Goal: Task Accomplishment & Management: Manage account settings

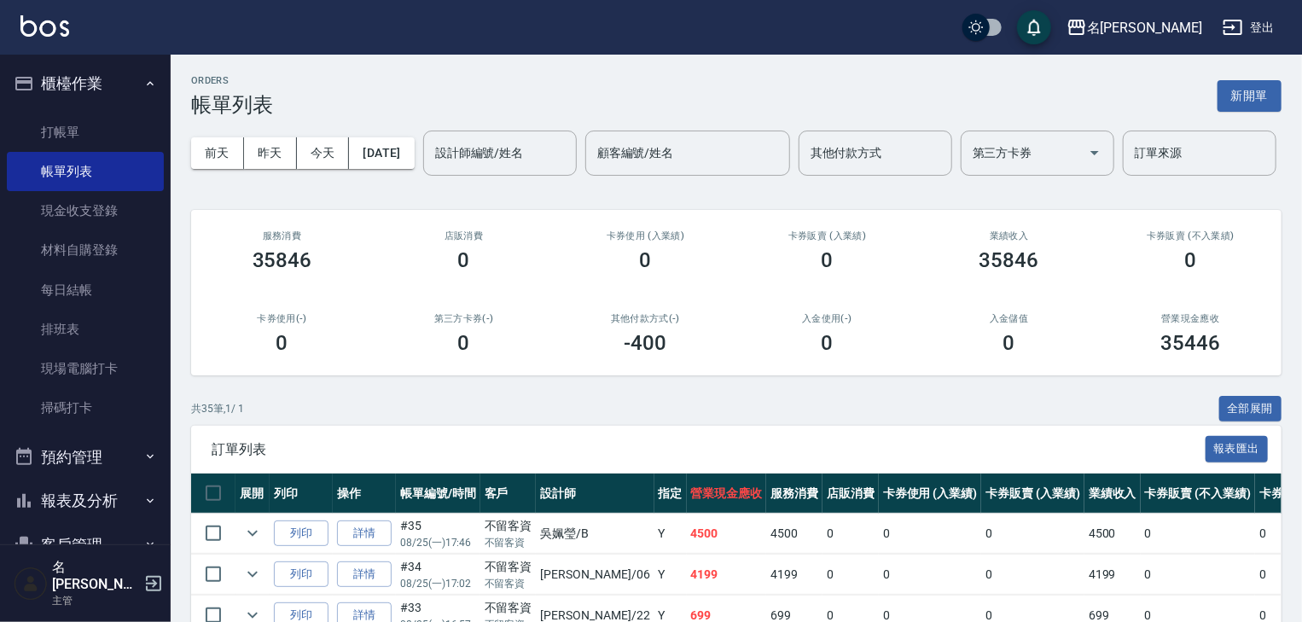
click at [30, 41] on div "名[PERSON_NAME]出" at bounding box center [651, 27] width 1302 height 55
click at [56, 20] on img at bounding box center [44, 25] width 49 height 21
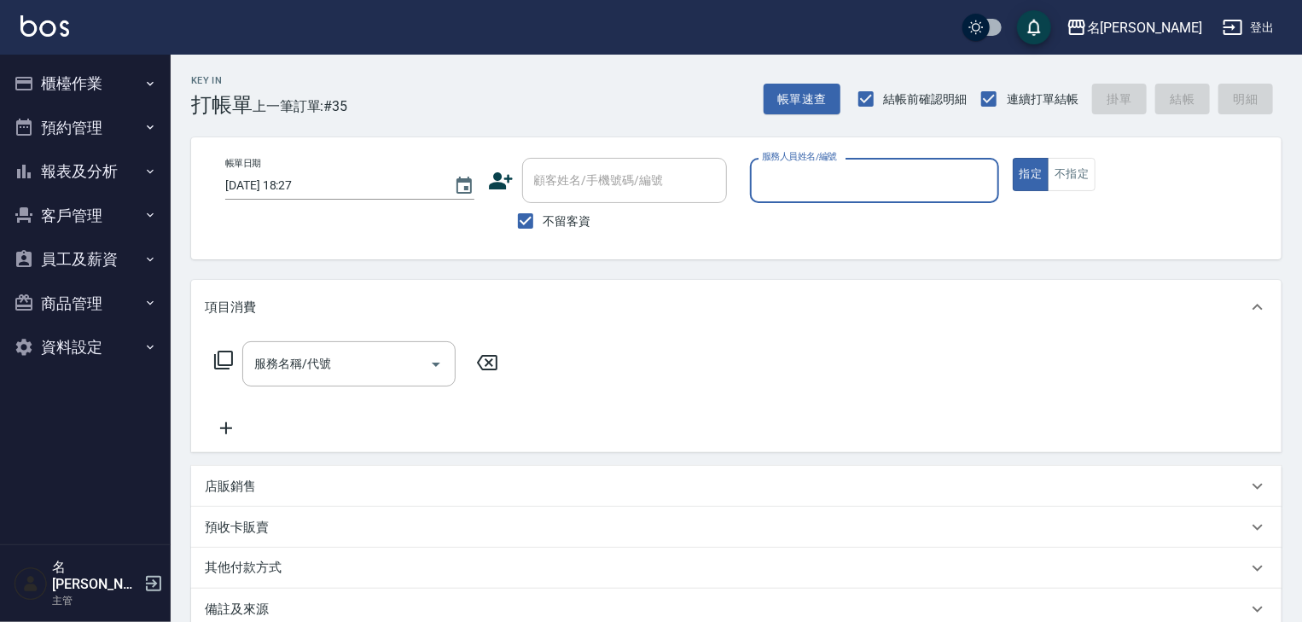
click at [893, 177] on input "服務人員姓名/編號" at bounding box center [875, 180] width 234 height 30
type input "[PERSON_NAME]-07"
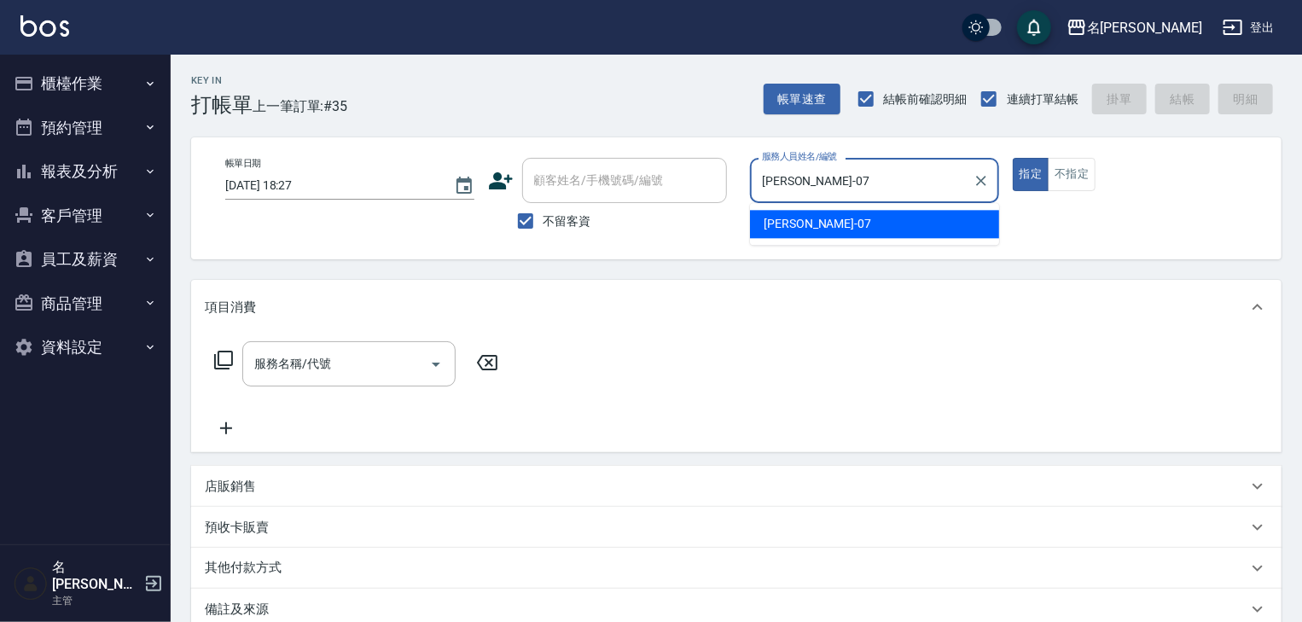
type button "true"
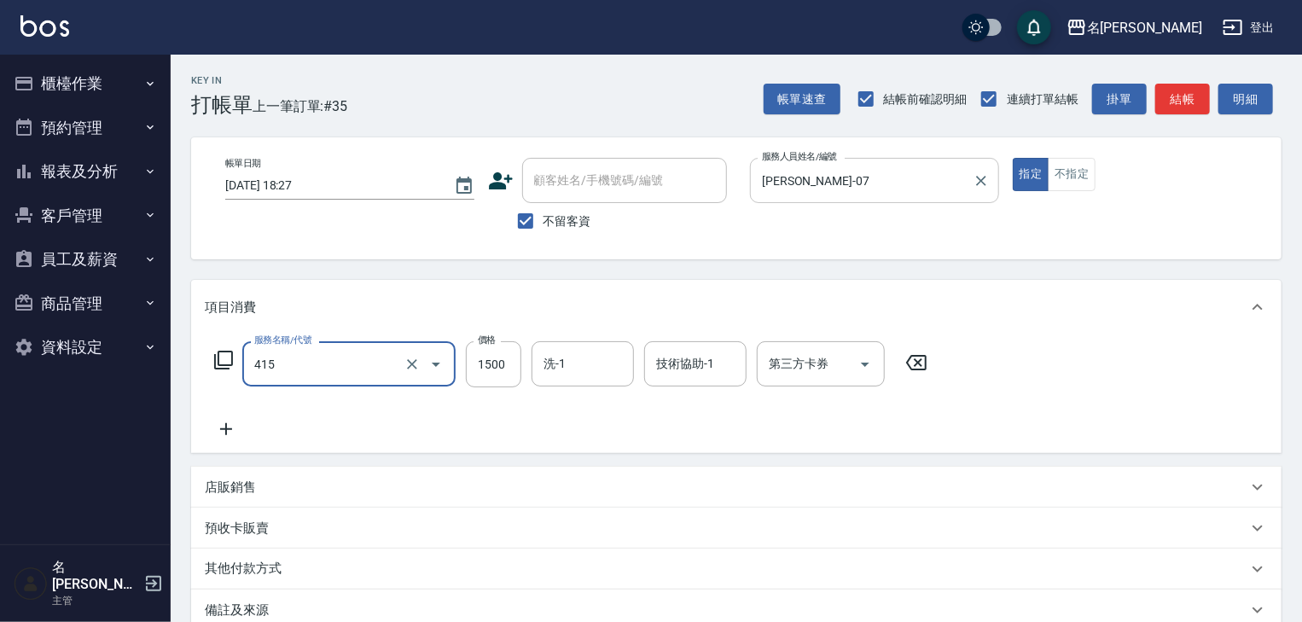
type input "染髮1500↑(415)"
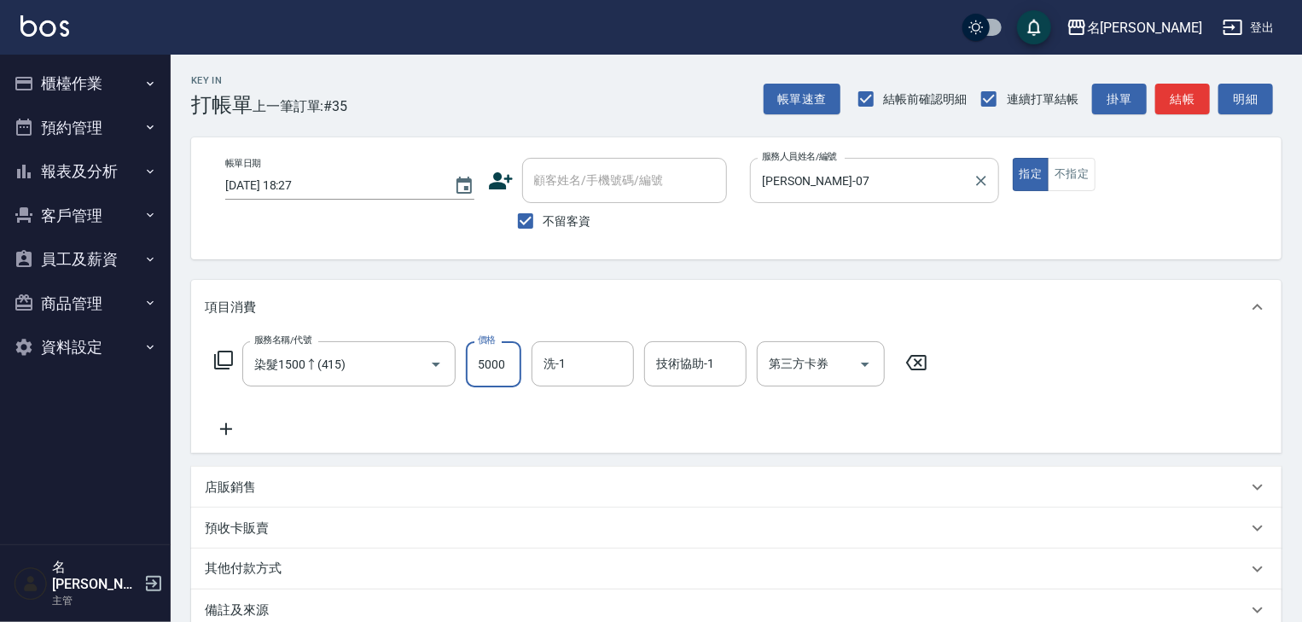
type input "5000"
type input "[PERSON_NAME]-28"
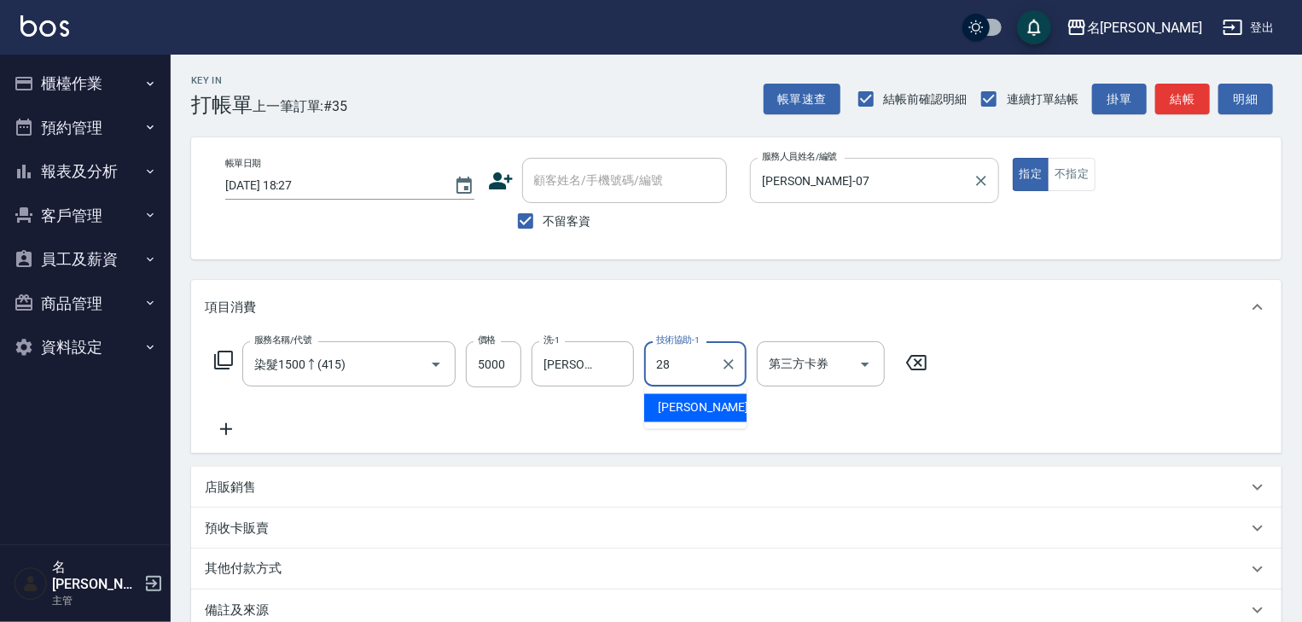
type input "[PERSON_NAME]-28"
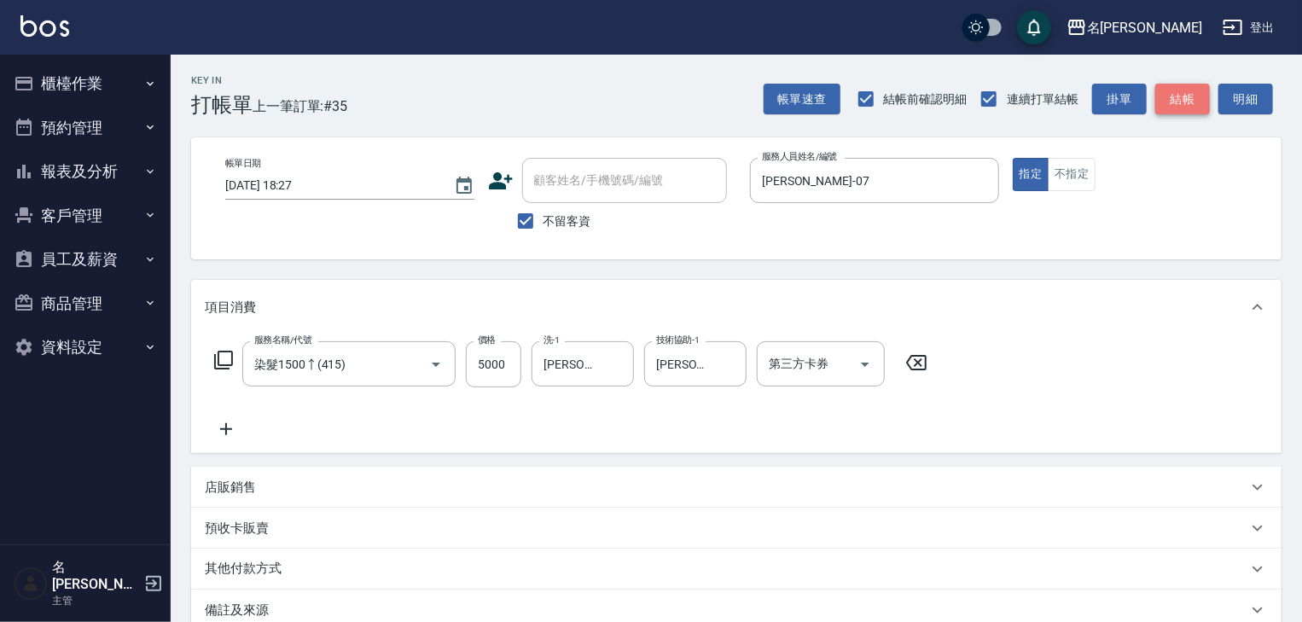
click at [1204, 113] on button "結帳" at bounding box center [1182, 100] width 55 height 32
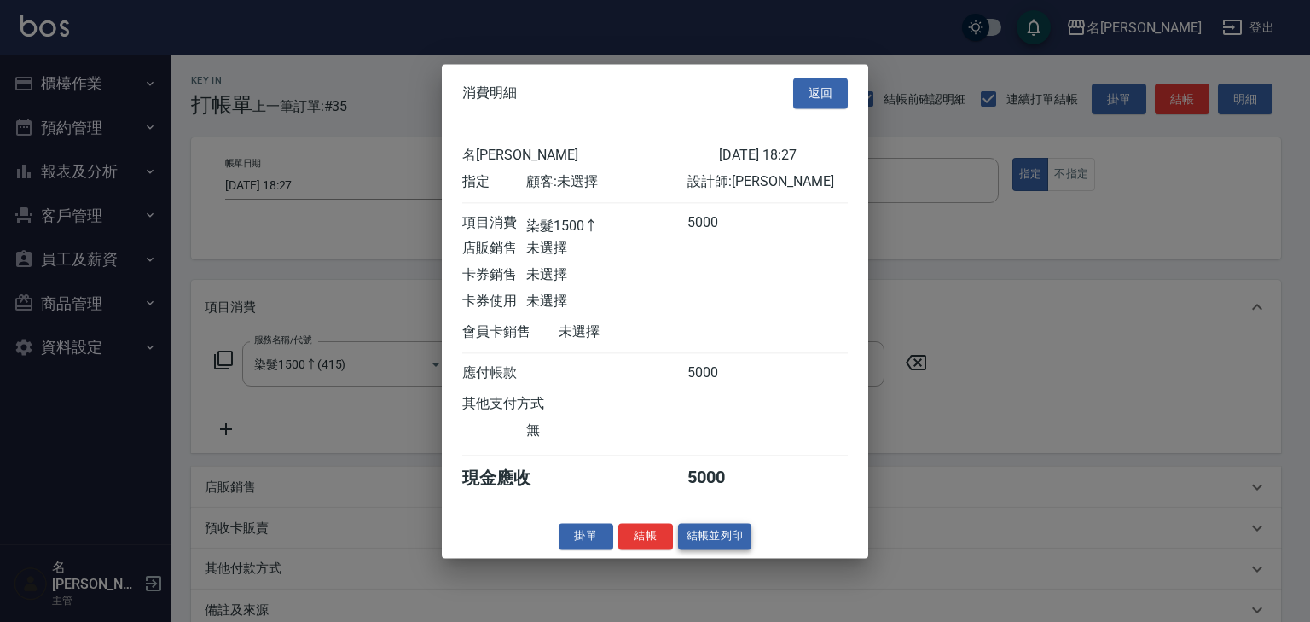
click at [704, 542] on button "結帳並列印" at bounding box center [715, 536] width 74 height 26
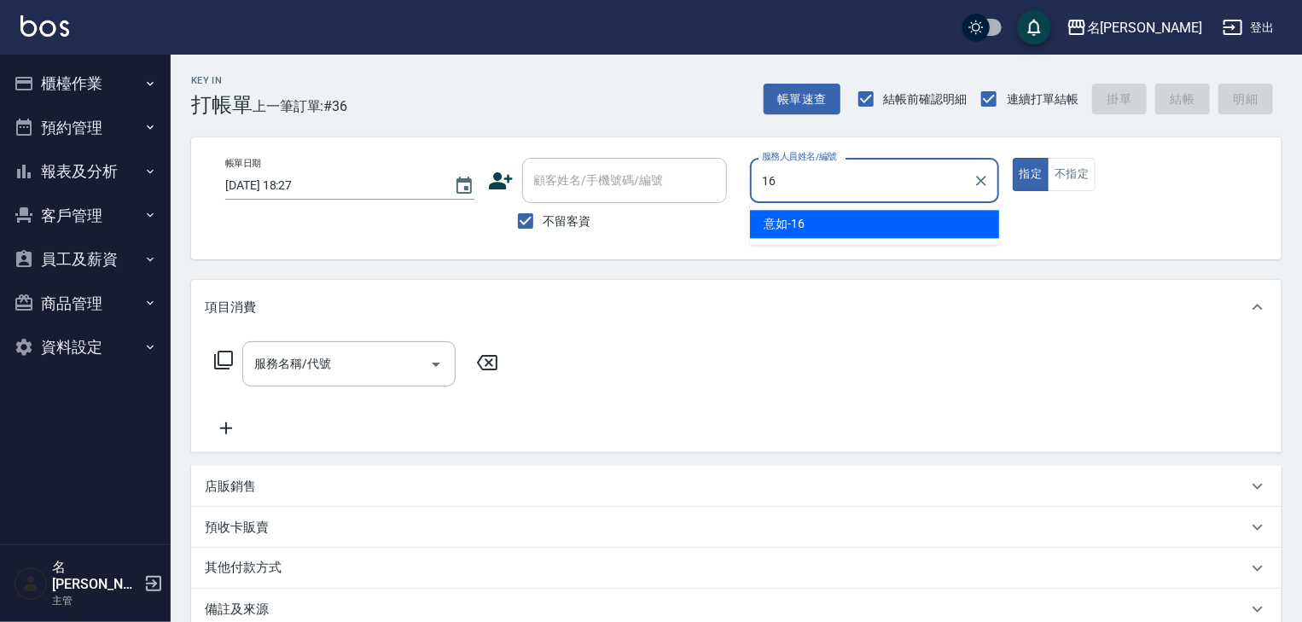
type input "意如-16"
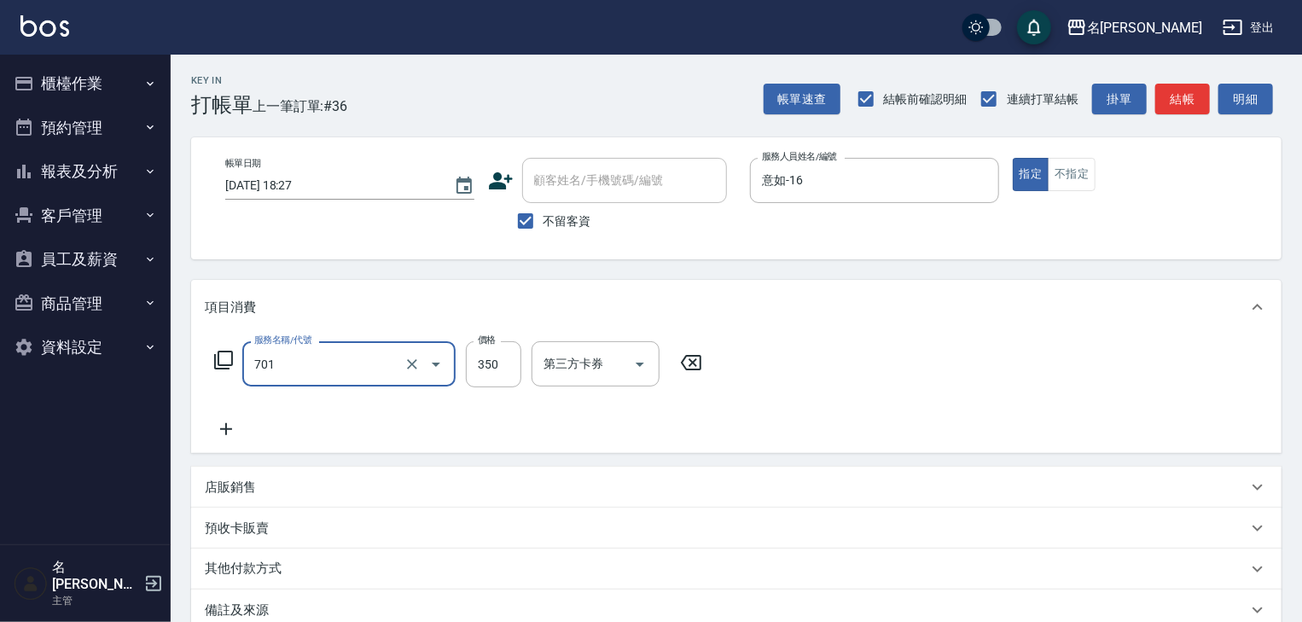
type input "梳髮(701)"
type input "350"
click at [1187, 93] on button "結帳" at bounding box center [1182, 100] width 55 height 32
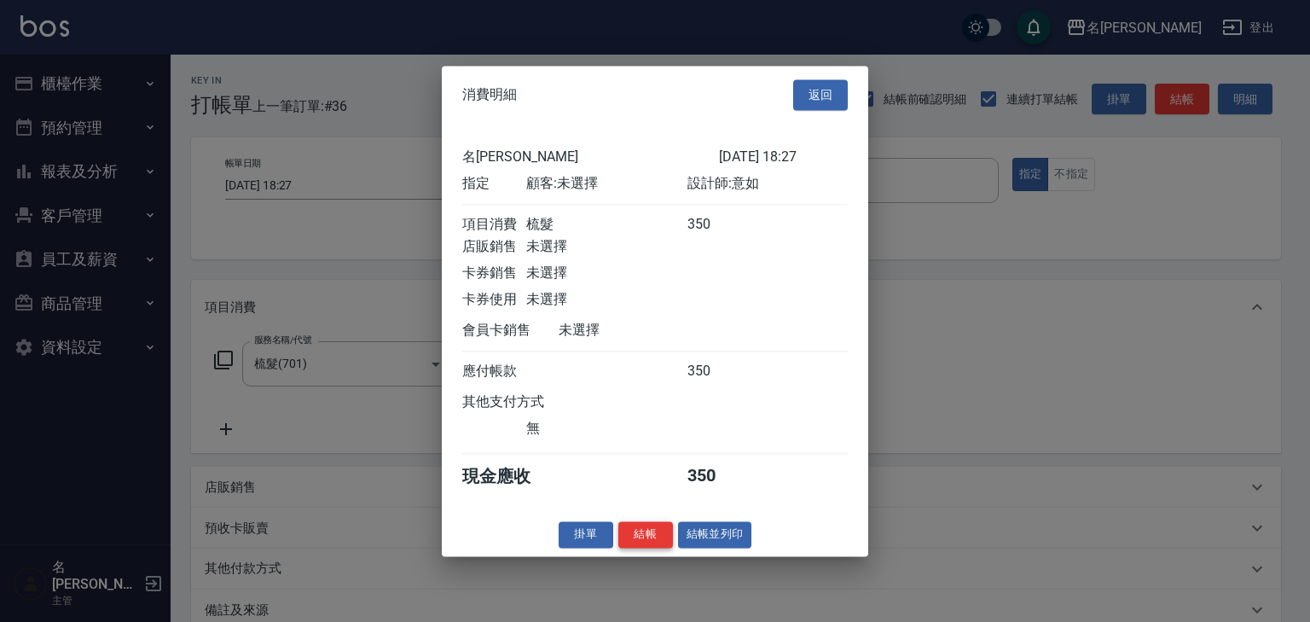
click at [655, 546] on button "結帳" at bounding box center [645, 534] width 55 height 26
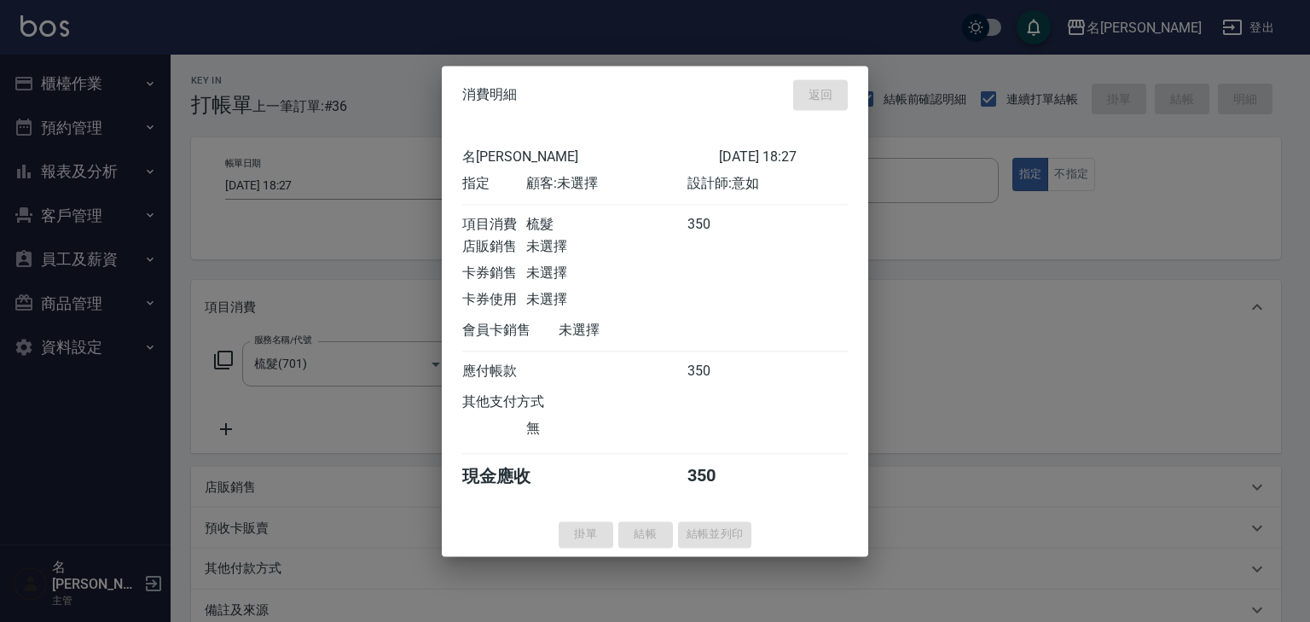
type input "[DATE] 18:31"
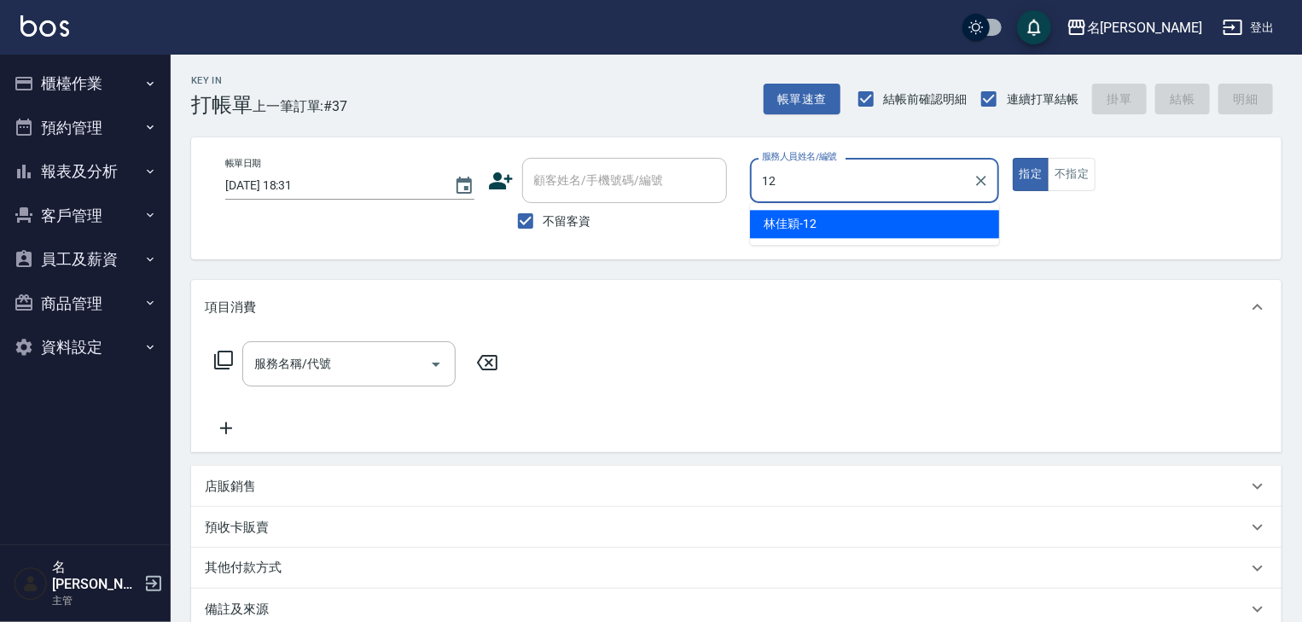
type input "[PERSON_NAME]-12"
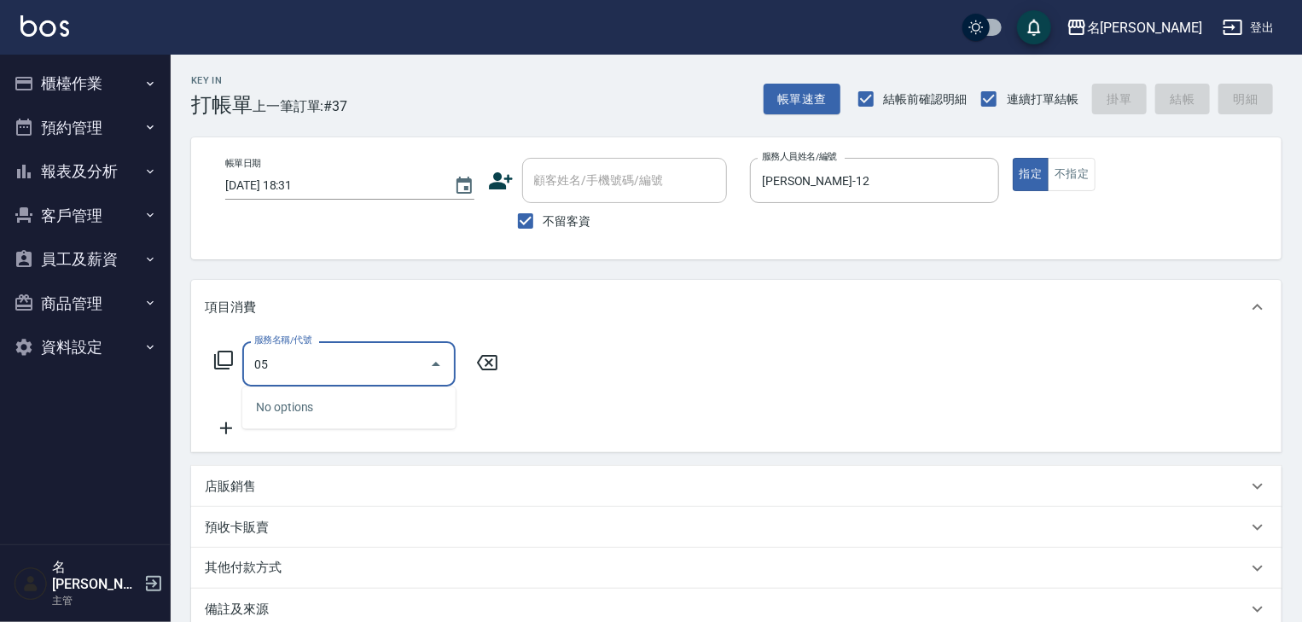
type input "0"
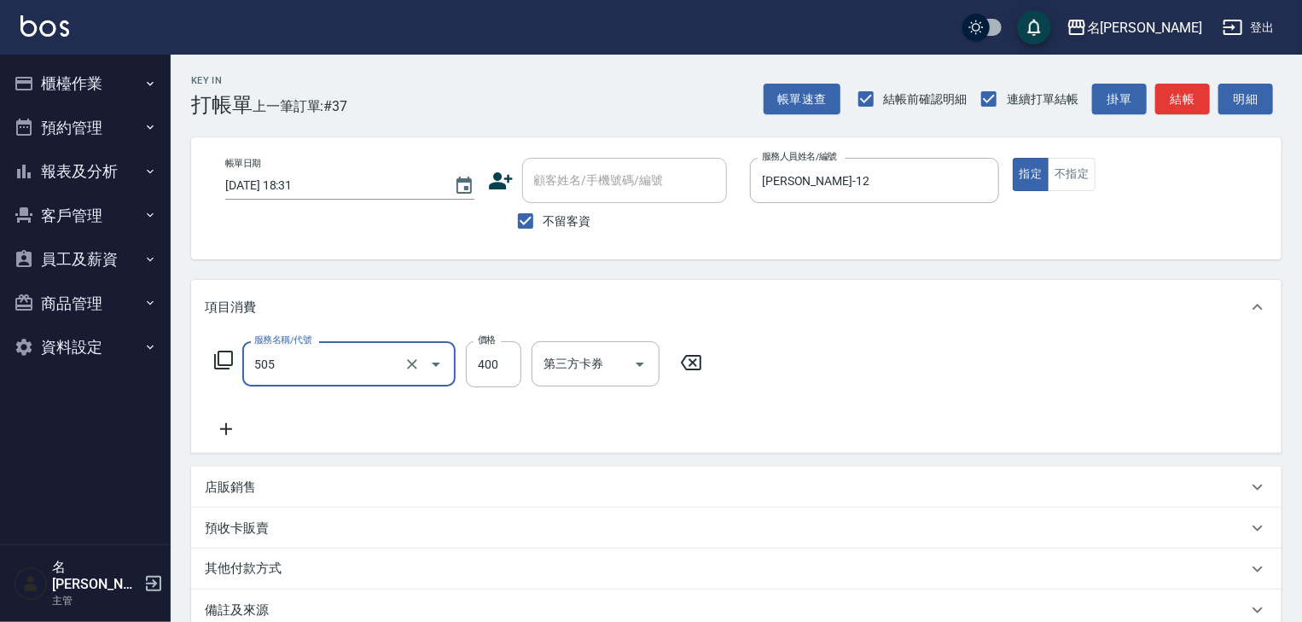
type input "洗髮(505)"
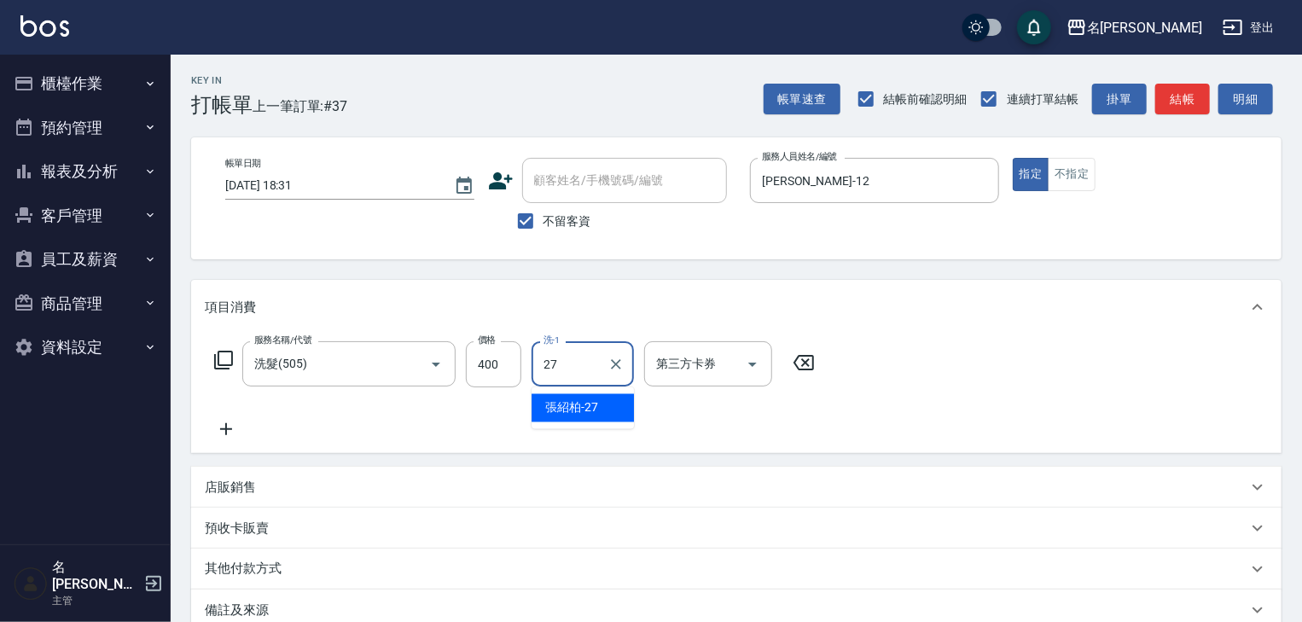
type input "[PERSON_NAME]-27"
click at [1171, 105] on button "結帳" at bounding box center [1182, 100] width 55 height 32
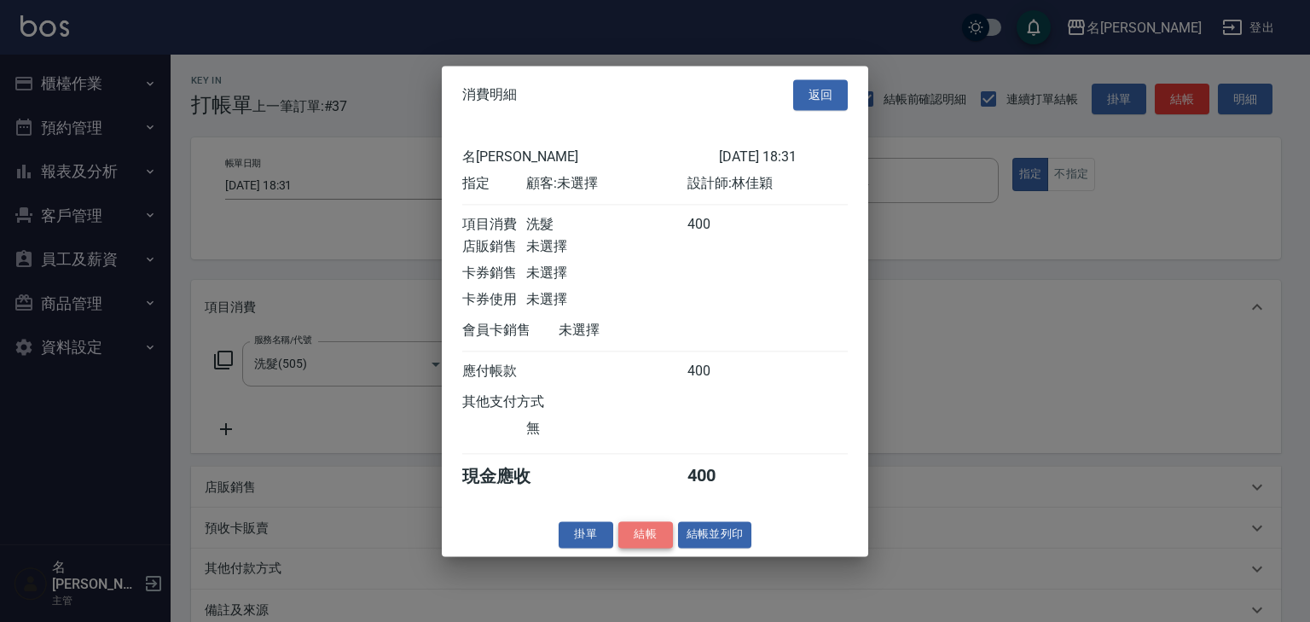
click at [635, 544] on button "結帳" at bounding box center [645, 534] width 55 height 26
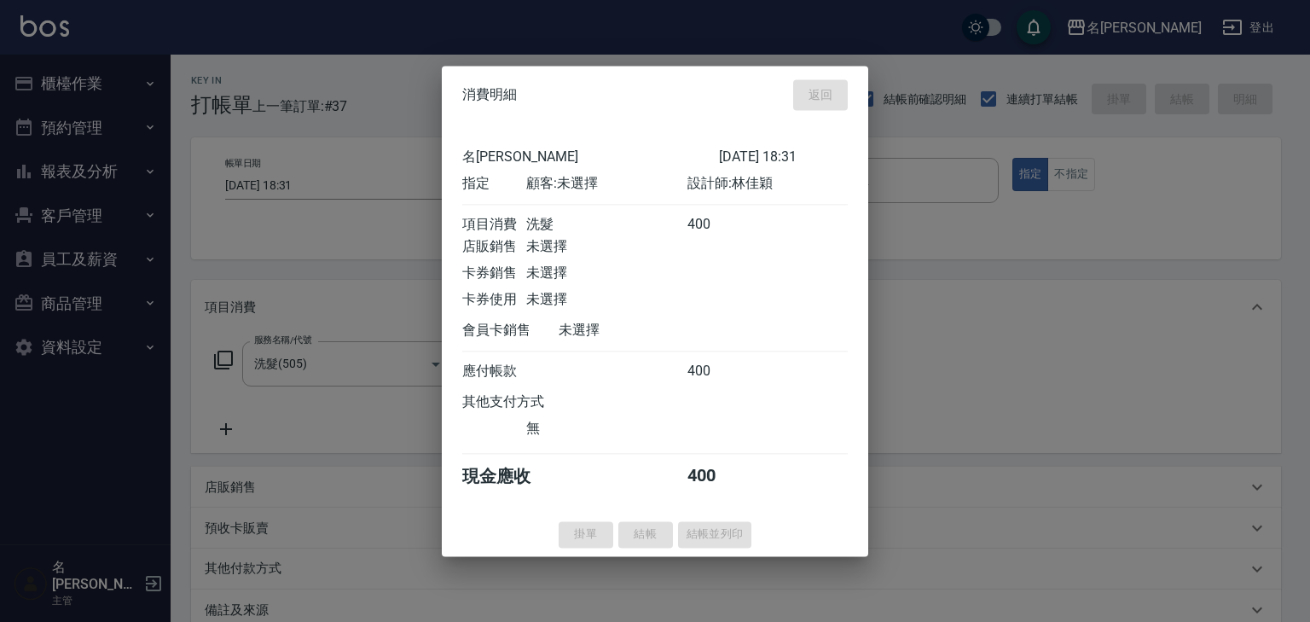
type input "[DATE] 18:44"
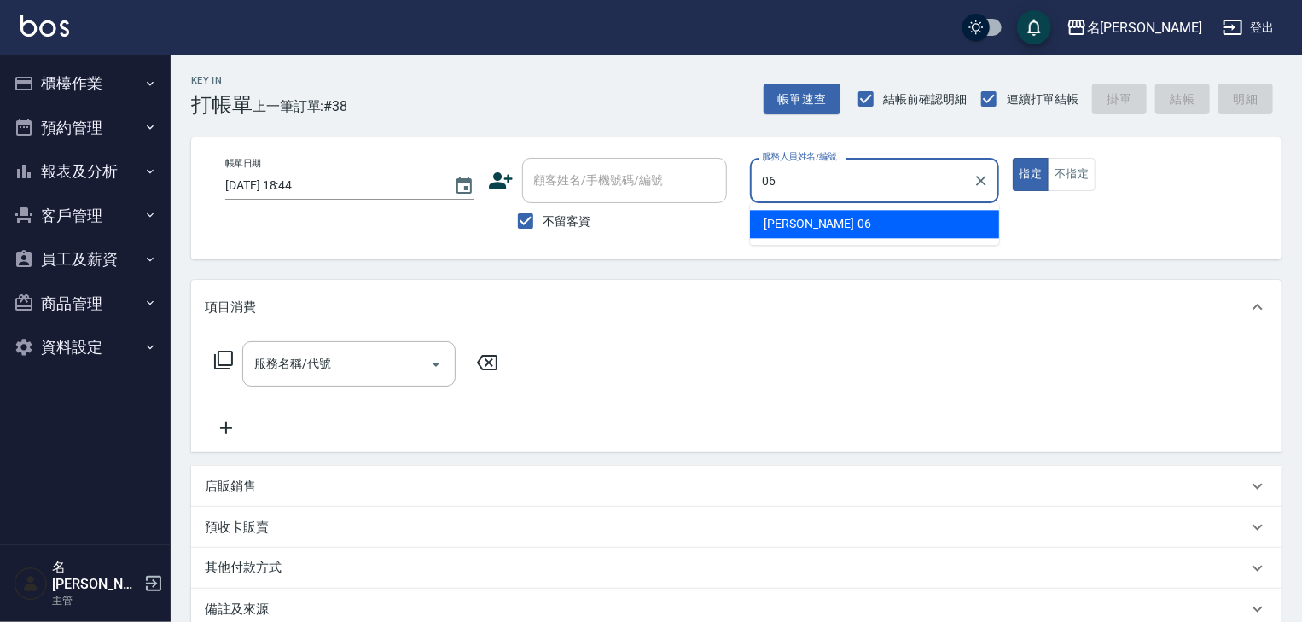
type input "[PERSON_NAME]-06"
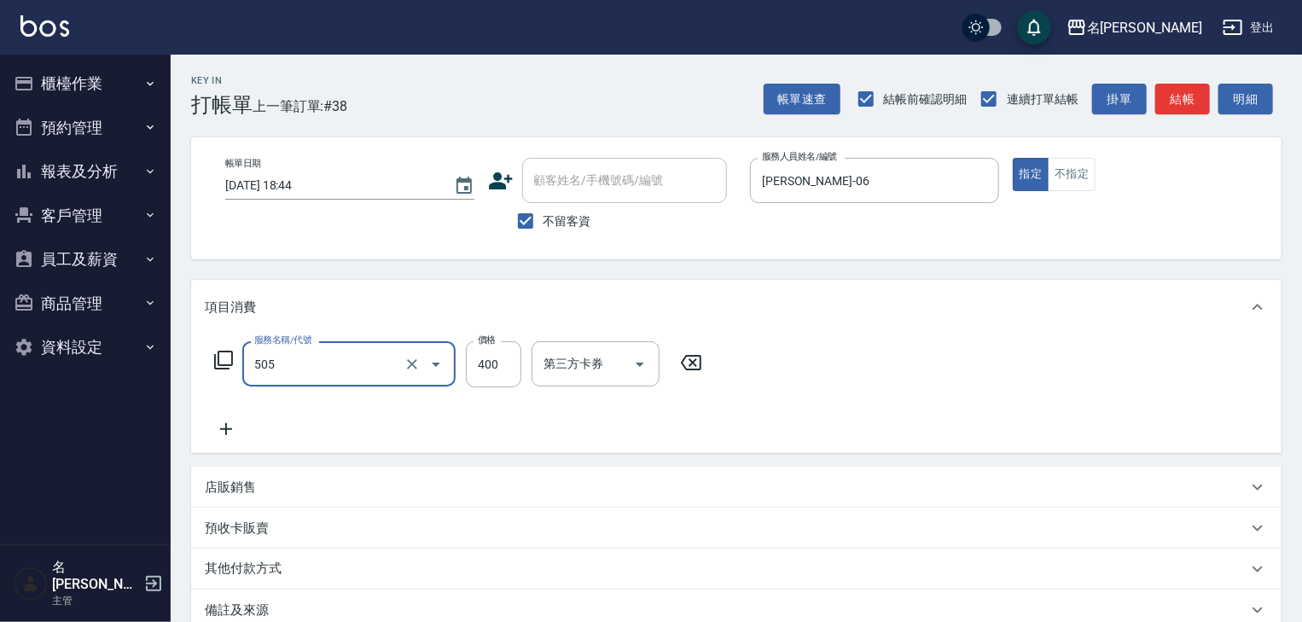
type input "洗髮(505)"
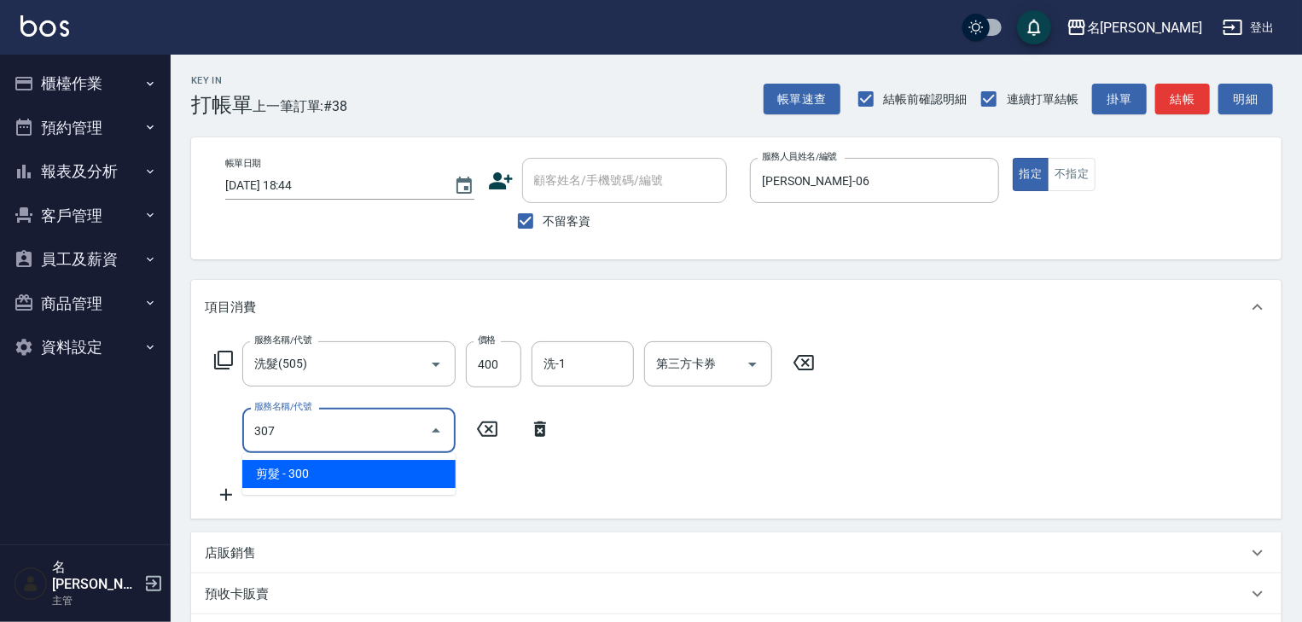
type input "剪髮(307)"
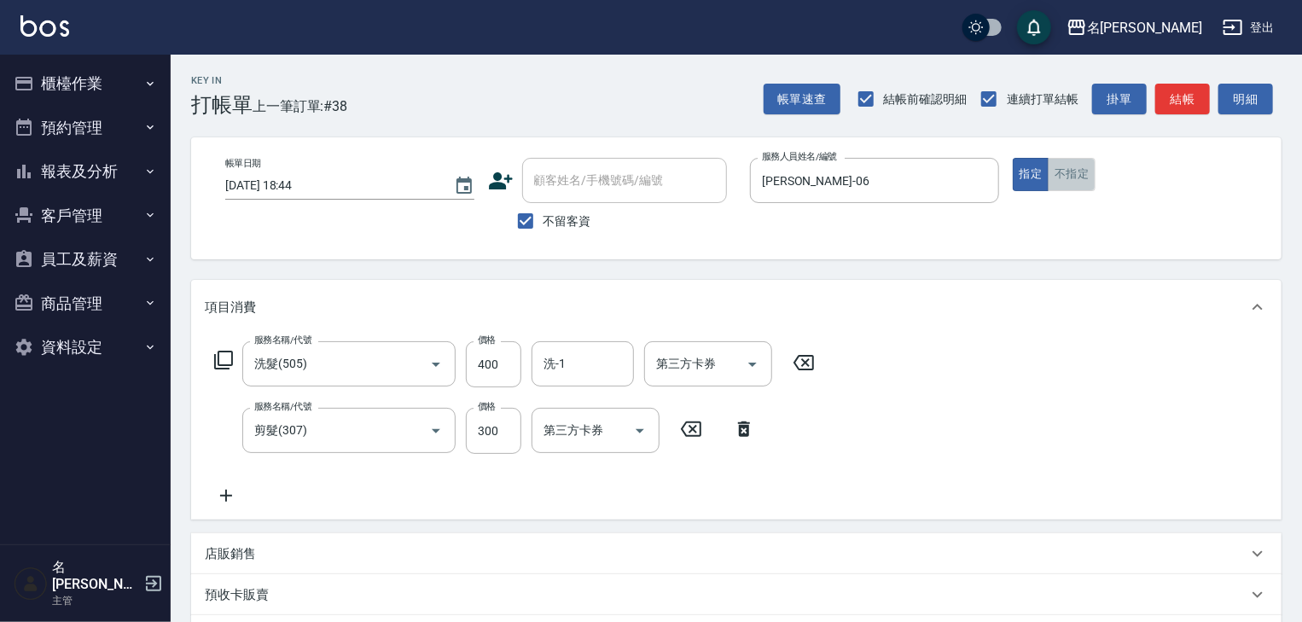
click at [1092, 171] on button "不指定" at bounding box center [1072, 174] width 48 height 33
click at [1184, 102] on button "結帳" at bounding box center [1182, 100] width 55 height 32
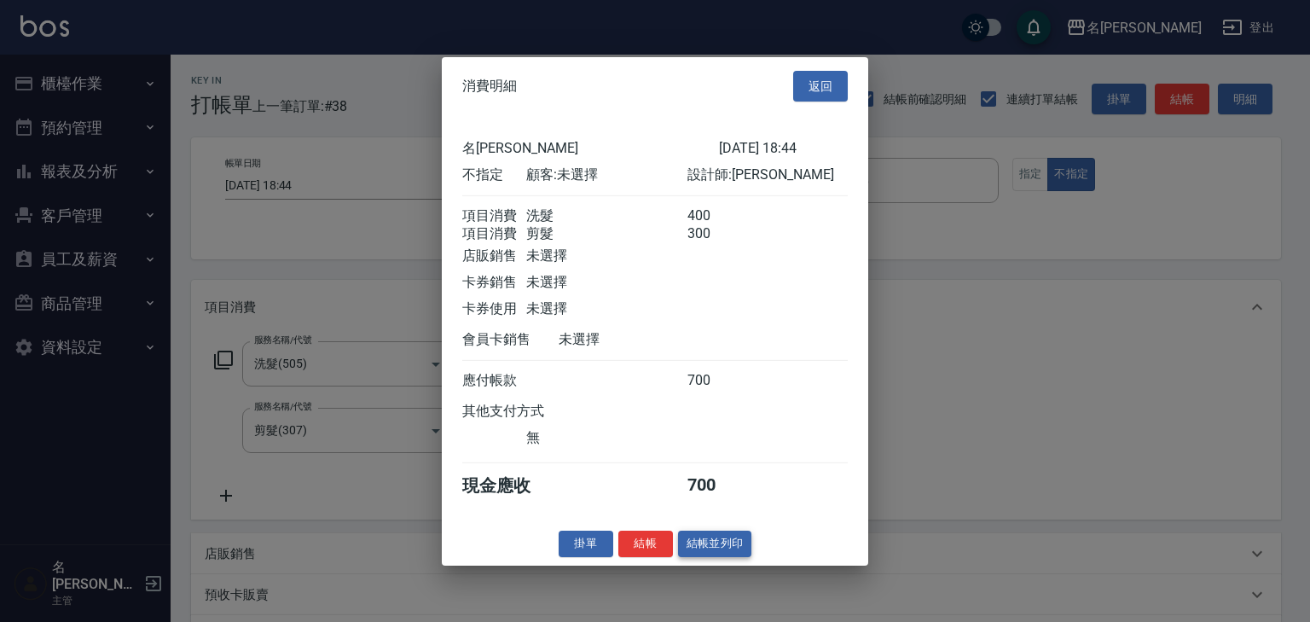
click at [700, 549] on button "結帳並列印" at bounding box center [715, 544] width 74 height 26
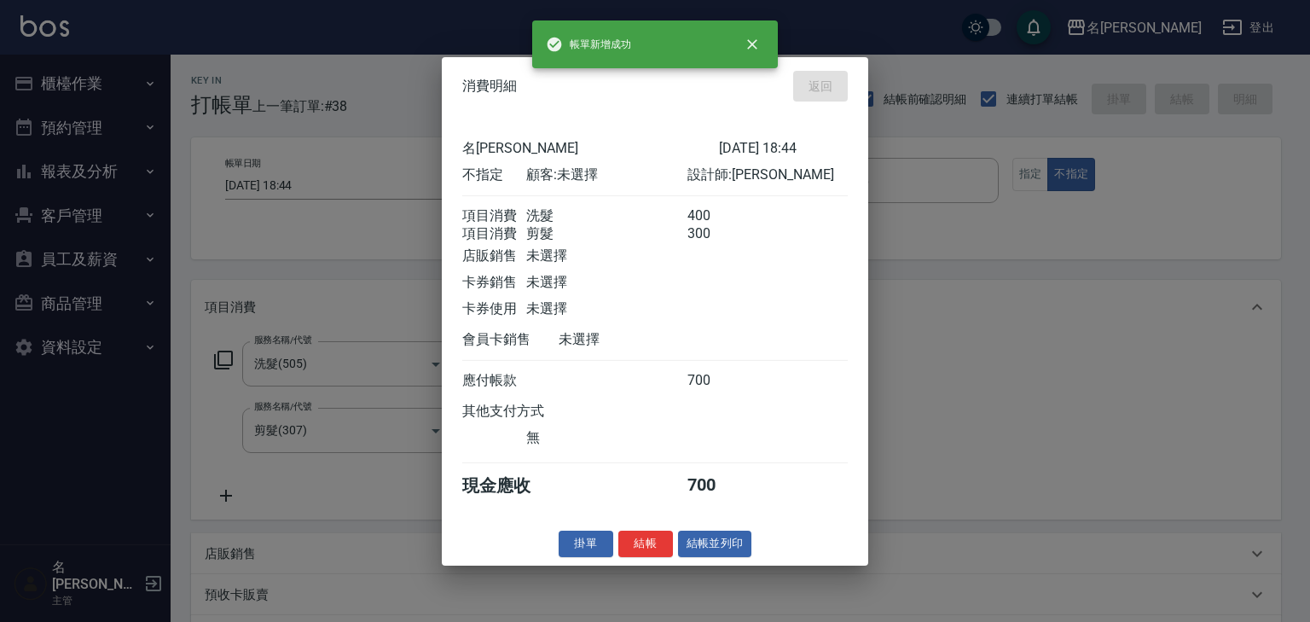
type input "[DATE] 18:48"
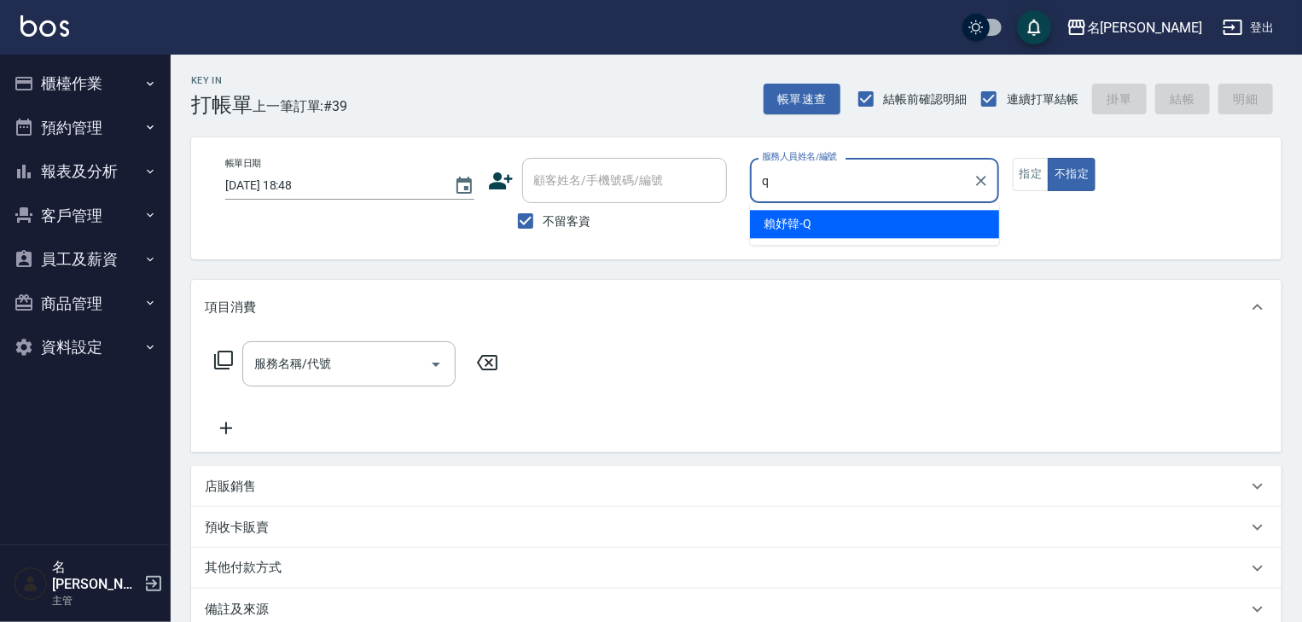
type input "賴妤韓-Q"
type button "false"
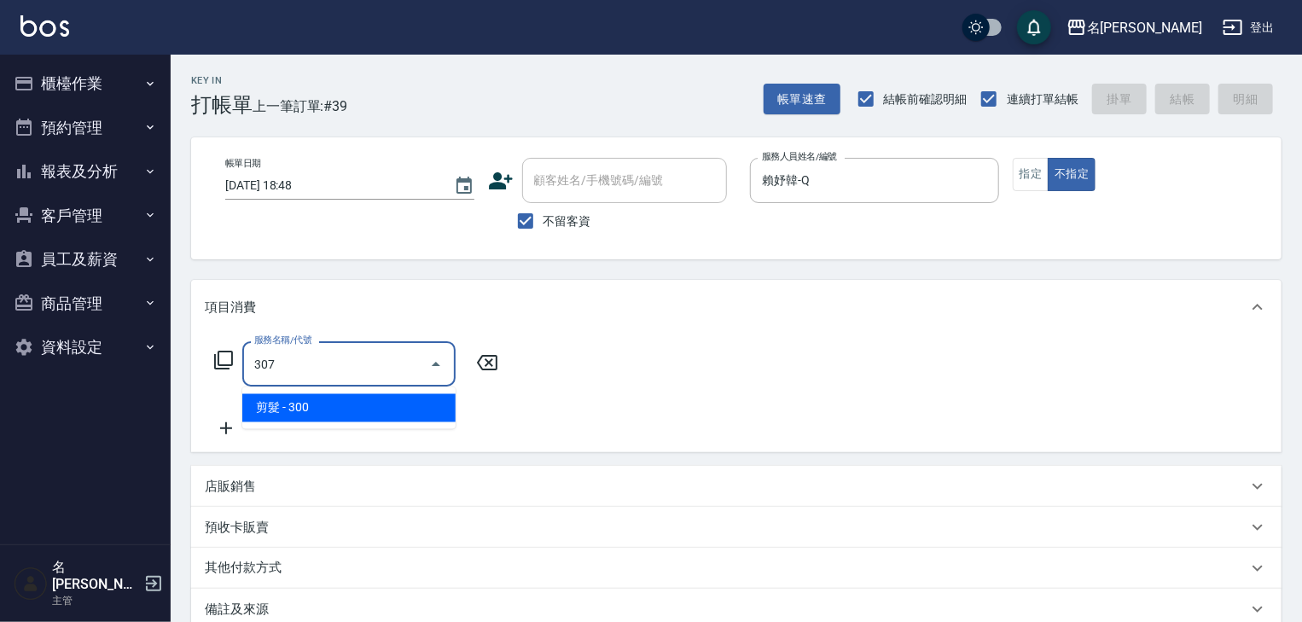
type input "剪髮(307)"
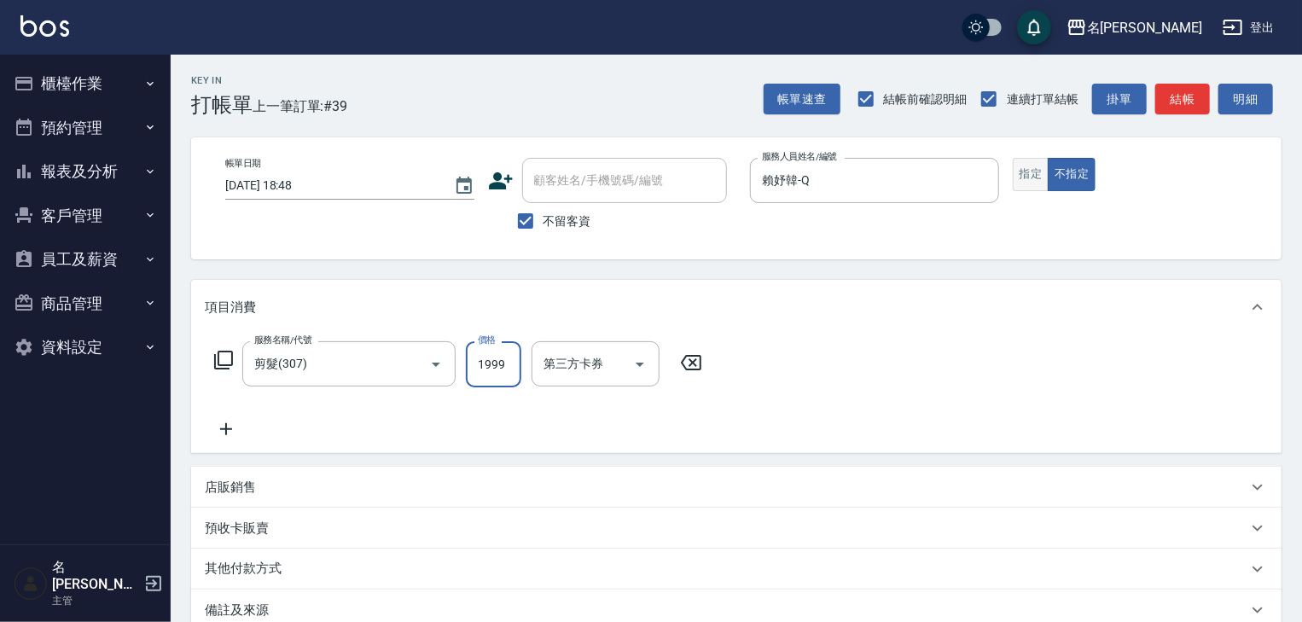
type input "1999"
click at [1039, 167] on button "指定" at bounding box center [1031, 174] width 37 height 33
click at [1183, 99] on button "結帳" at bounding box center [1182, 100] width 55 height 32
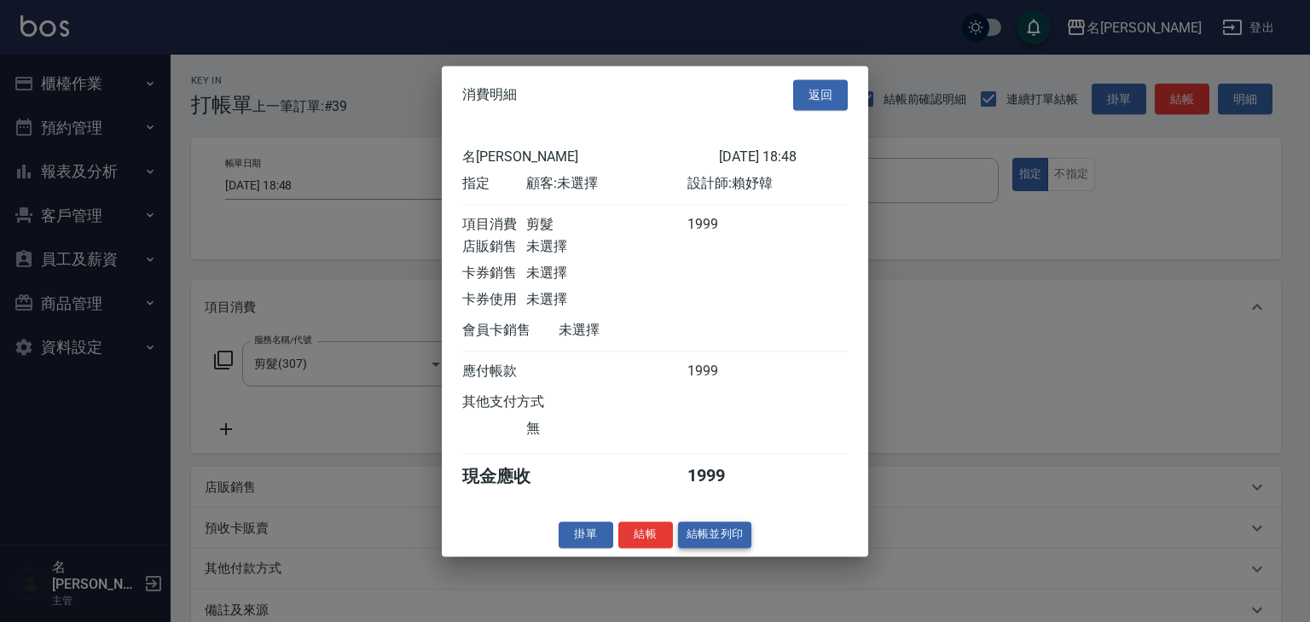
click at [746, 544] on button "結帳並列印" at bounding box center [715, 534] width 74 height 26
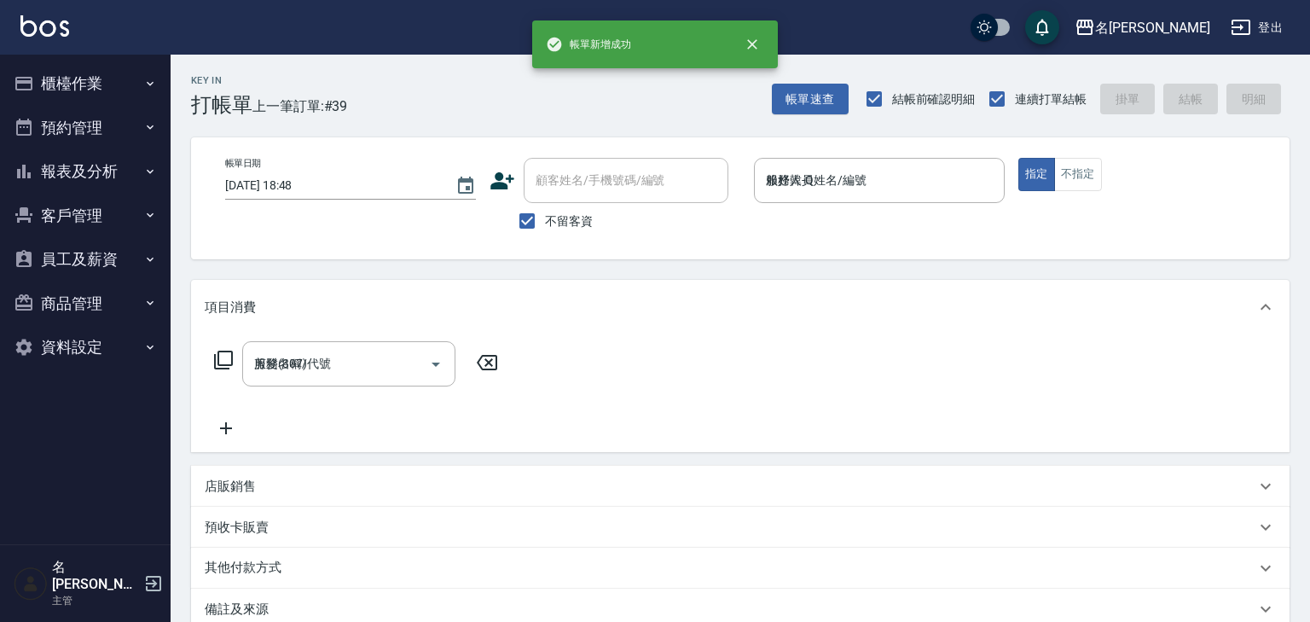
type input "[DATE] 18:49"
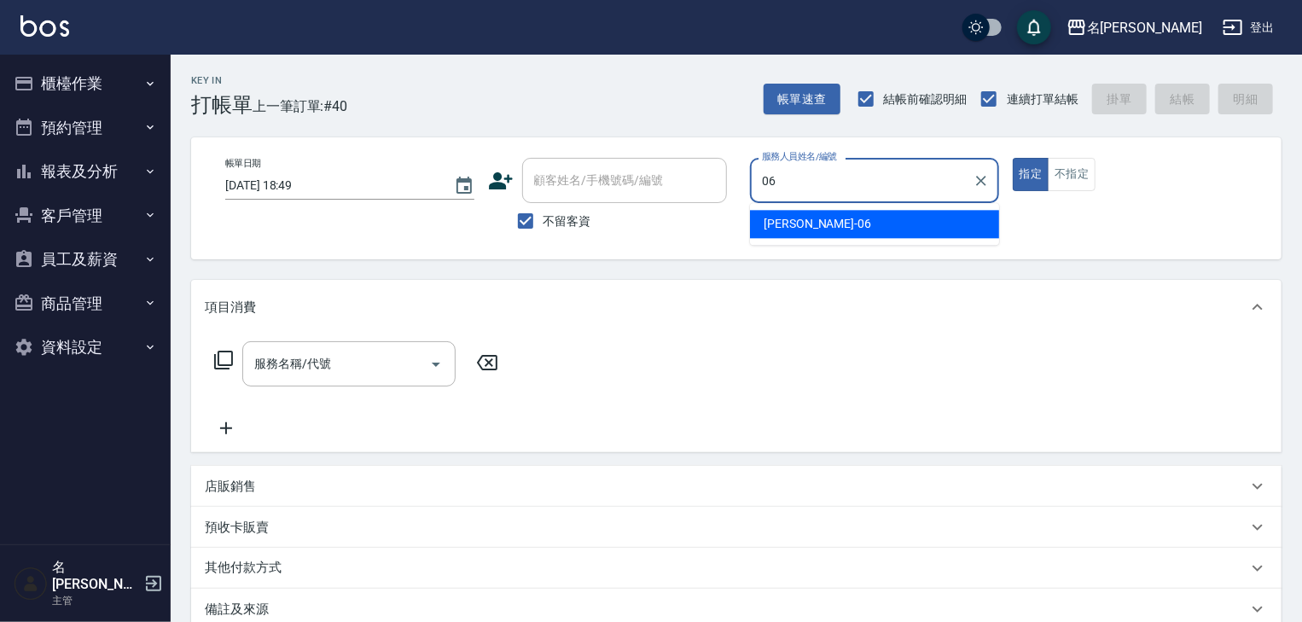
type input "[PERSON_NAME]-06"
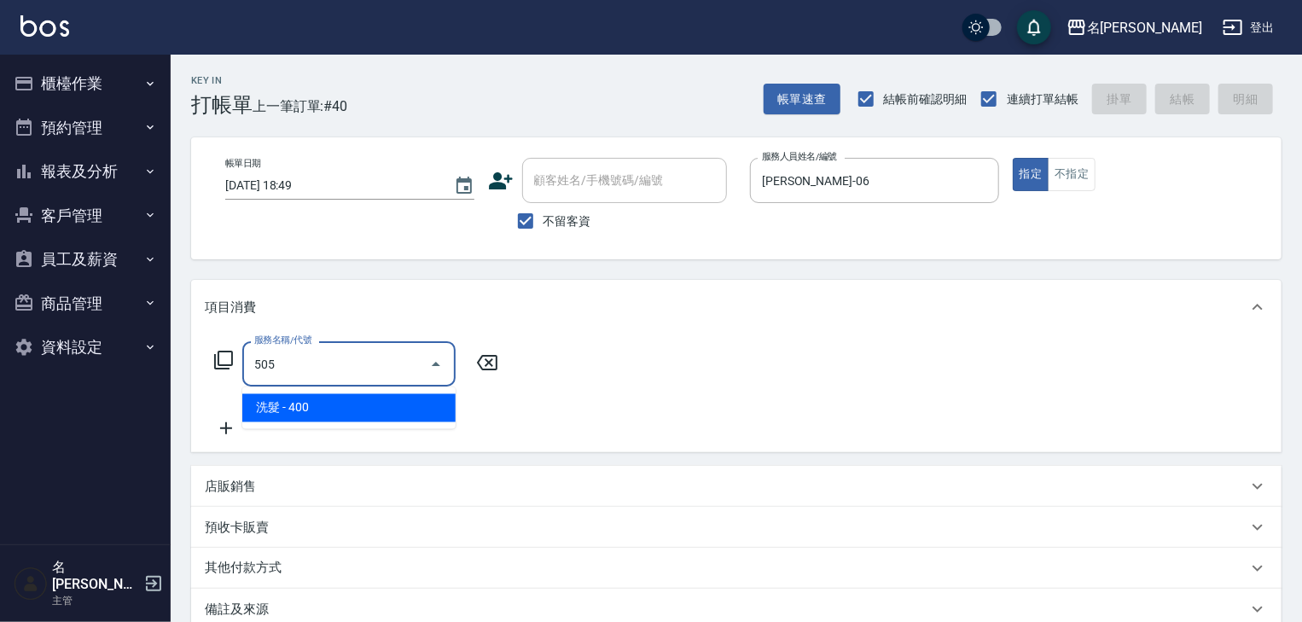
type input "洗髮(505)"
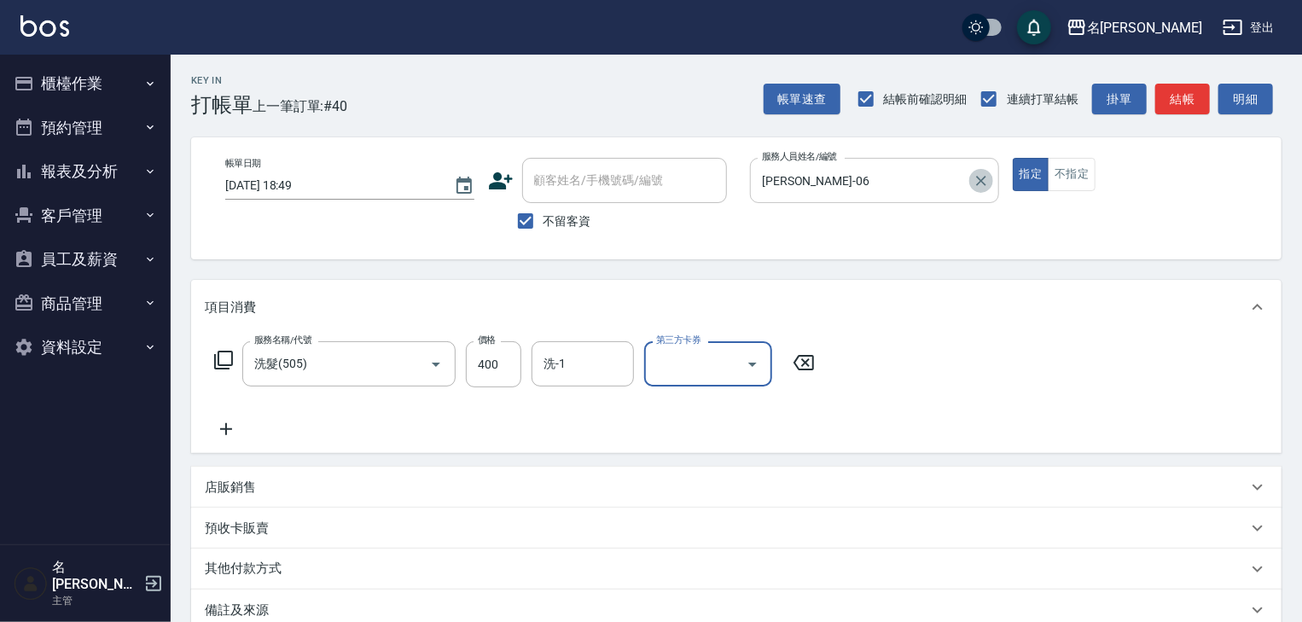
click at [975, 171] on button "Clear" at bounding box center [981, 181] width 24 height 24
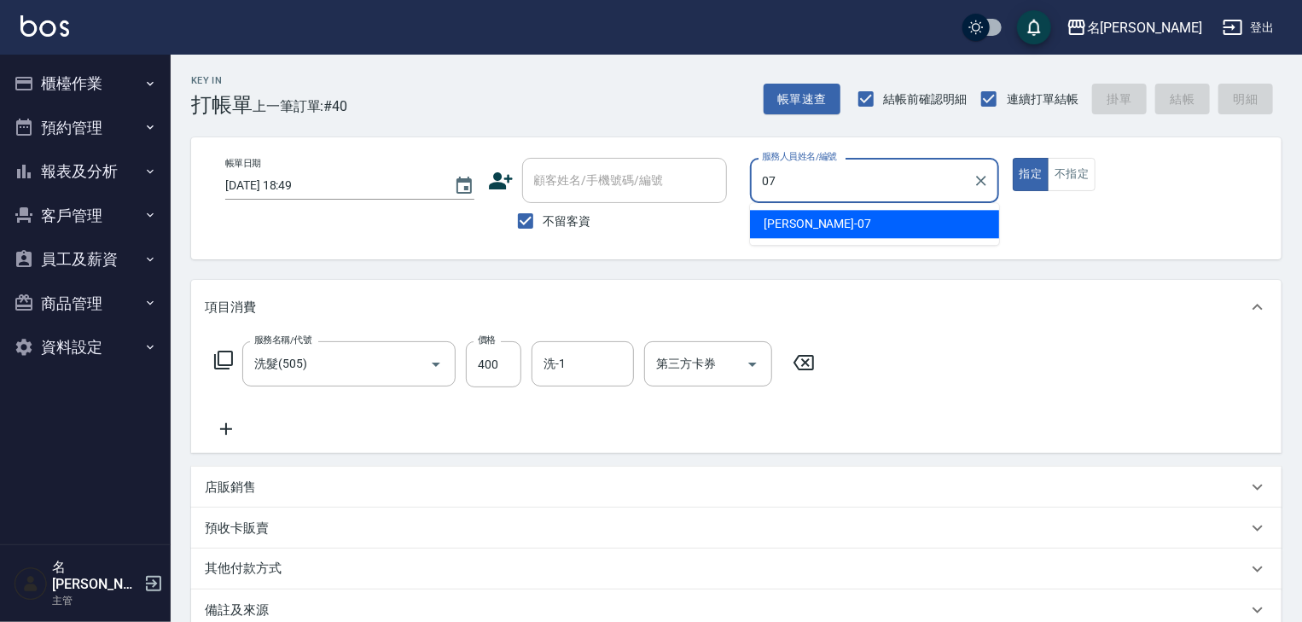
type input "[PERSON_NAME]-07"
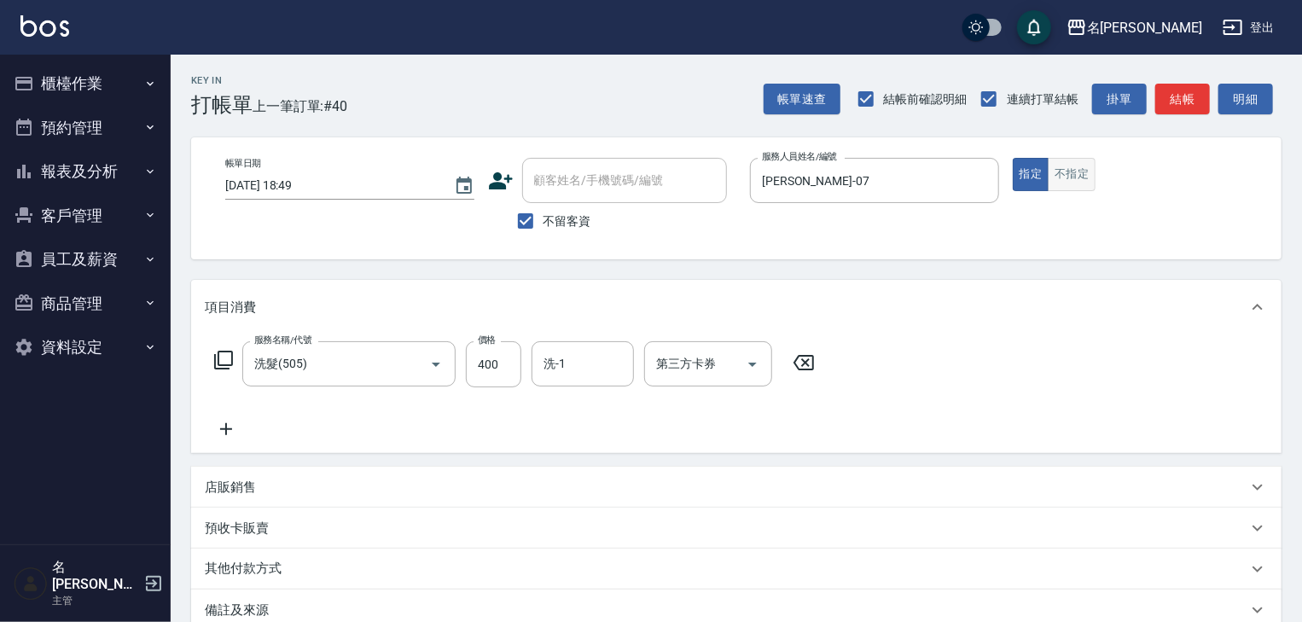
click at [1087, 161] on button "不指定" at bounding box center [1072, 174] width 48 height 33
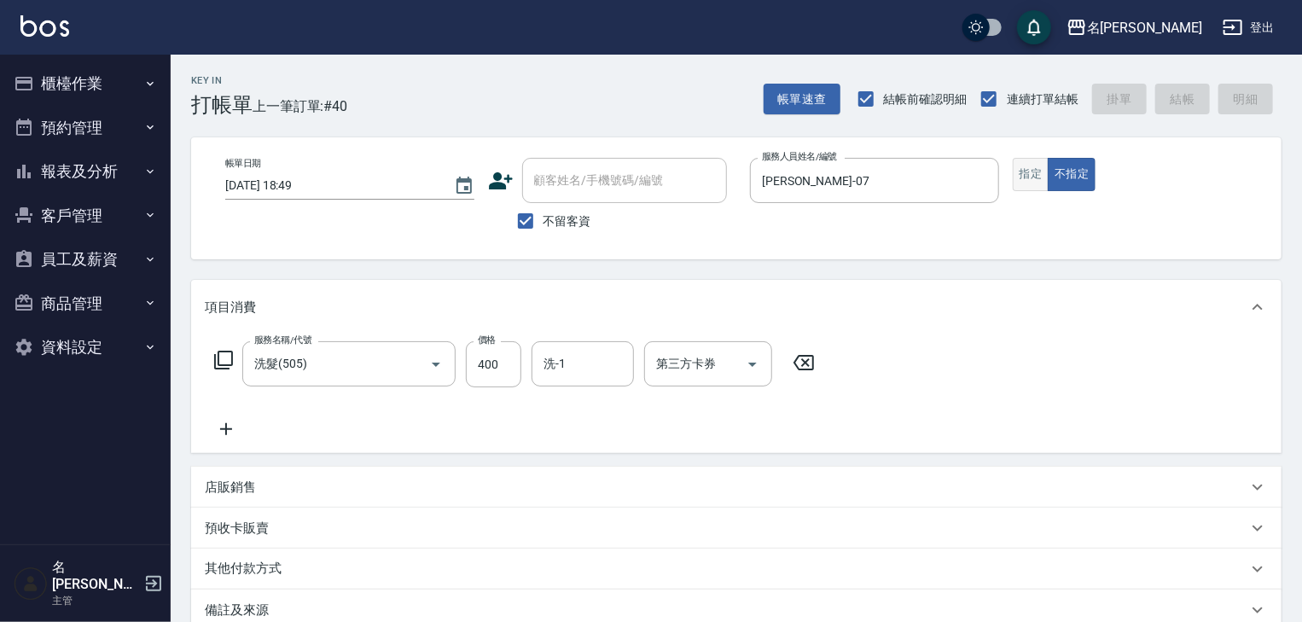
type input "[DATE] 18:56"
click at [1030, 174] on button "指定" at bounding box center [1031, 174] width 37 height 33
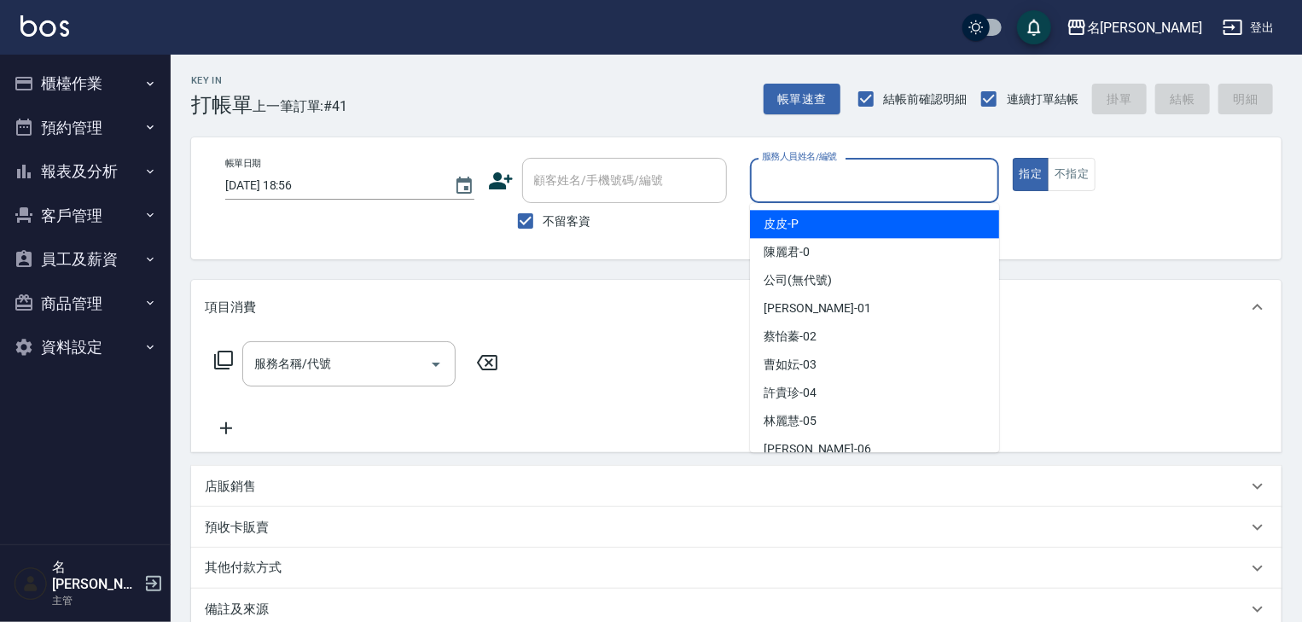
click at [874, 189] on input "服務人員姓名/編號" at bounding box center [875, 180] width 234 height 30
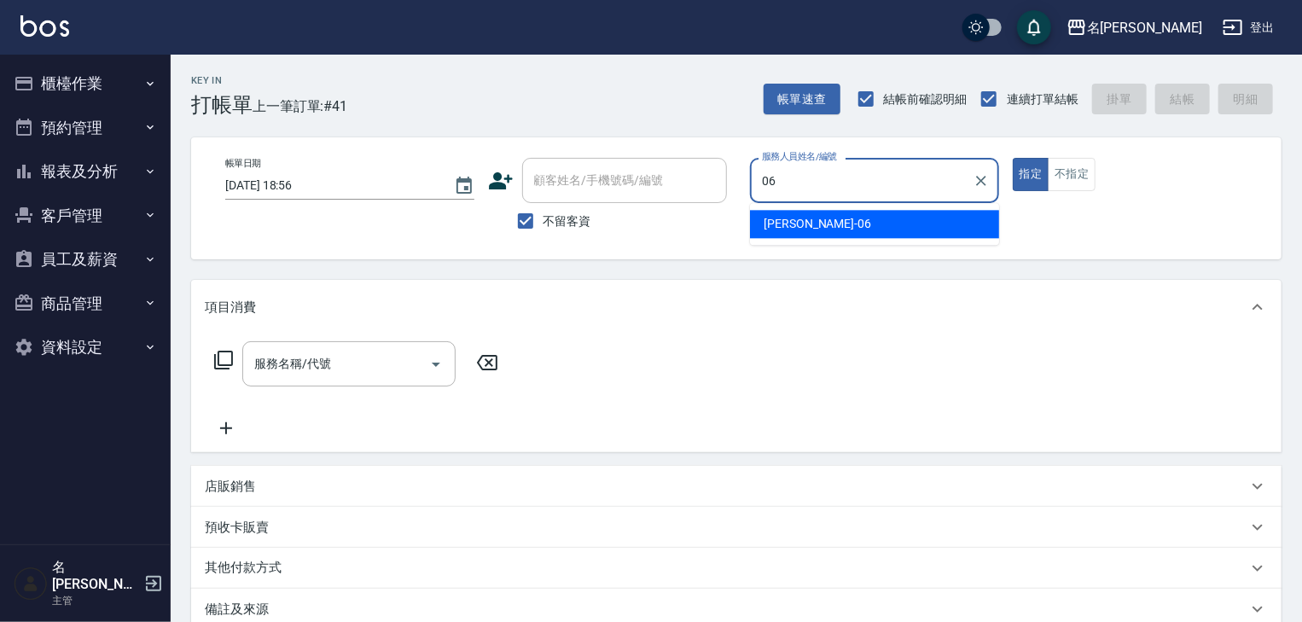
type input "[PERSON_NAME]-06"
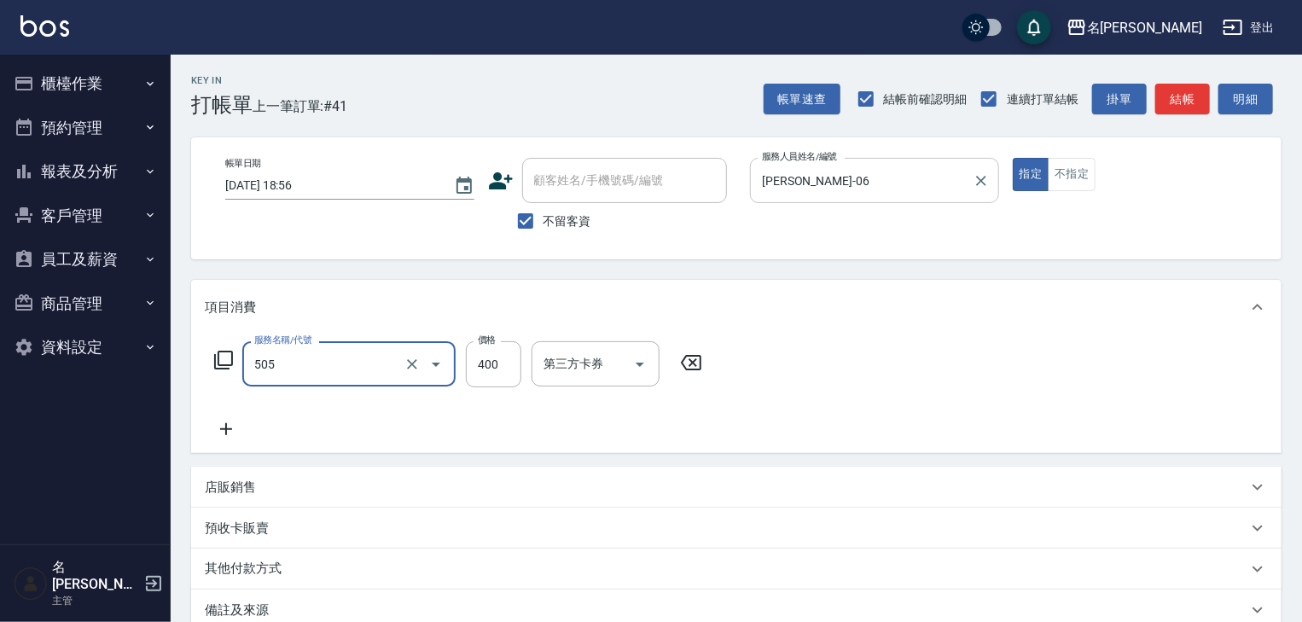
type input "洗髮(505)"
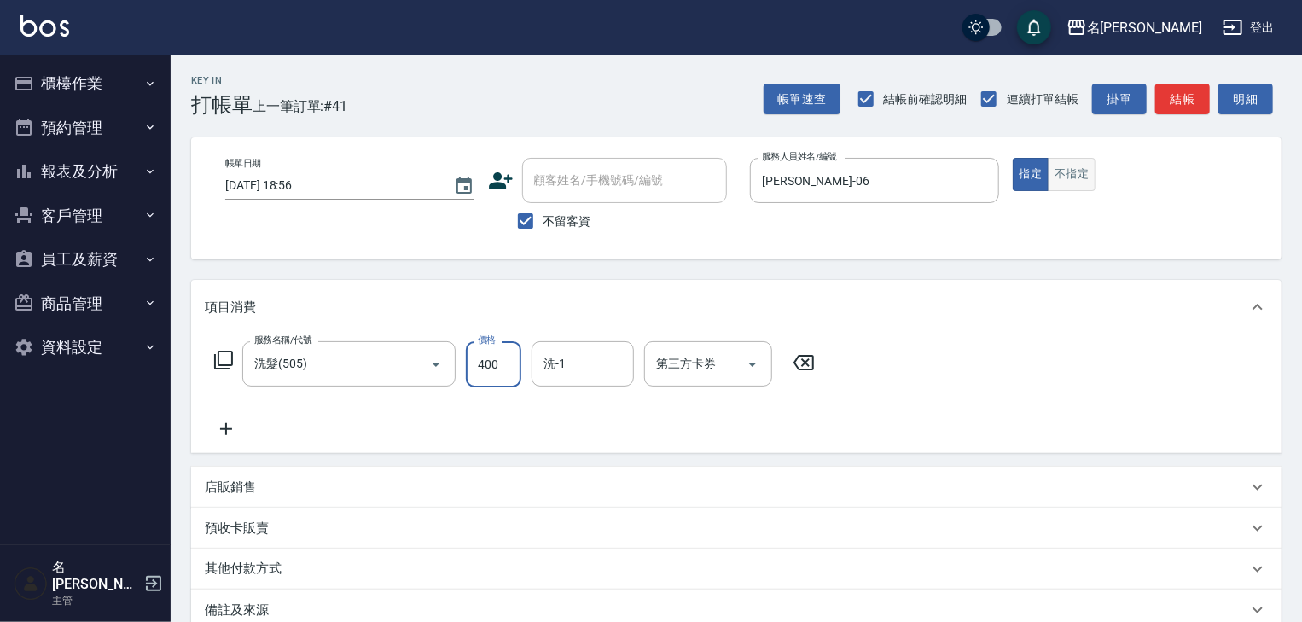
click at [1061, 163] on button "不指定" at bounding box center [1072, 174] width 48 height 33
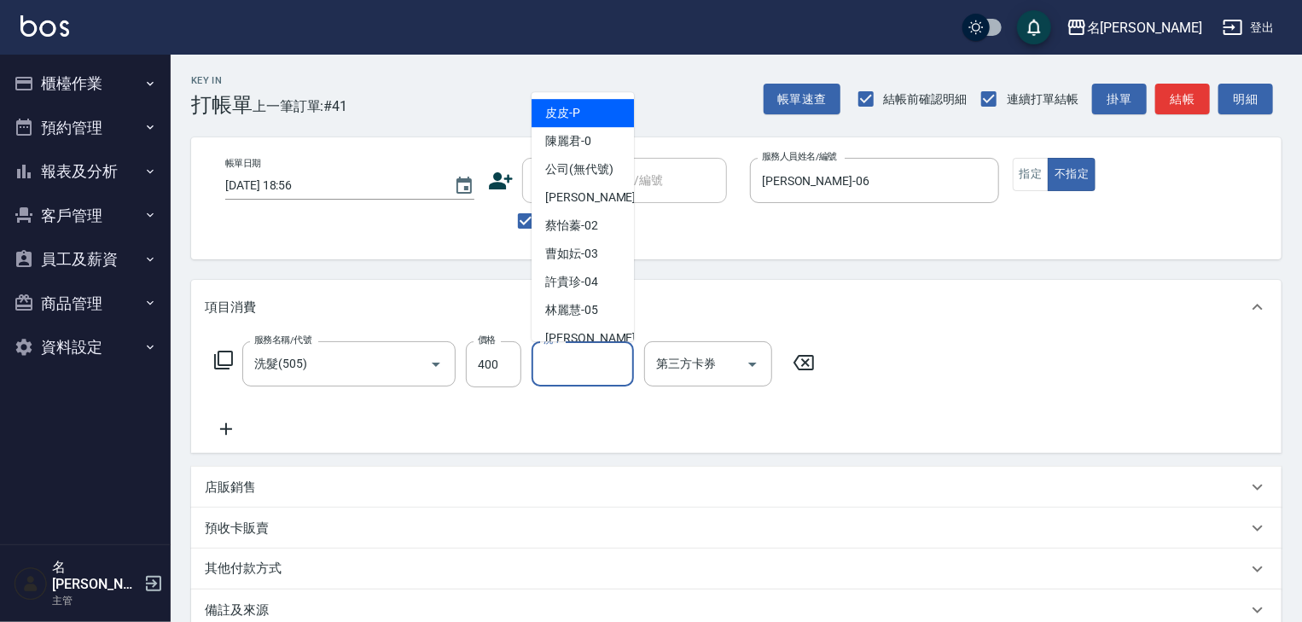
click at [572, 363] on input "洗-1" at bounding box center [582, 364] width 87 height 30
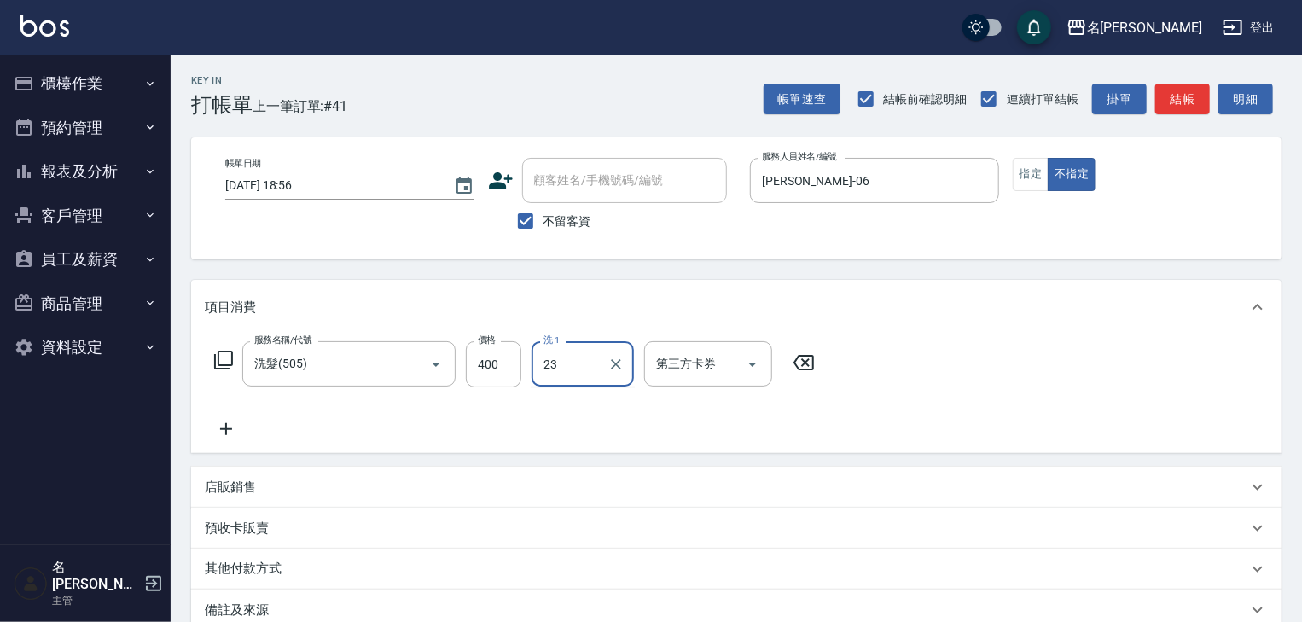
type input "[PERSON_NAME]-23"
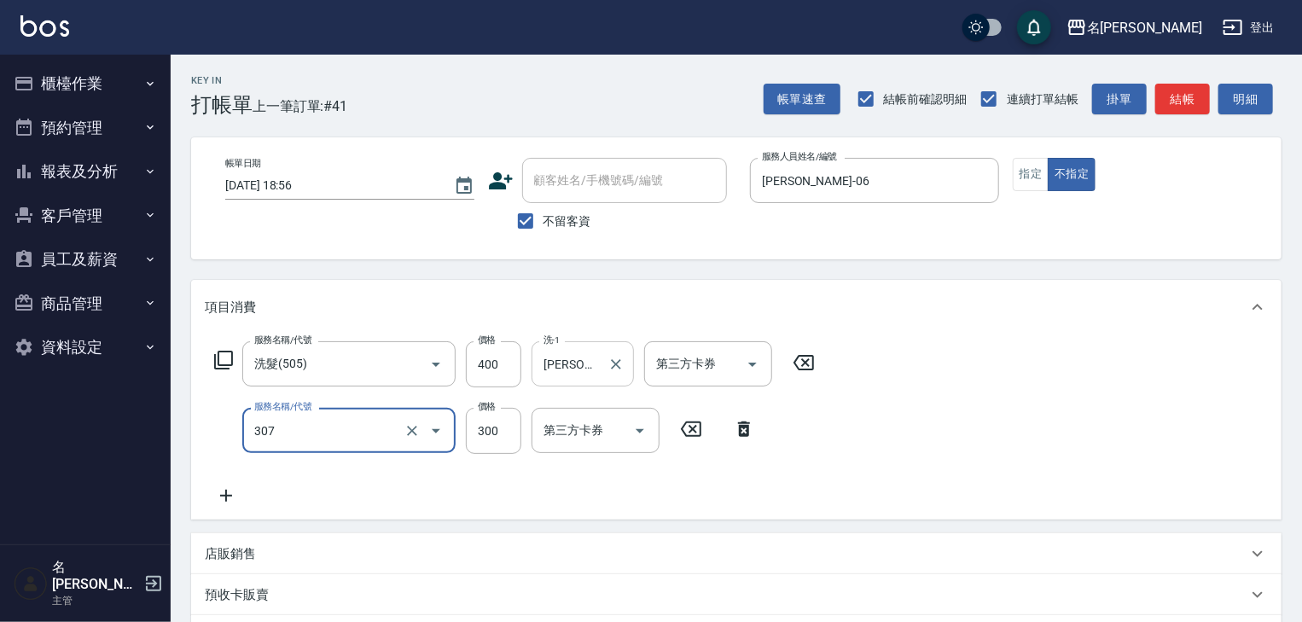
type input "剪髮(307)"
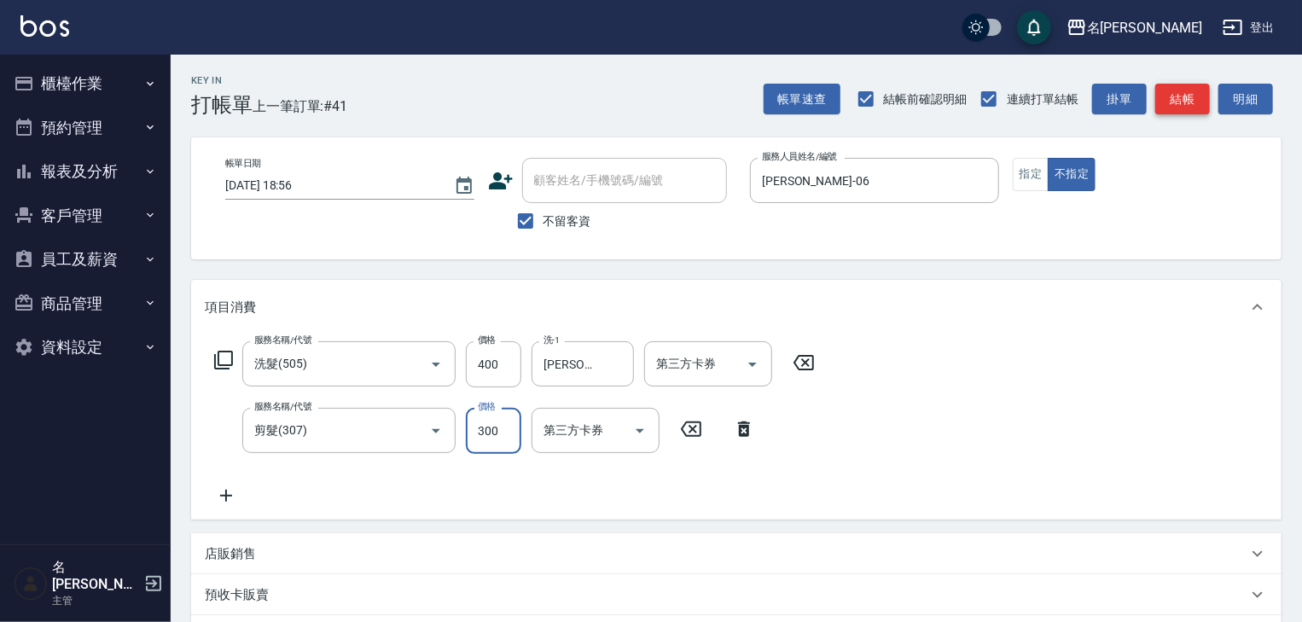
click at [1182, 102] on button "結帳" at bounding box center [1182, 100] width 55 height 32
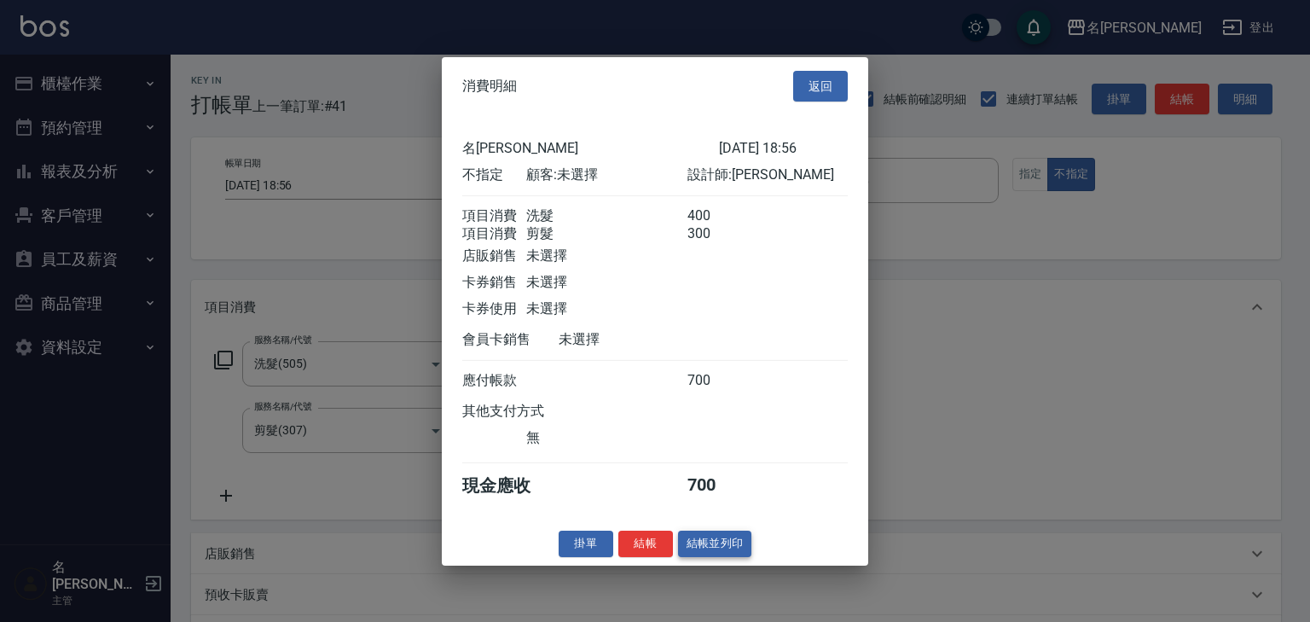
click at [727, 557] on button "結帳並列印" at bounding box center [715, 544] width 74 height 26
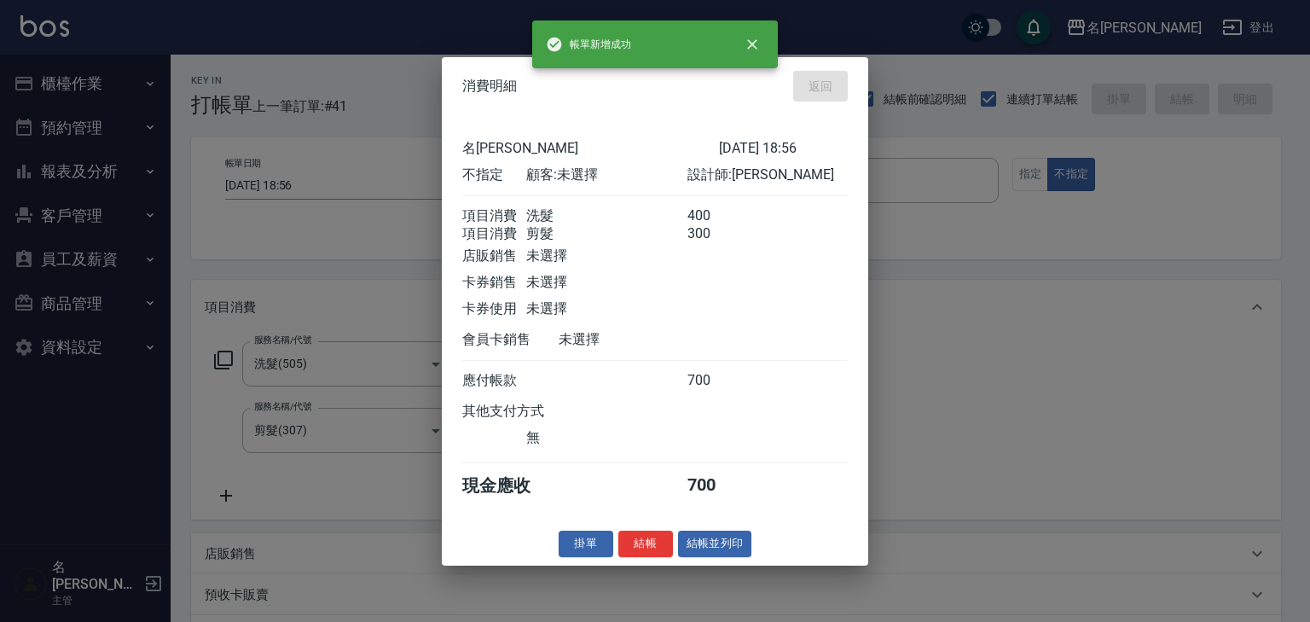
type input "[DATE] 19:05"
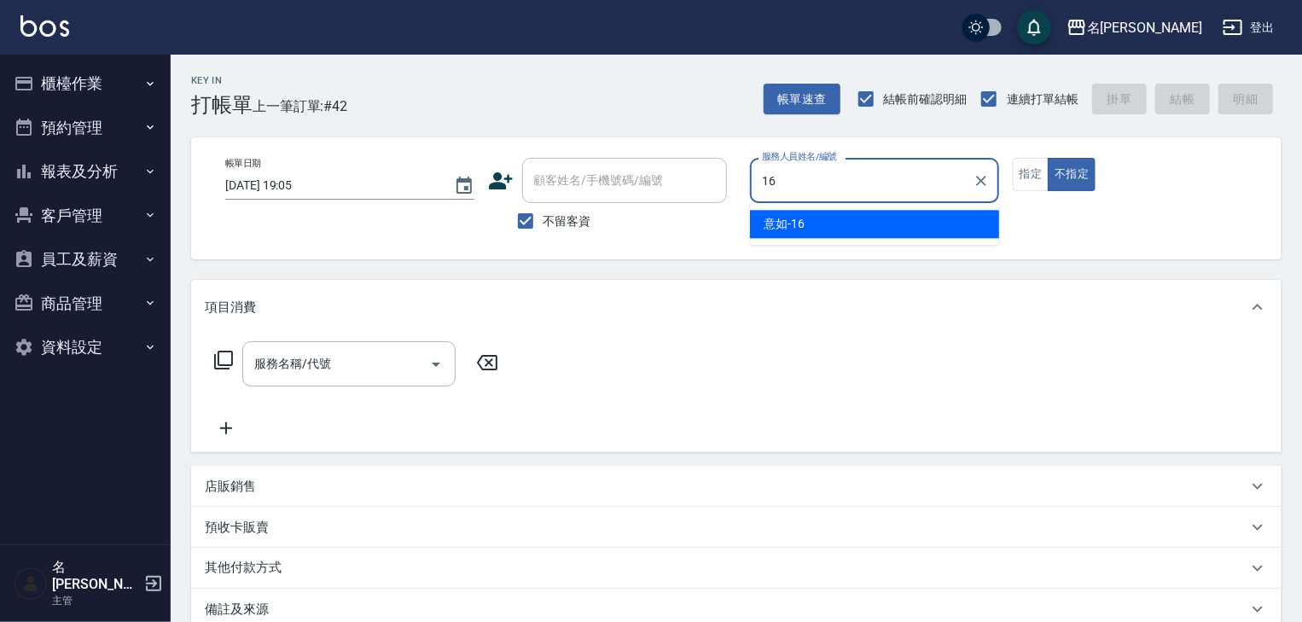
type input "意如-16"
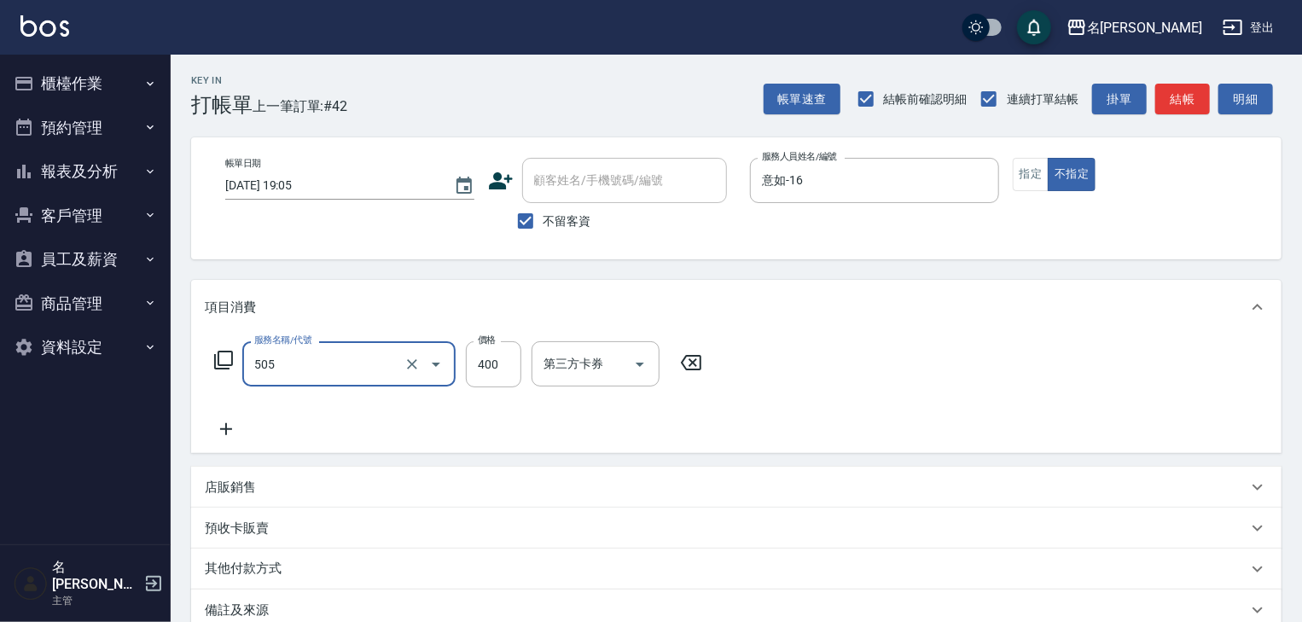
type input "洗髮(505)"
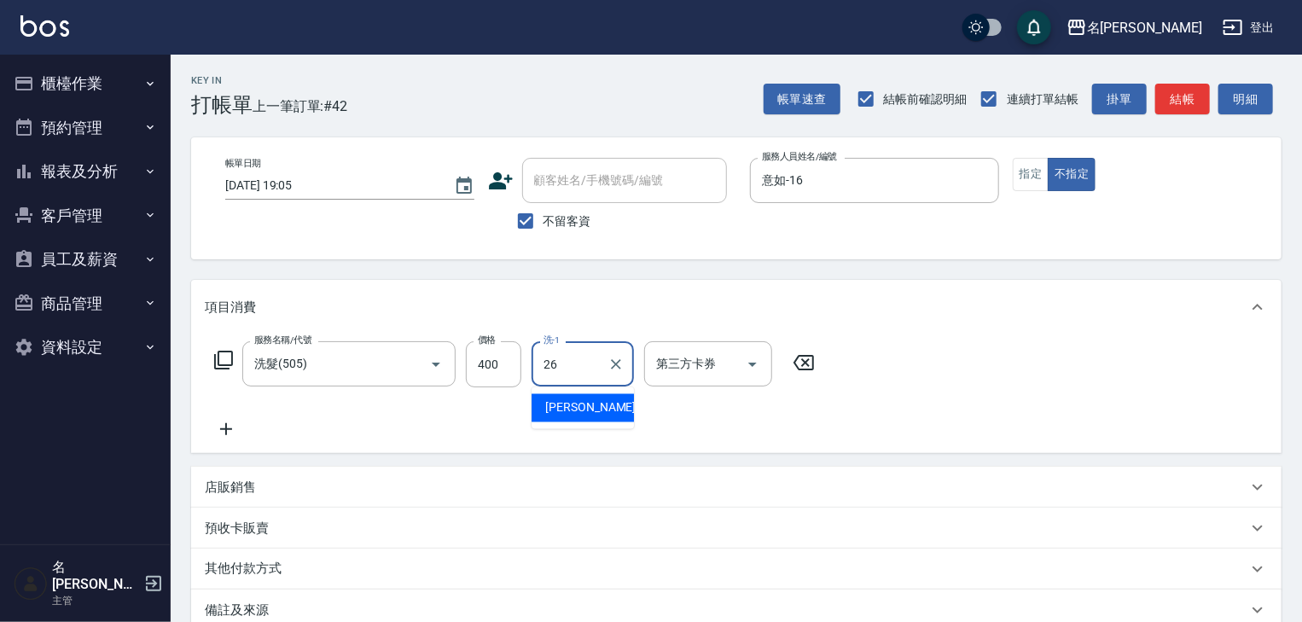
type input "[PERSON_NAME]筑-26"
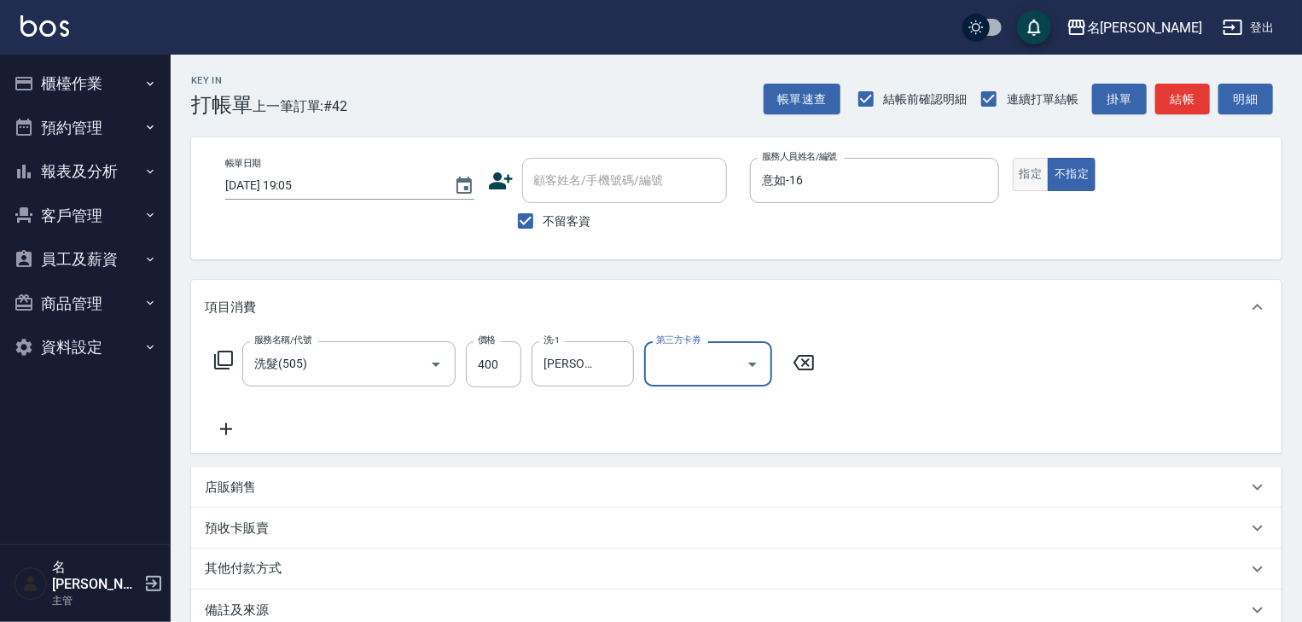
click at [1024, 183] on button "指定" at bounding box center [1031, 174] width 37 height 33
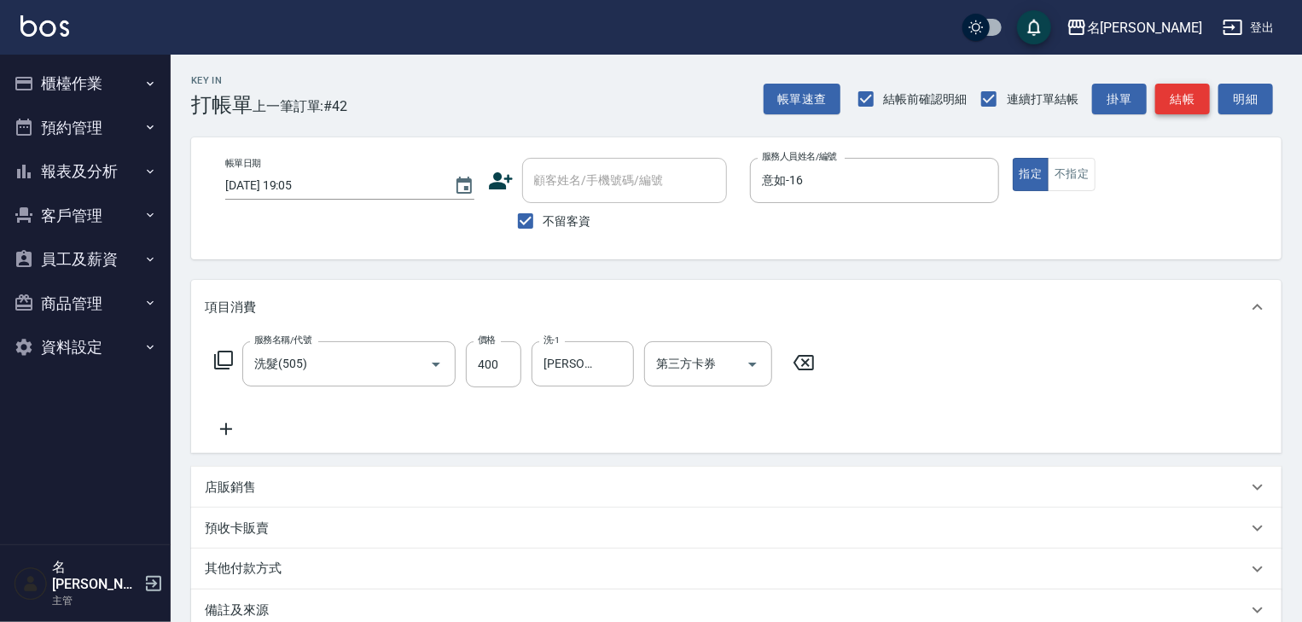
click at [1187, 111] on button "結帳" at bounding box center [1182, 100] width 55 height 32
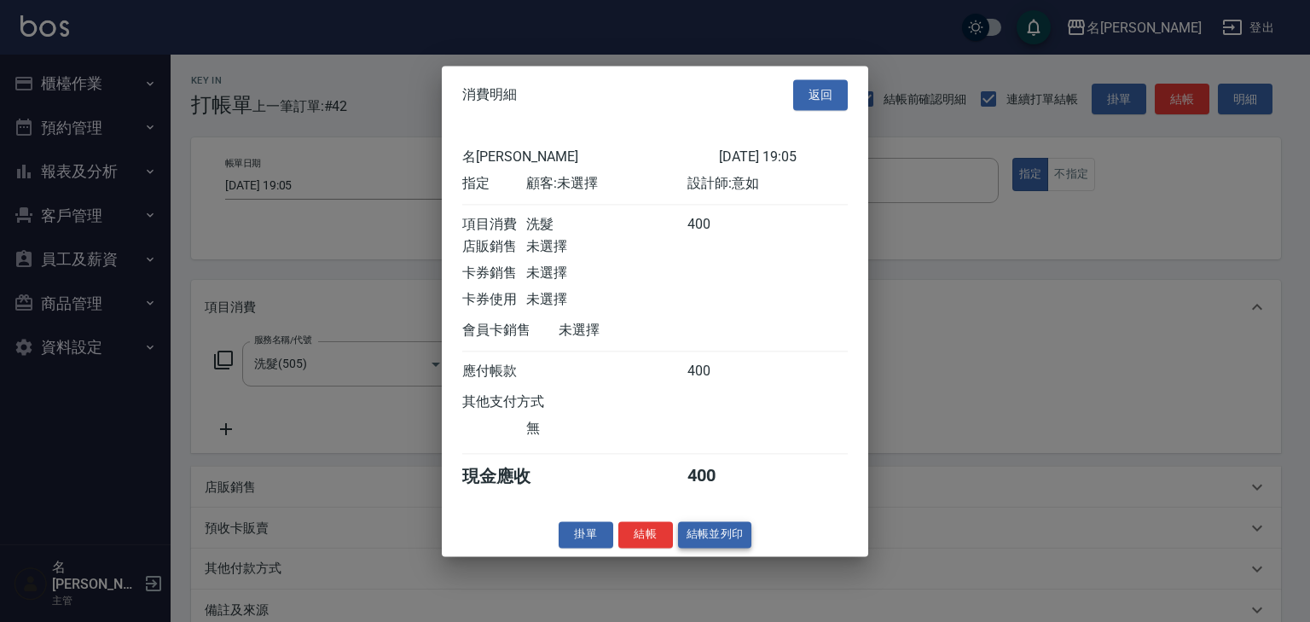
click at [734, 543] on button "結帳並列印" at bounding box center [715, 534] width 74 height 26
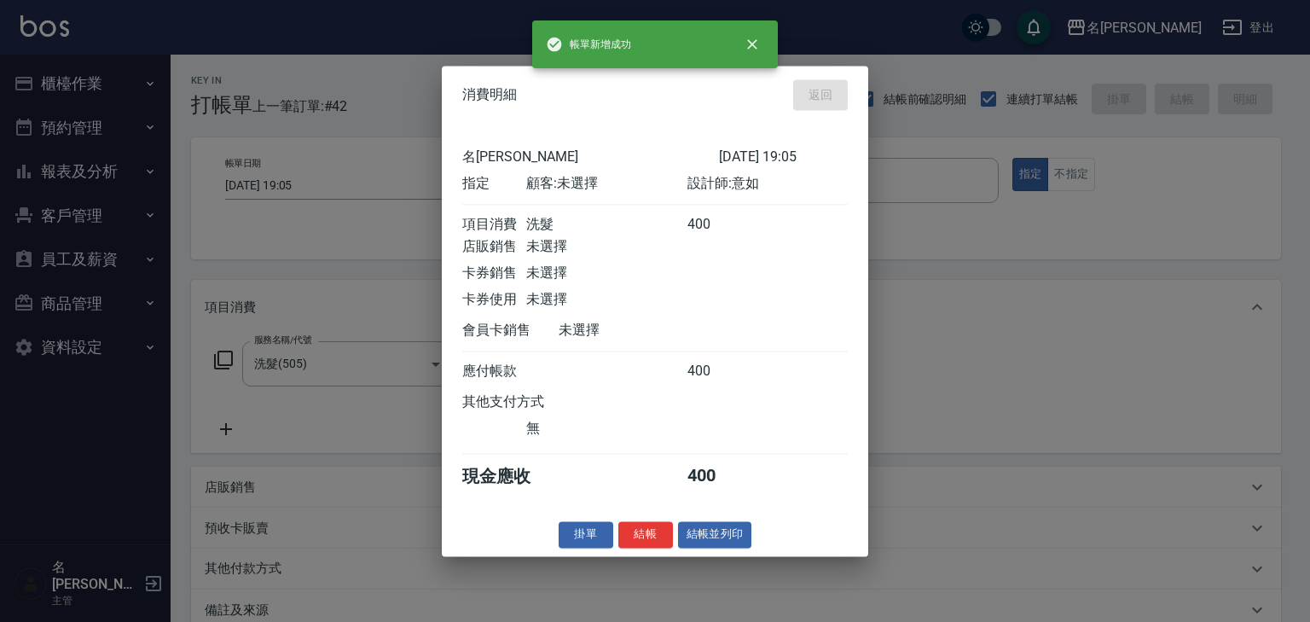
type input "[DATE] 19:08"
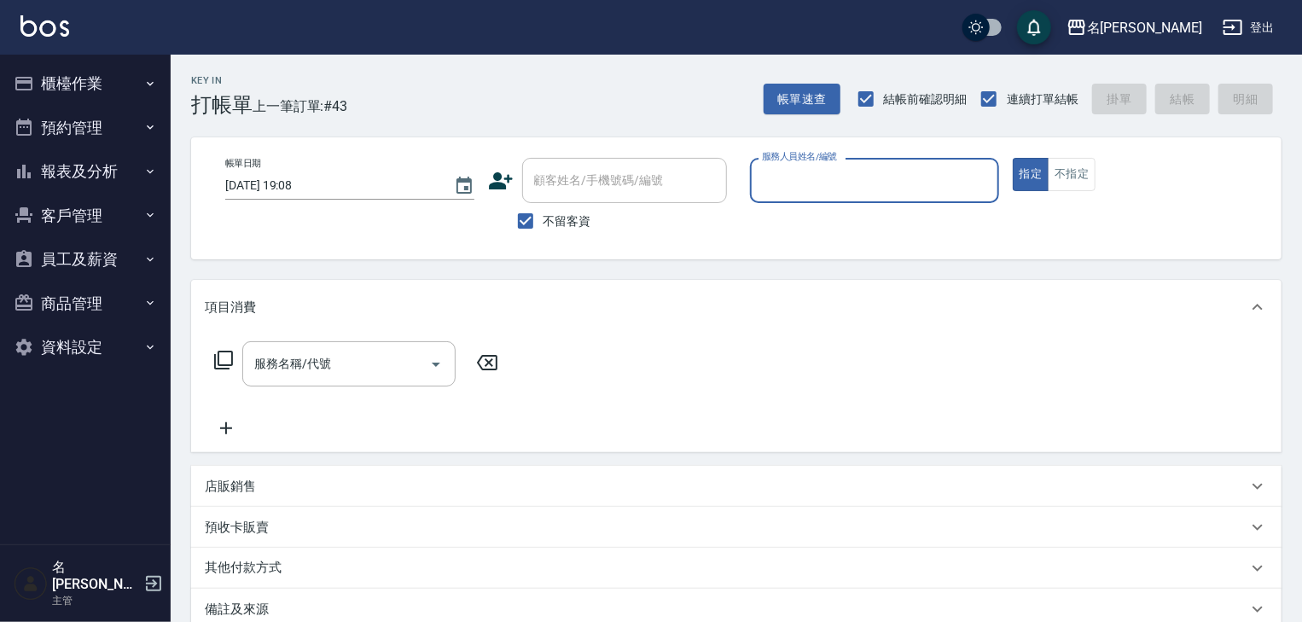
click at [85, 78] on button "櫃檯作業" at bounding box center [85, 83] width 157 height 44
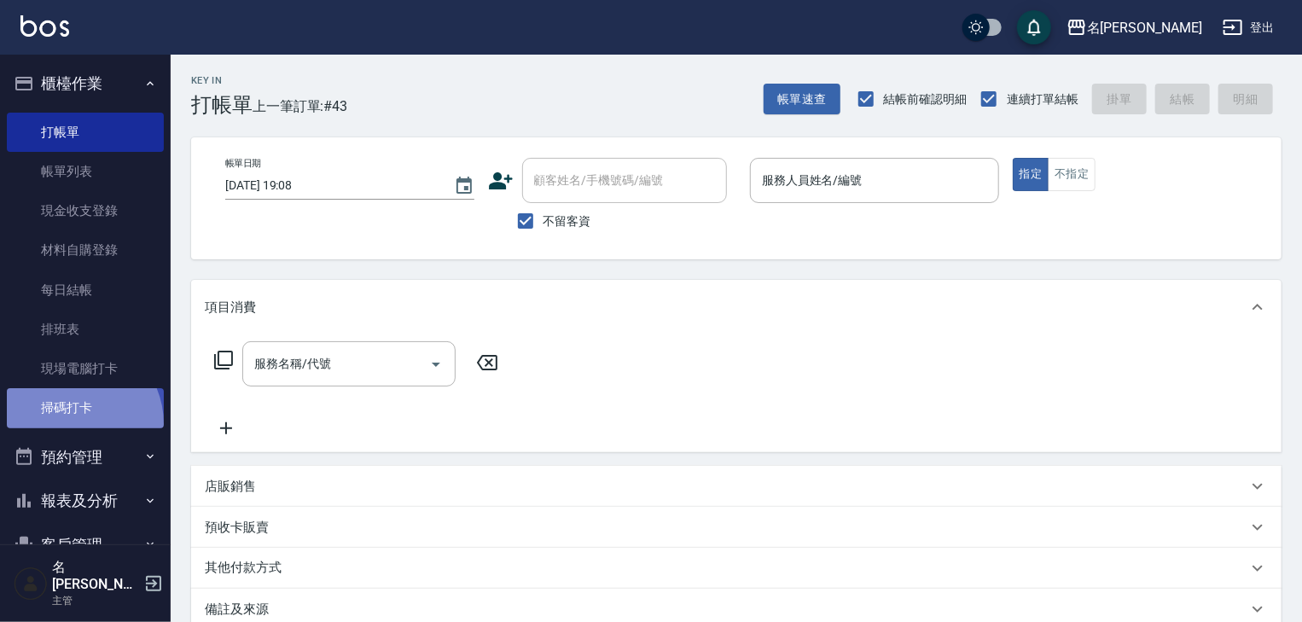
click at [72, 423] on link "掃碼打卡" at bounding box center [85, 407] width 157 height 39
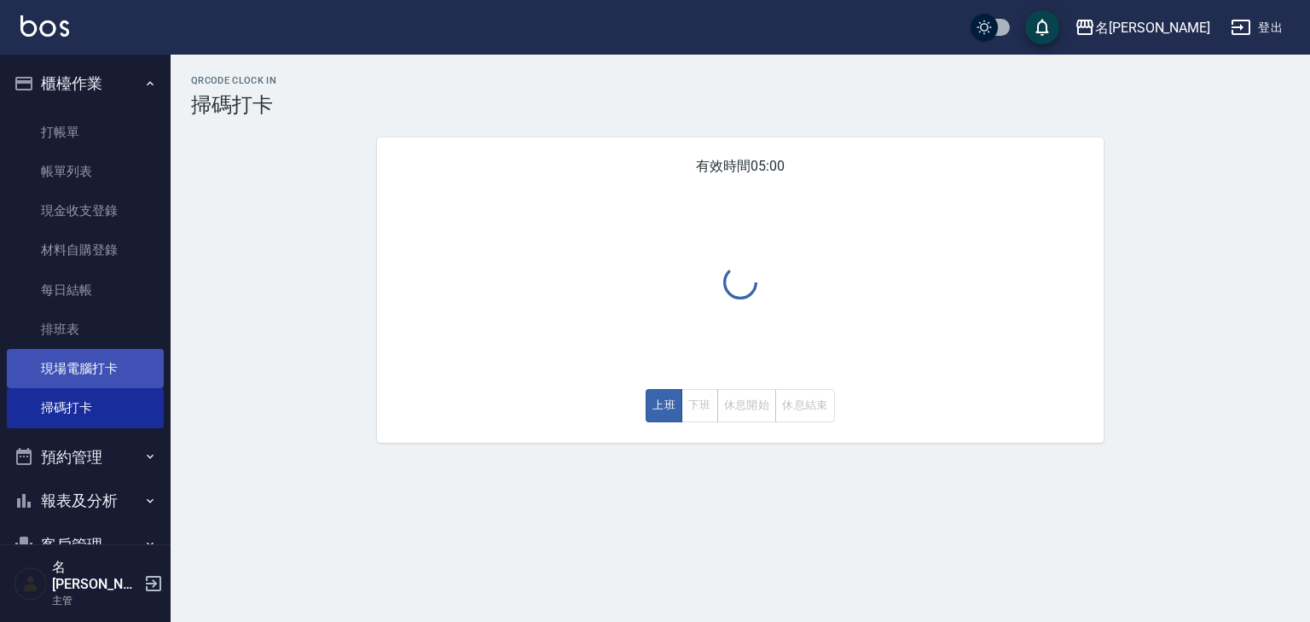
click at [83, 369] on link "現場電腦打卡" at bounding box center [85, 368] width 157 height 39
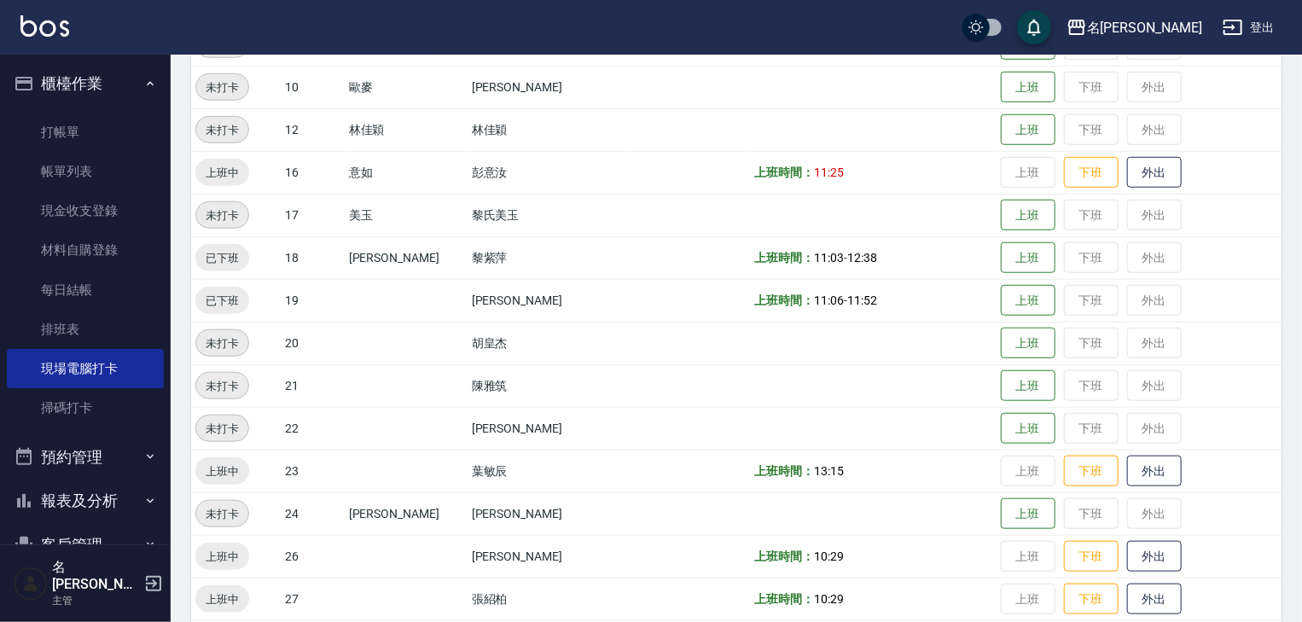
scroll to position [909, 0]
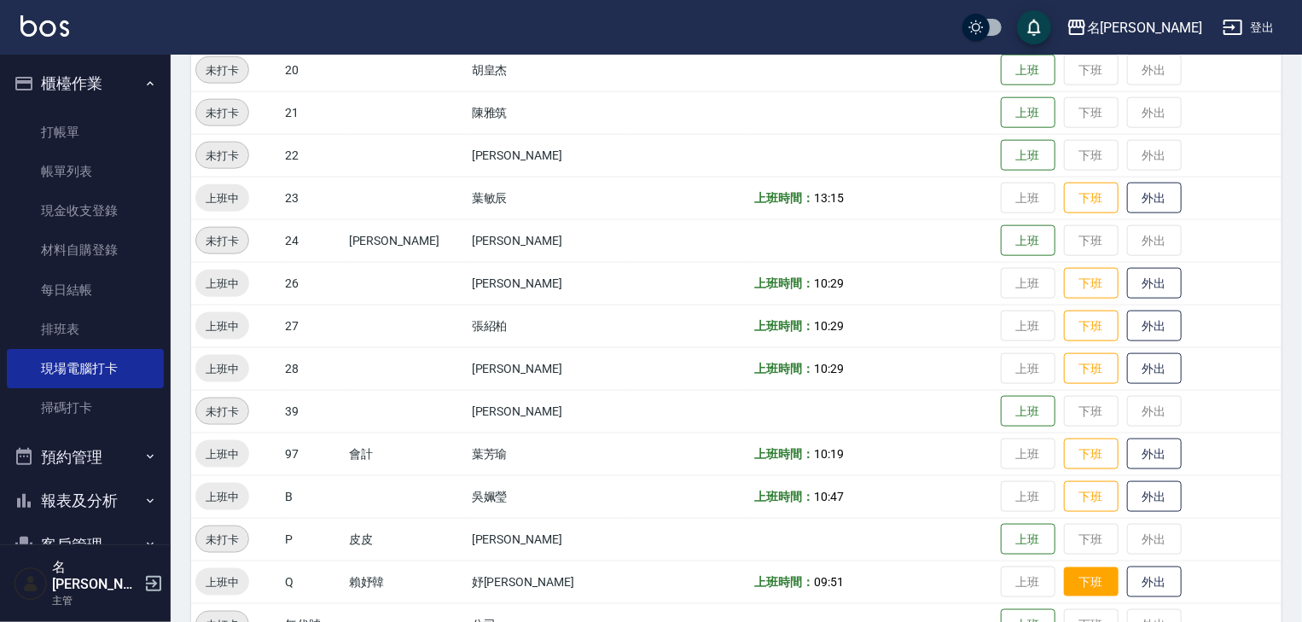
click at [1068, 578] on button "下班" at bounding box center [1091, 582] width 55 height 30
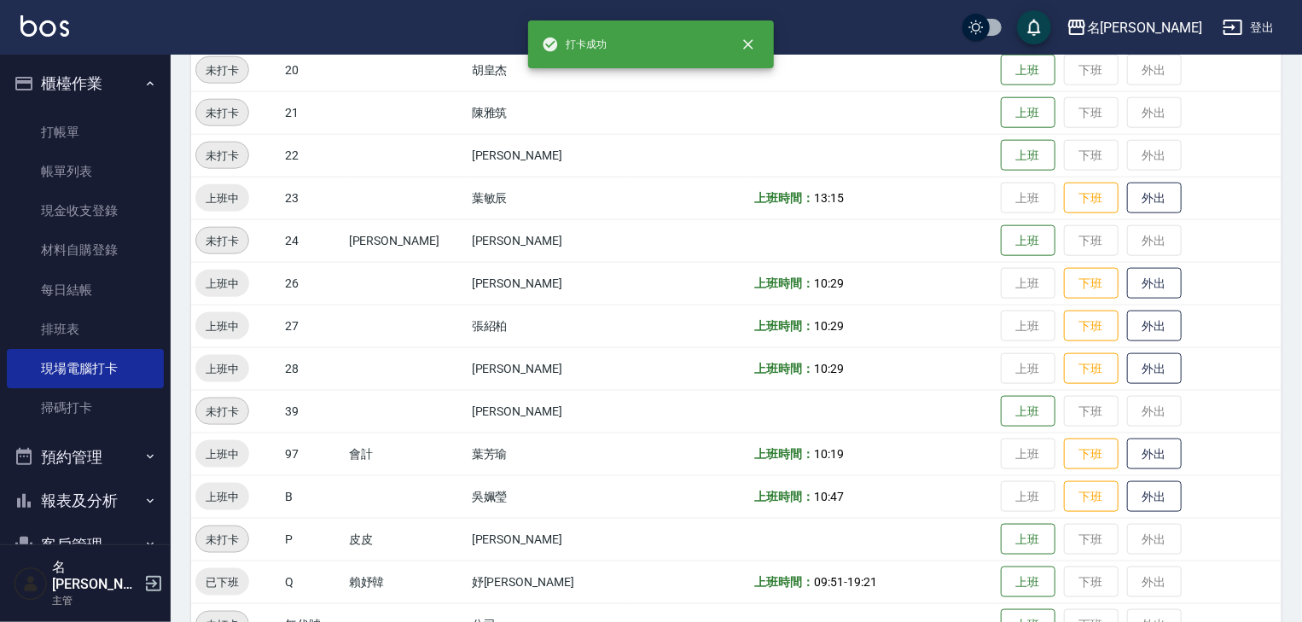
click at [61, 30] on img at bounding box center [44, 25] width 49 height 21
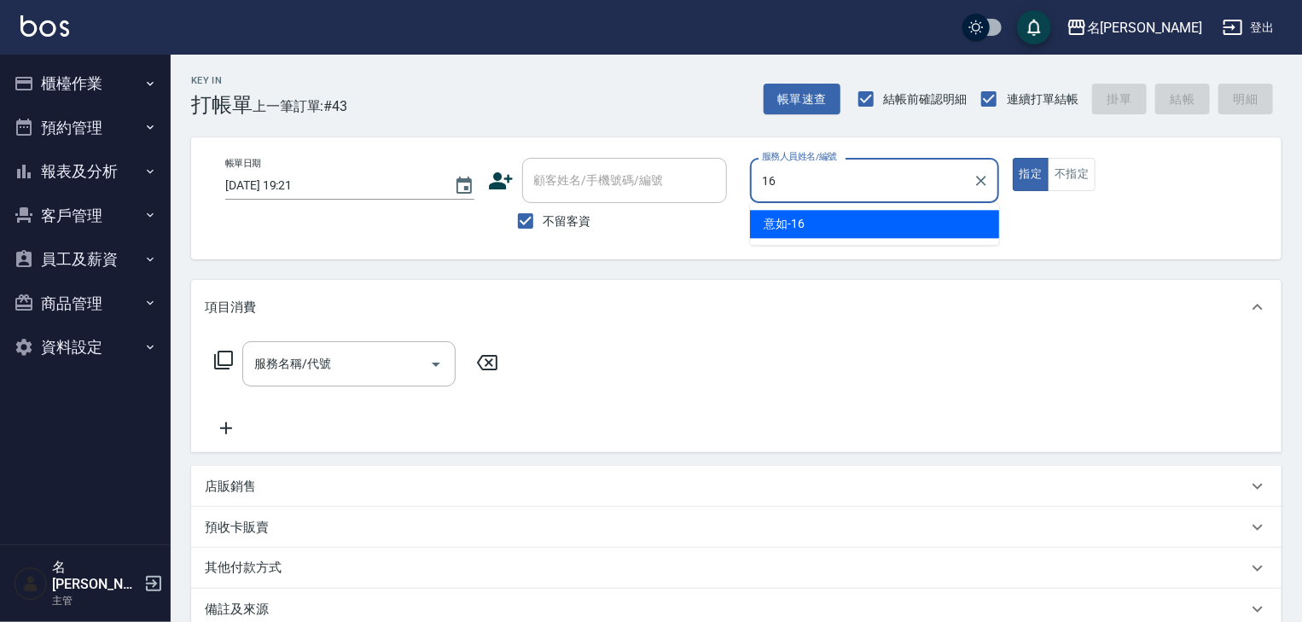
type input "16."
click at [1013, 158] on button "指定" at bounding box center [1031, 174] width 37 height 33
type button "true"
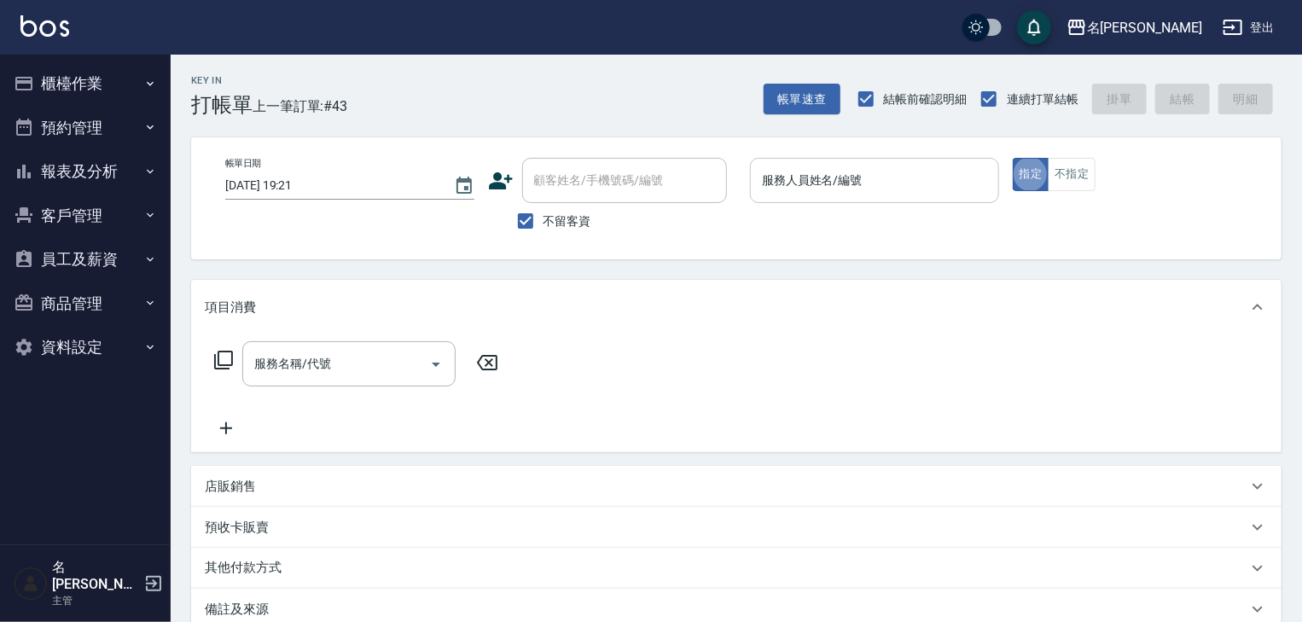
click at [867, 196] on div "服務人員姓名/編號" at bounding box center [874, 180] width 249 height 45
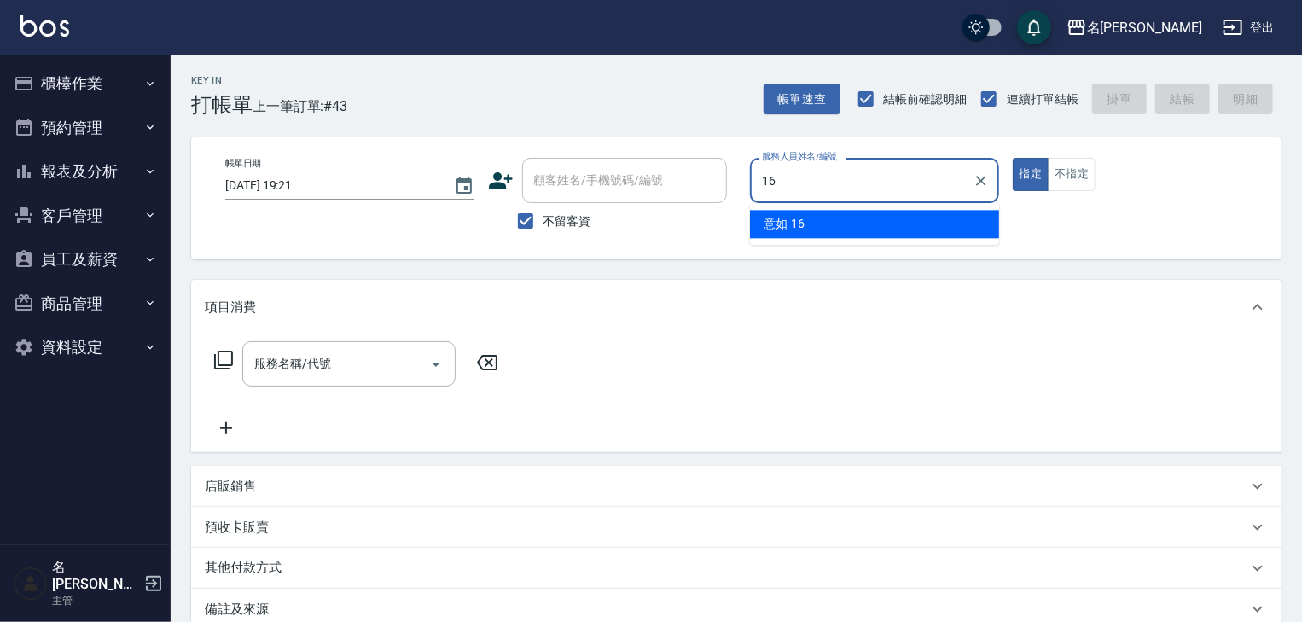
type input "意如-16"
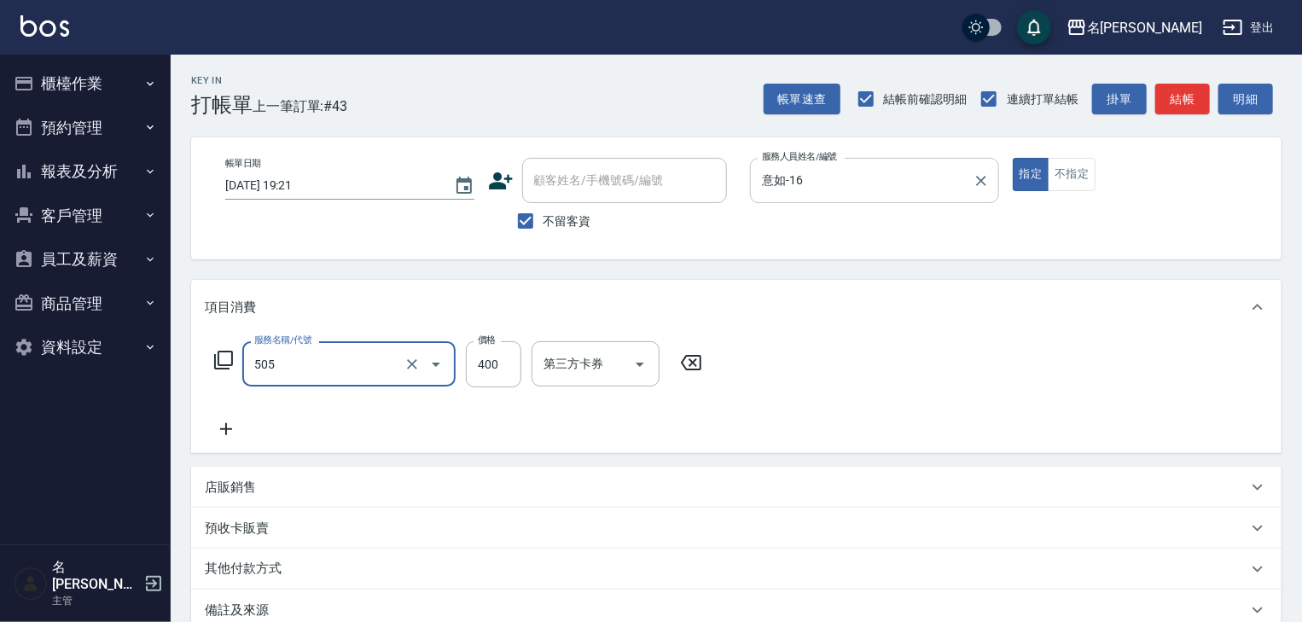
type input "洗髮(505)"
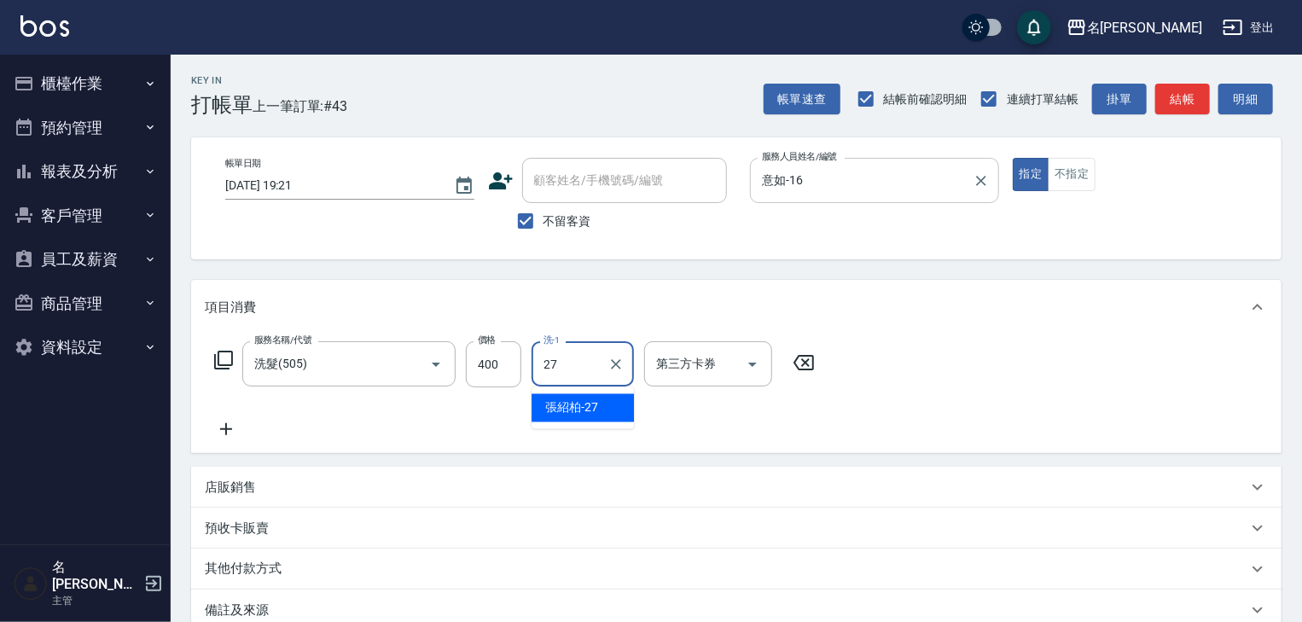
type input "[PERSON_NAME]-27"
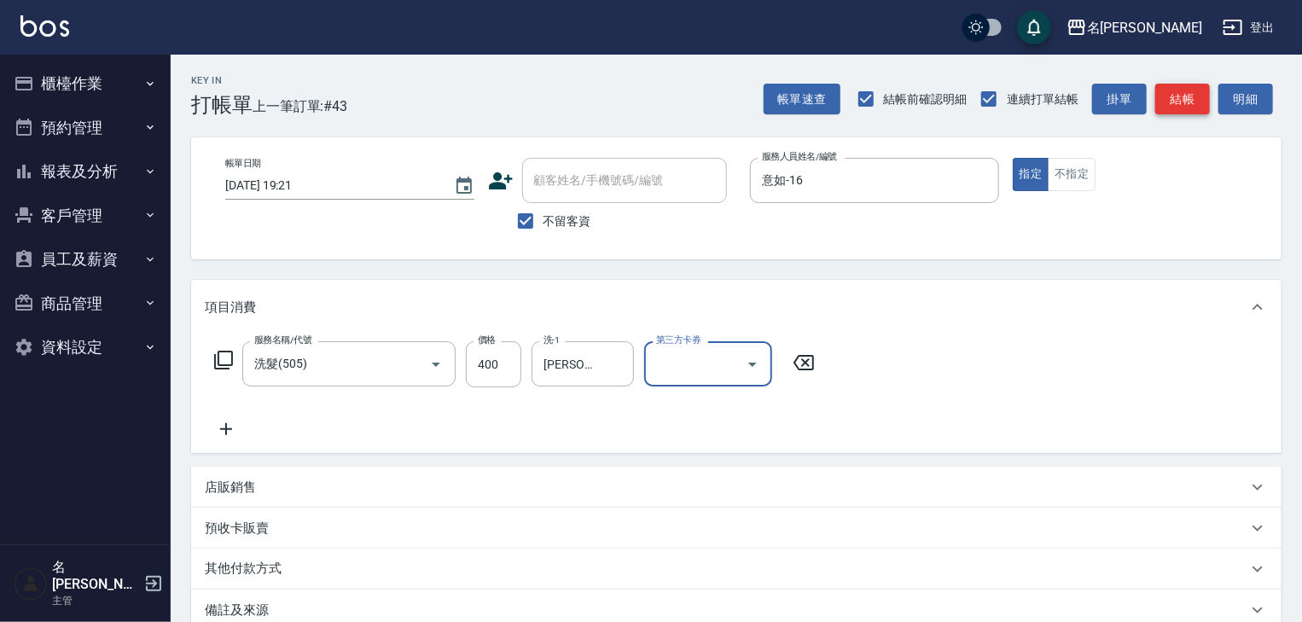
click at [1201, 113] on button "結帳" at bounding box center [1182, 100] width 55 height 32
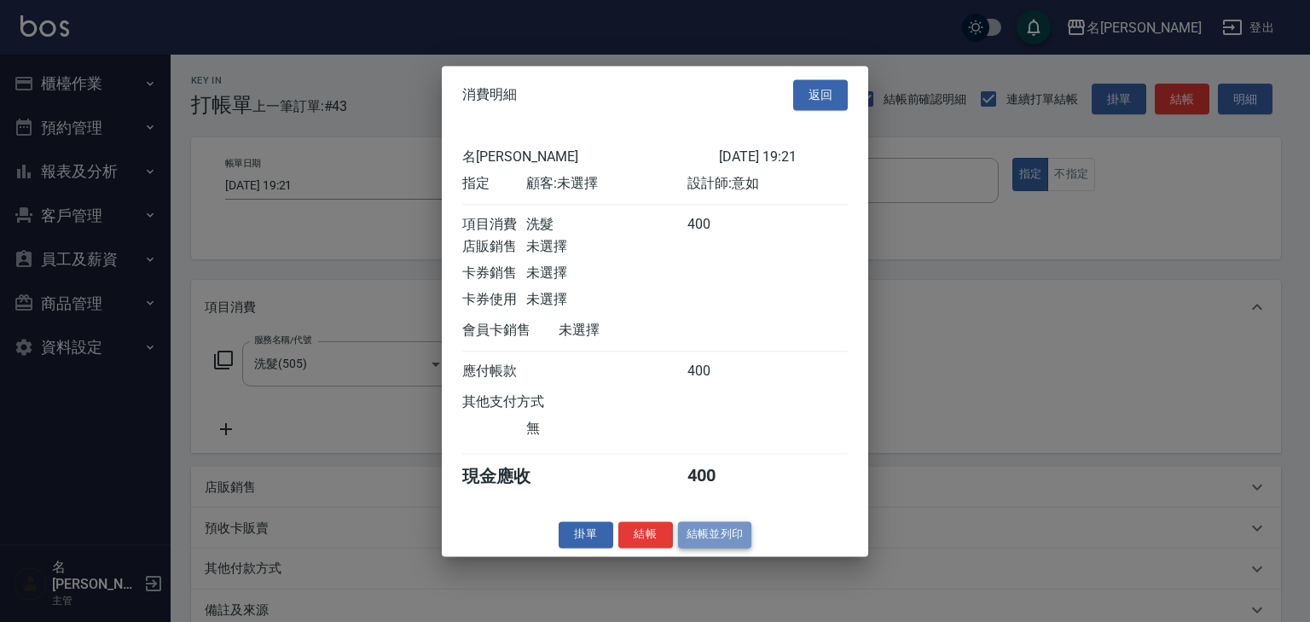
click at [746, 544] on button "結帳並列印" at bounding box center [715, 534] width 74 height 26
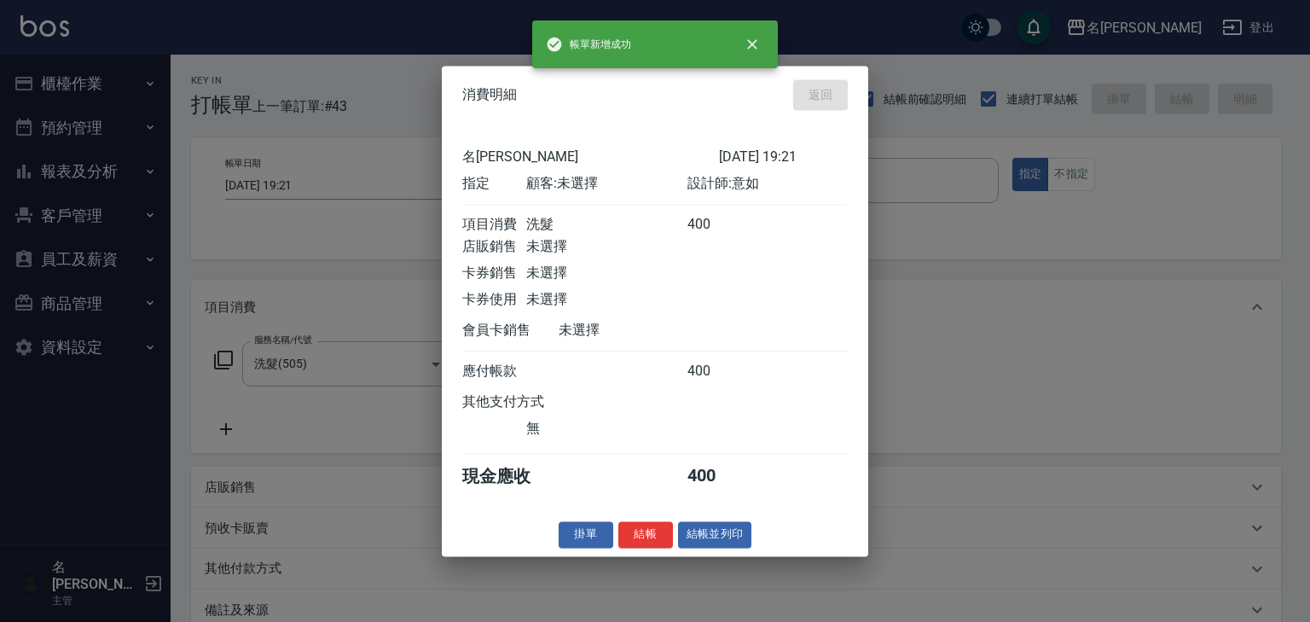
type input "[DATE] 19:26"
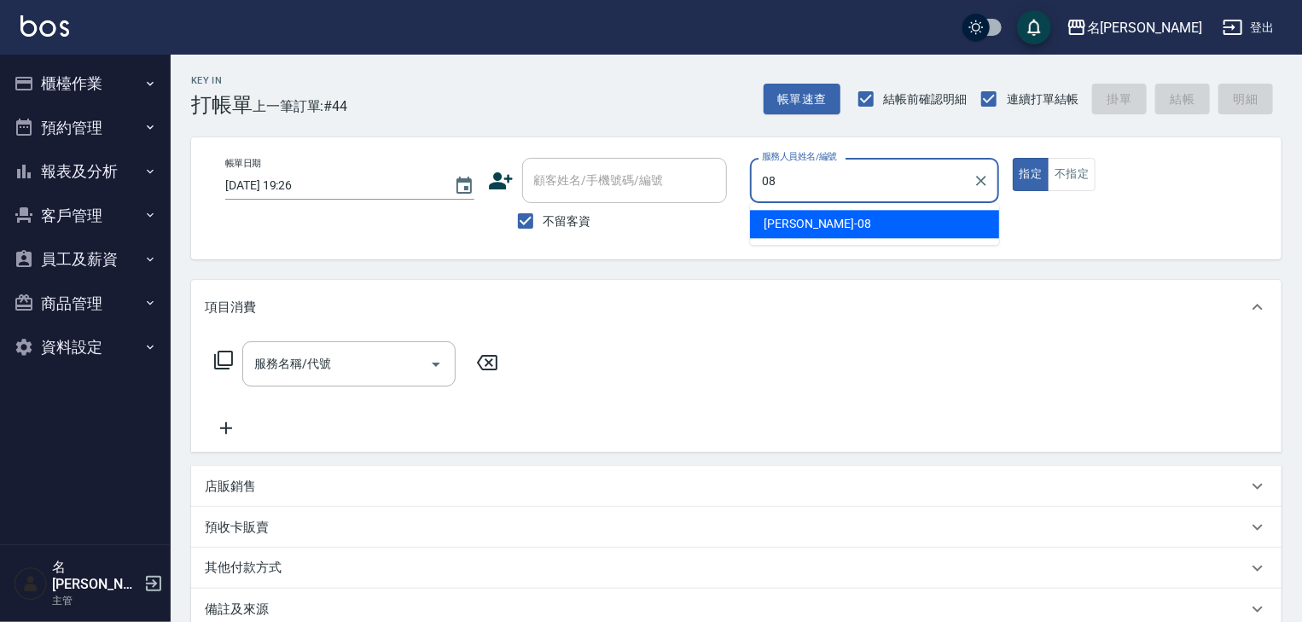
type input "[PERSON_NAME]-08"
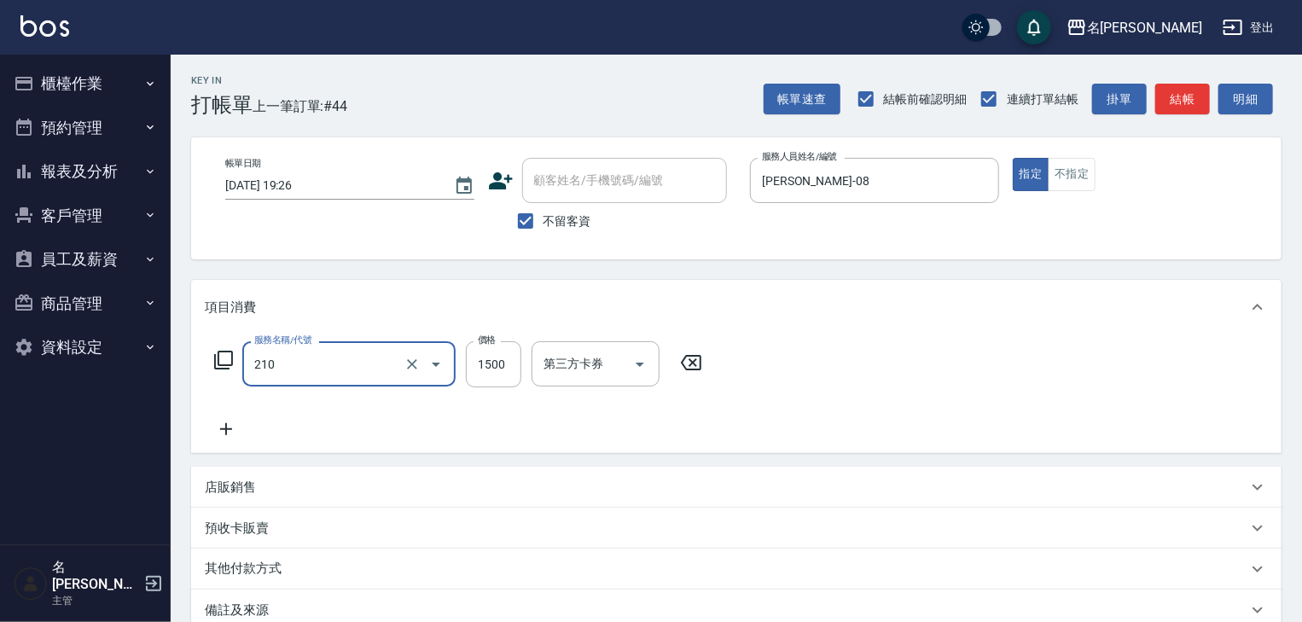
type input "離子燙(自備)(210)"
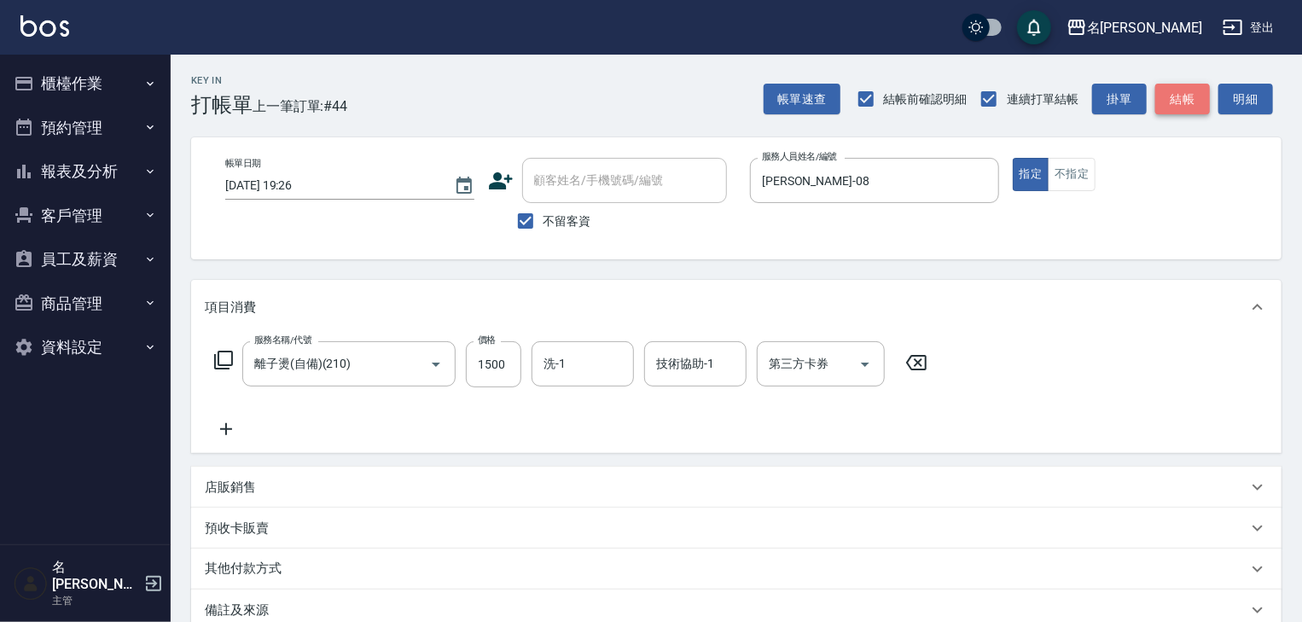
click at [1181, 106] on button "結帳" at bounding box center [1182, 100] width 55 height 32
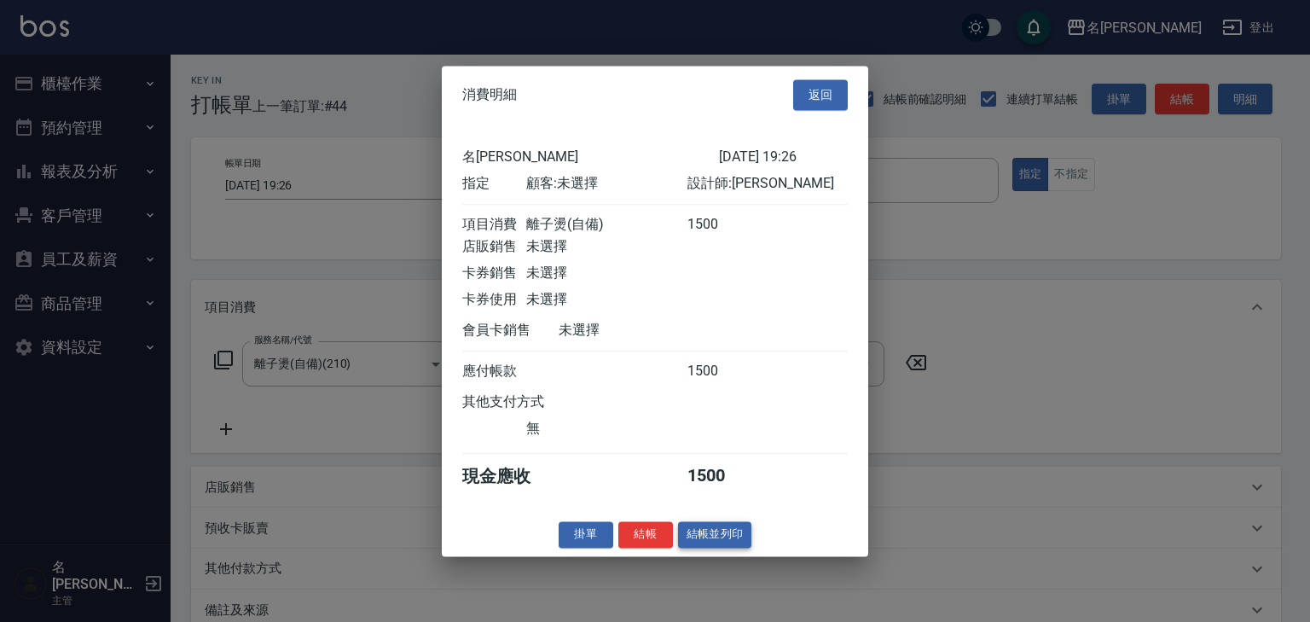
click at [747, 538] on button "結帳並列印" at bounding box center [715, 534] width 74 height 26
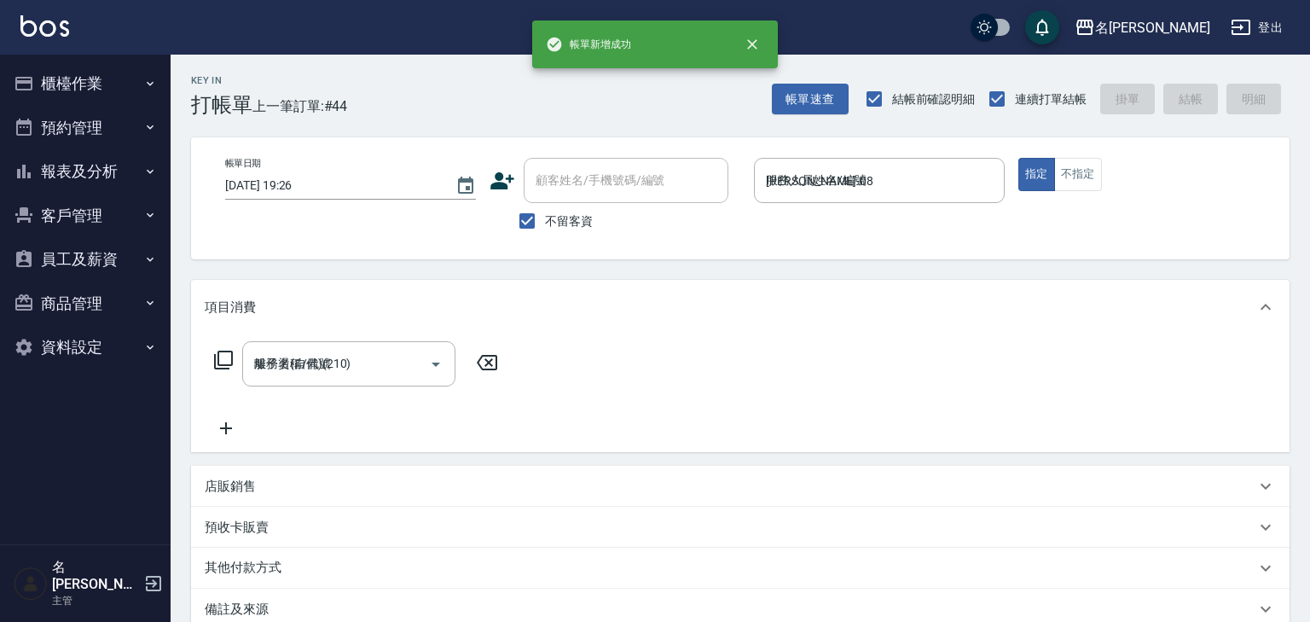
type input "[DATE] 19:29"
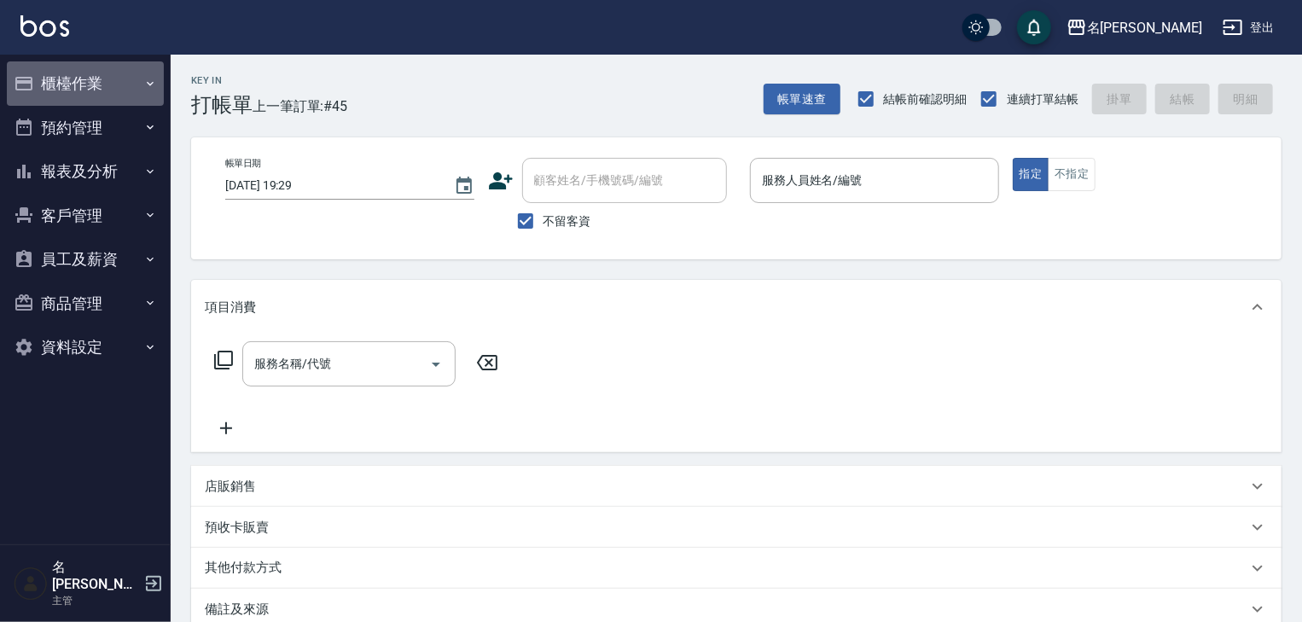
click at [77, 99] on button "櫃檯作業" at bounding box center [85, 83] width 157 height 44
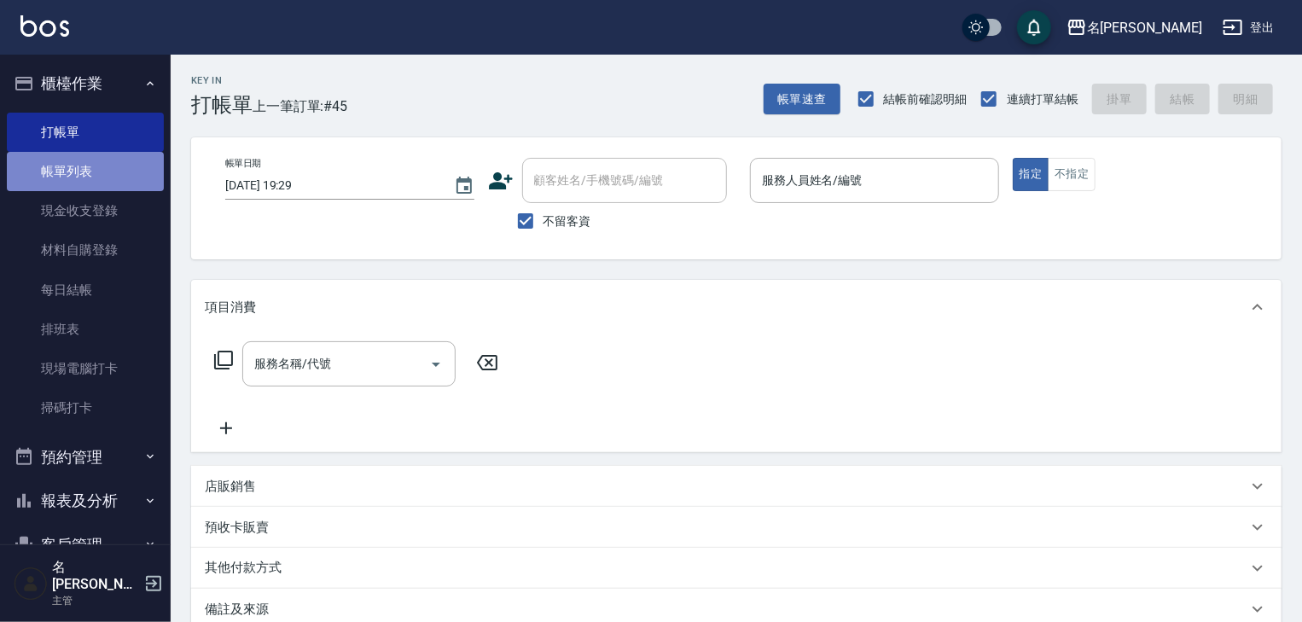
click at [99, 165] on link "帳單列表" at bounding box center [85, 171] width 157 height 39
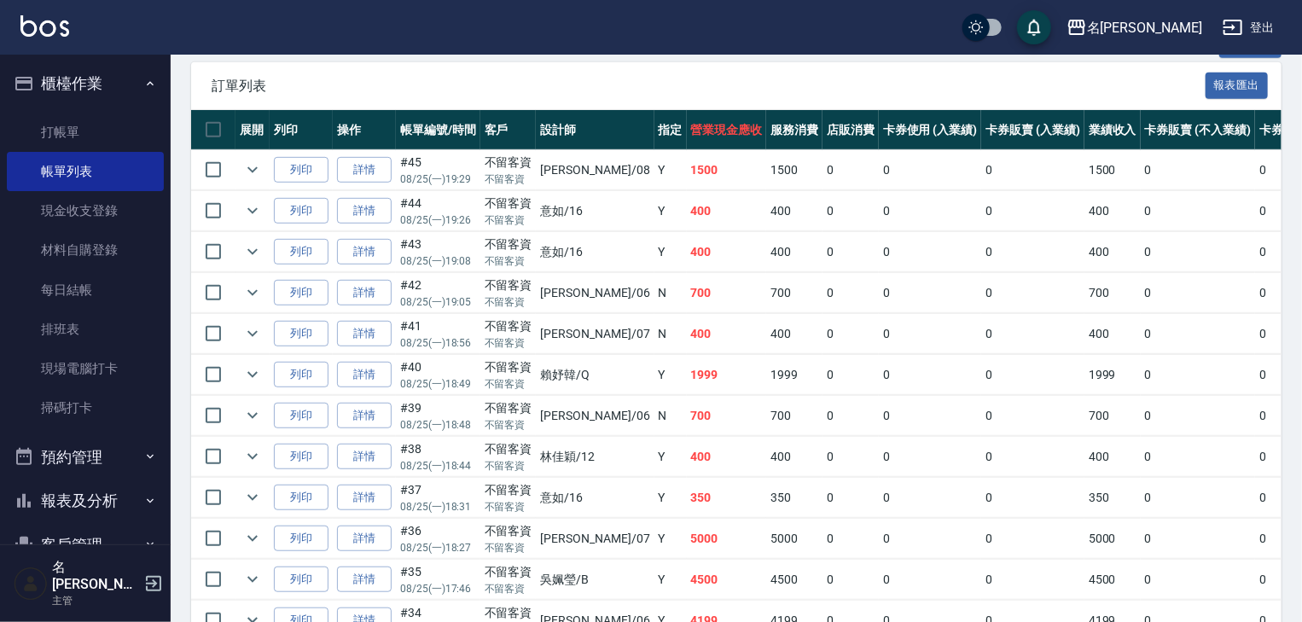
scroll to position [455, 0]
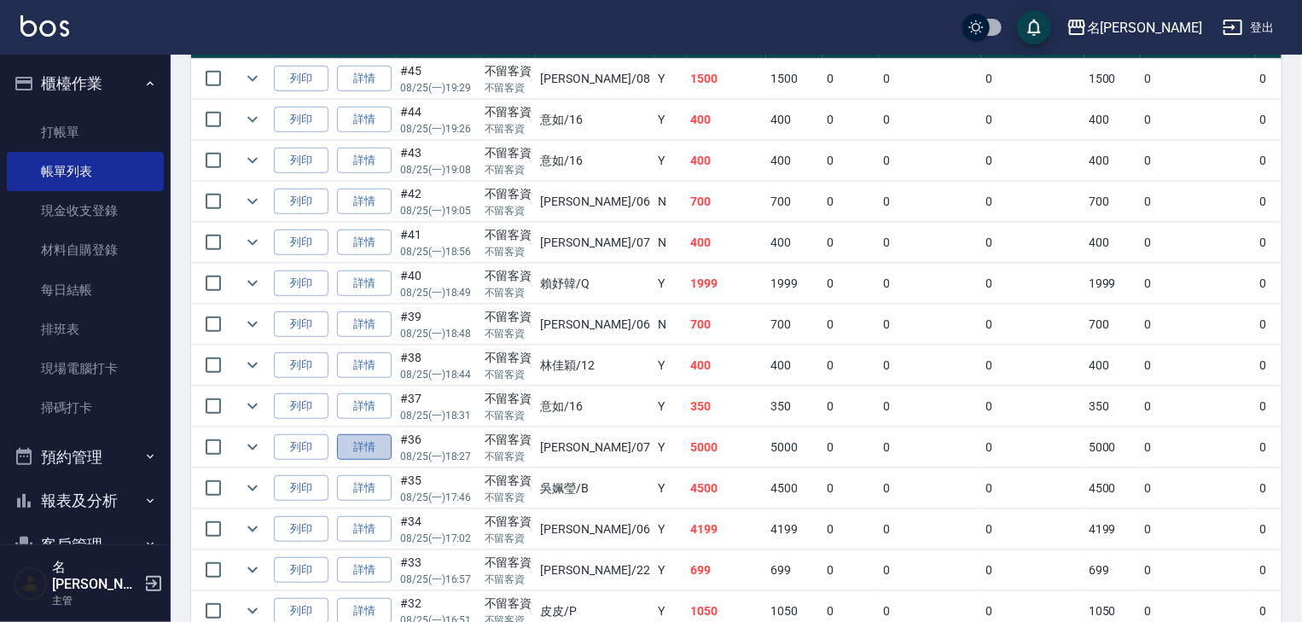
click at [373, 461] on link "詳情" at bounding box center [364, 447] width 55 height 26
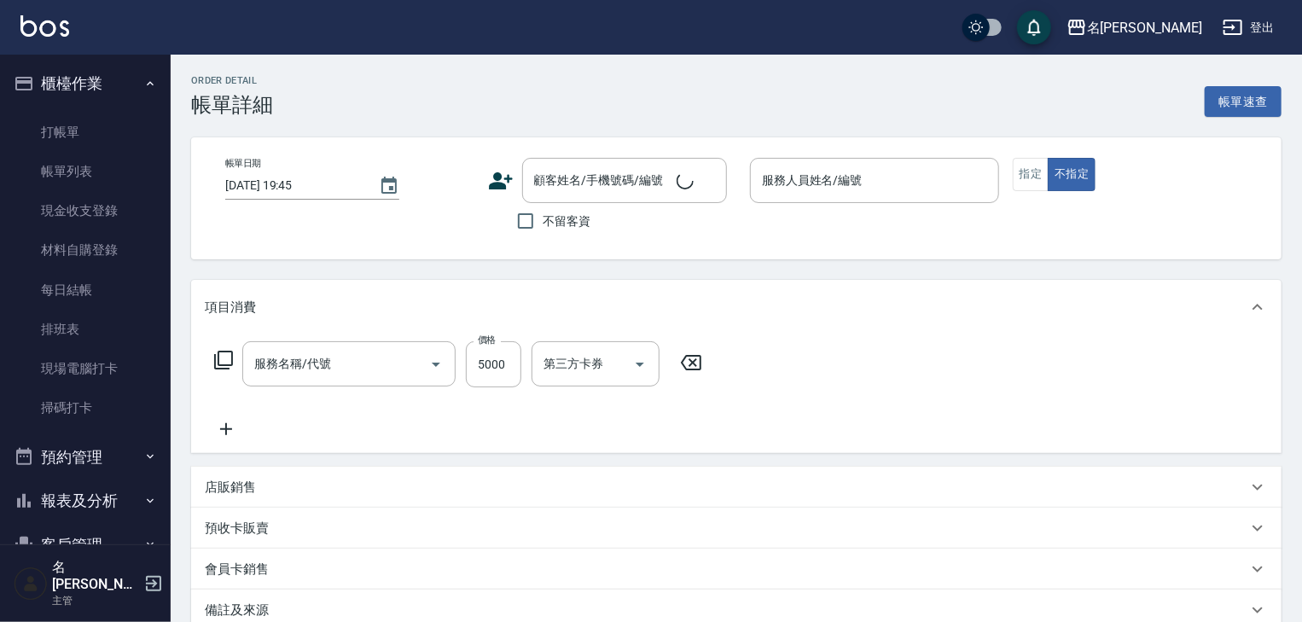
type input "[DATE] 18:27"
checkbox input "true"
type input "[PERSON_NAME]-07"
type input "染髮1500↑(415)"
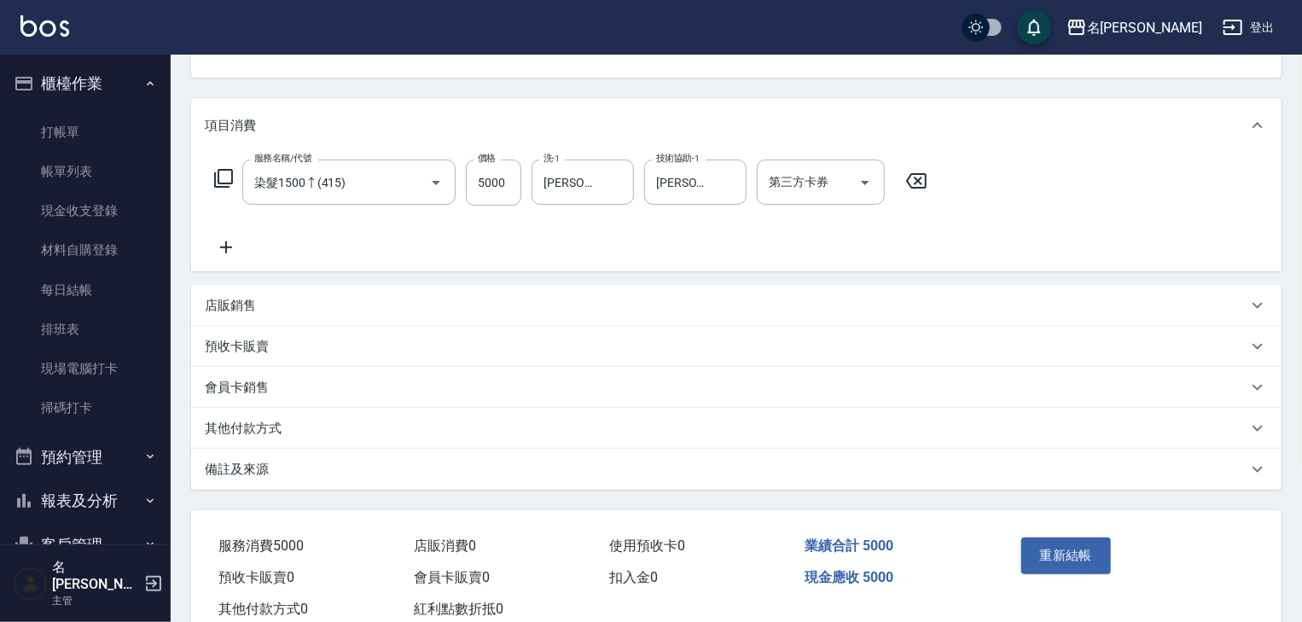
scroll to position [232, 0]
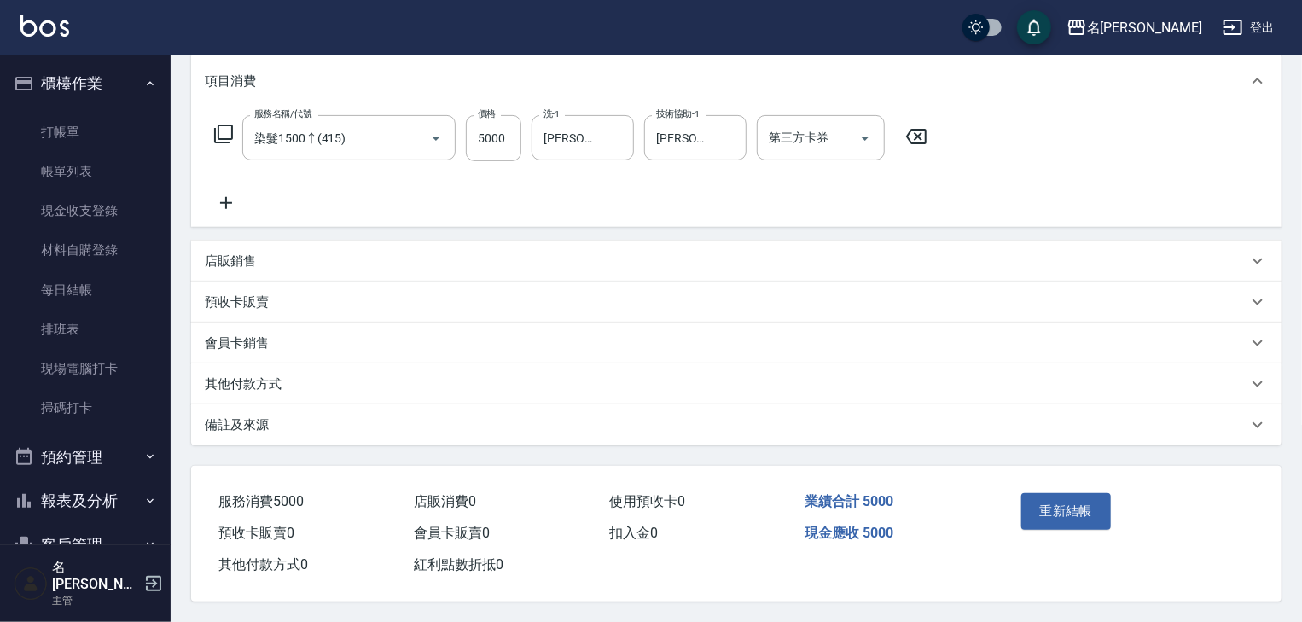
click at [328, 404] on div "備註及來源" at bounding box center [736, 424] width 1090 height 41
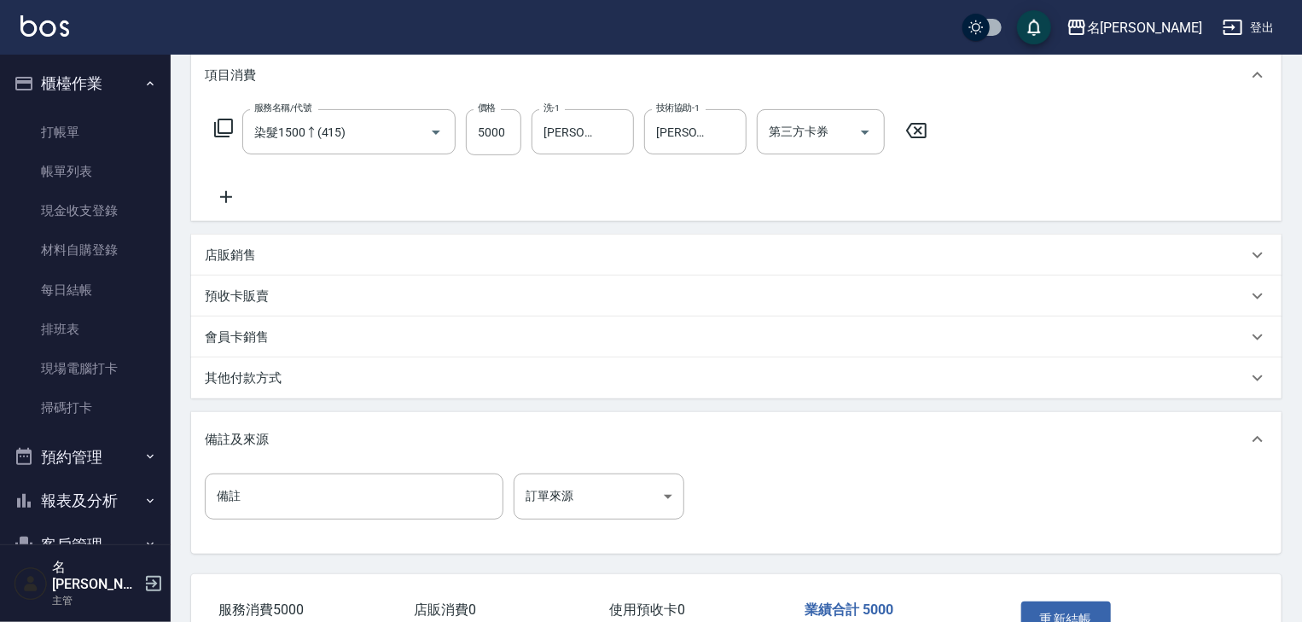
click at [316, 382] on div "其他付款方式" at bounding box center [726, 378] width 1042 height 18
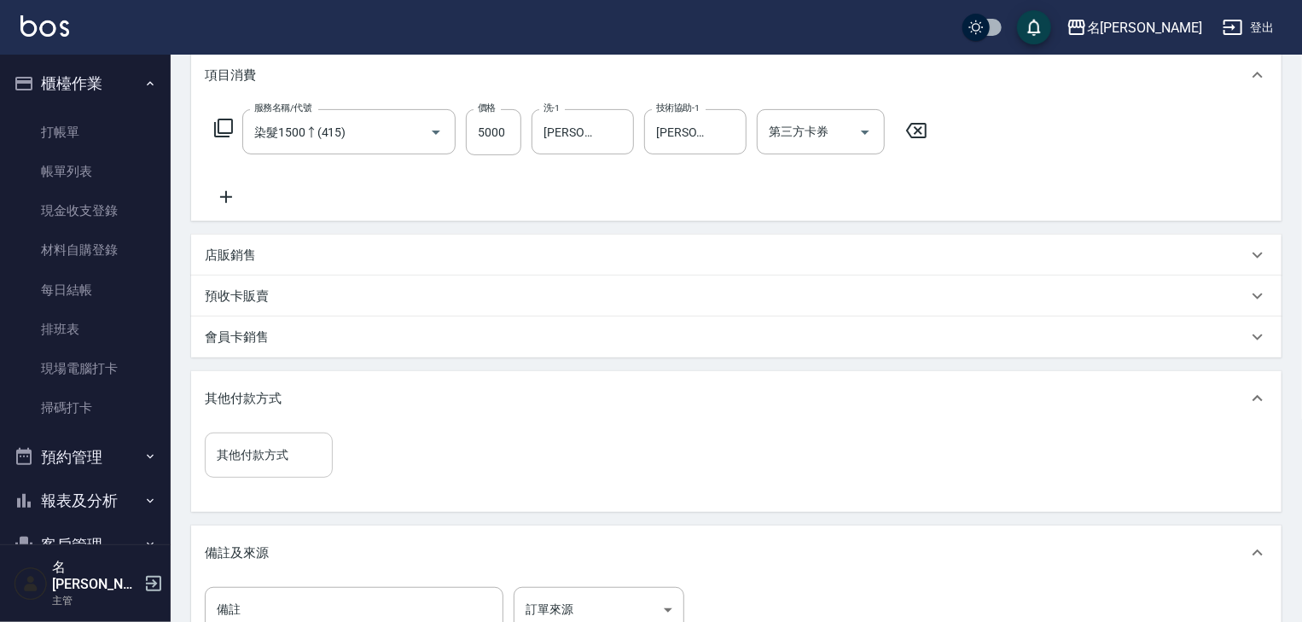
click at [298, 444] on input "其他付款方式" at bounding box center [268, 455] width 113 height 30
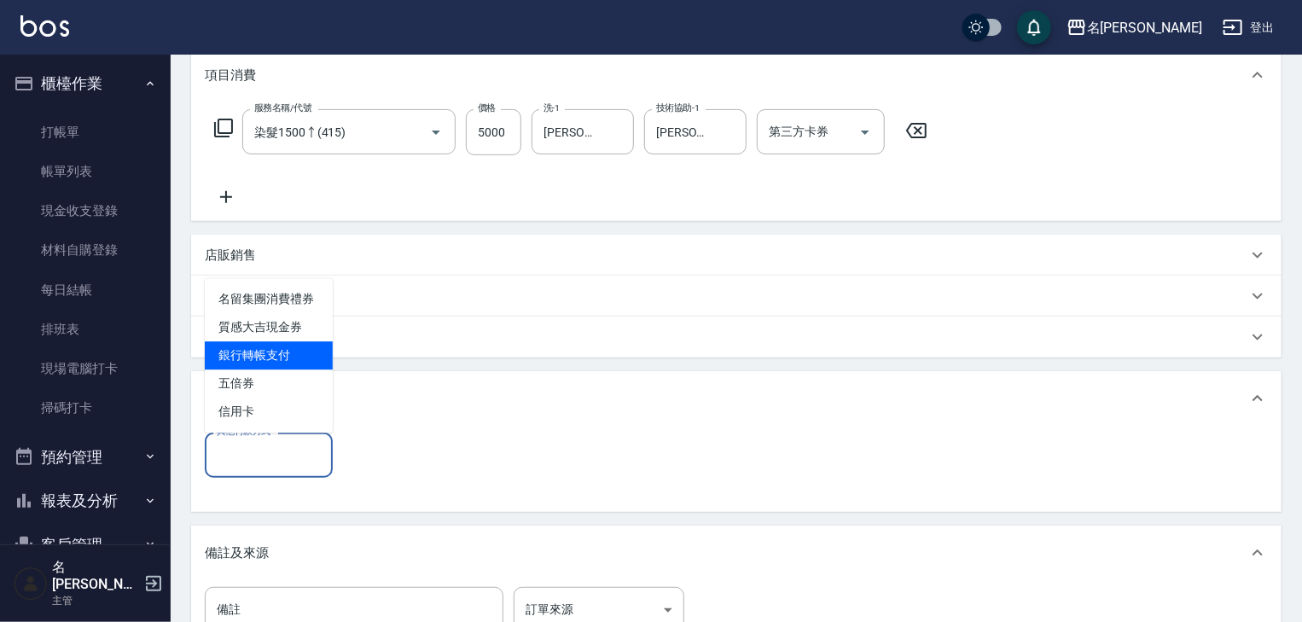
click at [296, 355] on span "銀行轉帳支付" at bounding box center [269, 355] width 128 height 28
type input "銀行轉帳支付"
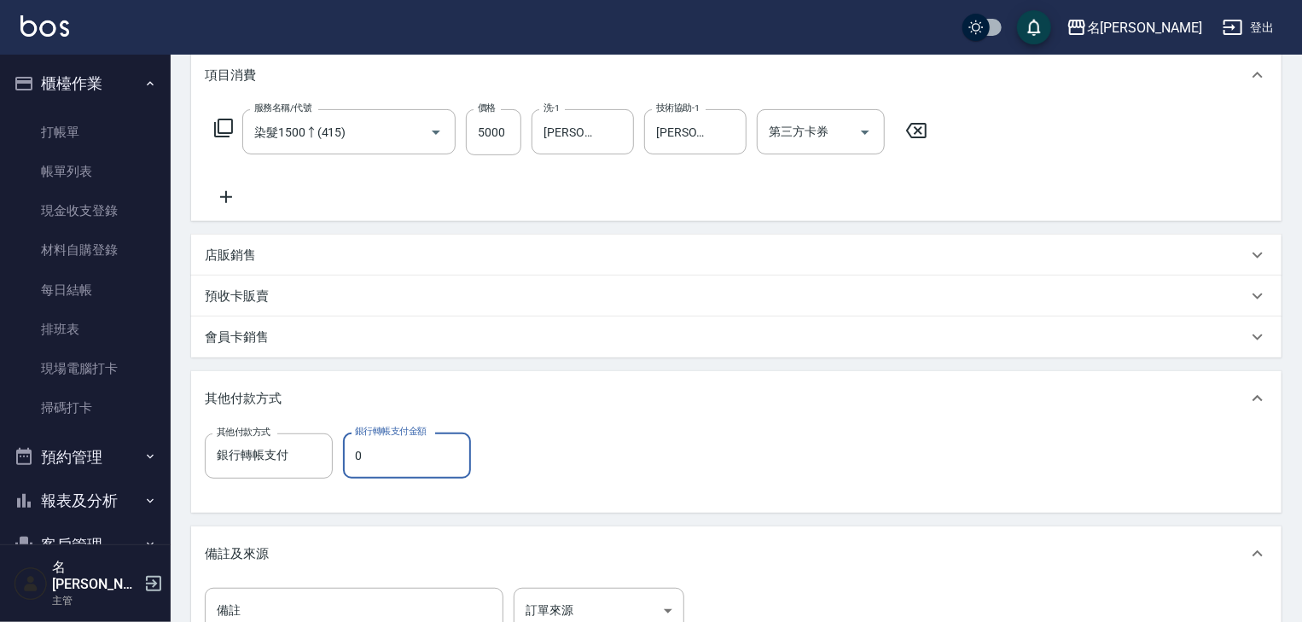
click at [372, 457] on input "0" at bounding box center [407, 455] width 128 height 46
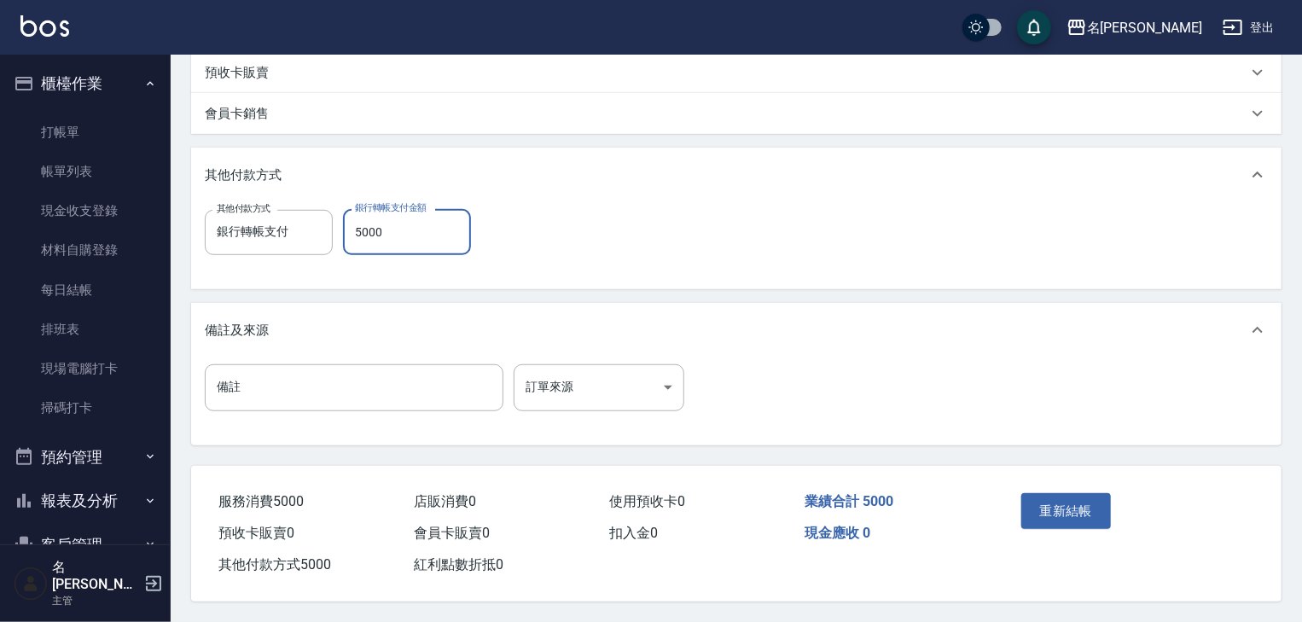
type input "5000"
click at [1087, 531] on div "重新結帳" at bounding box center [1070, 523] width 113 height 74
click at [1088, 516] on button "重新結帳" at bounding box center [1066, 511] width 90 height 36
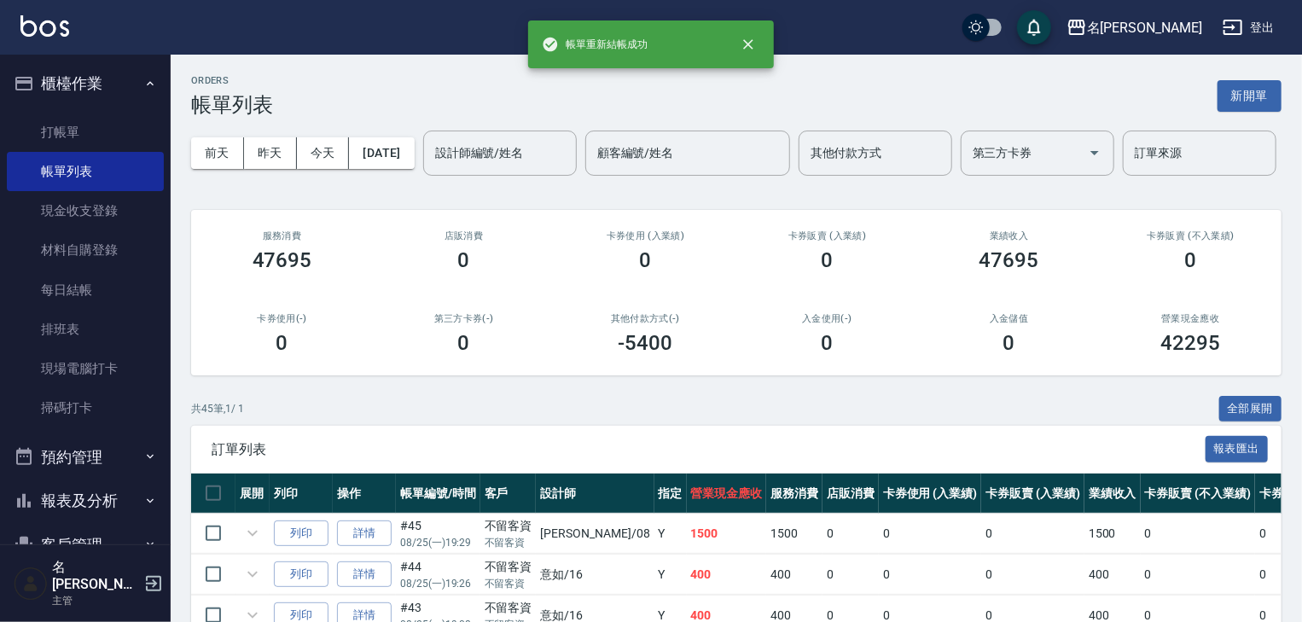
click at [48, 491] on button "報表及分析" at bounding box center [85, 501] width 157 height 44
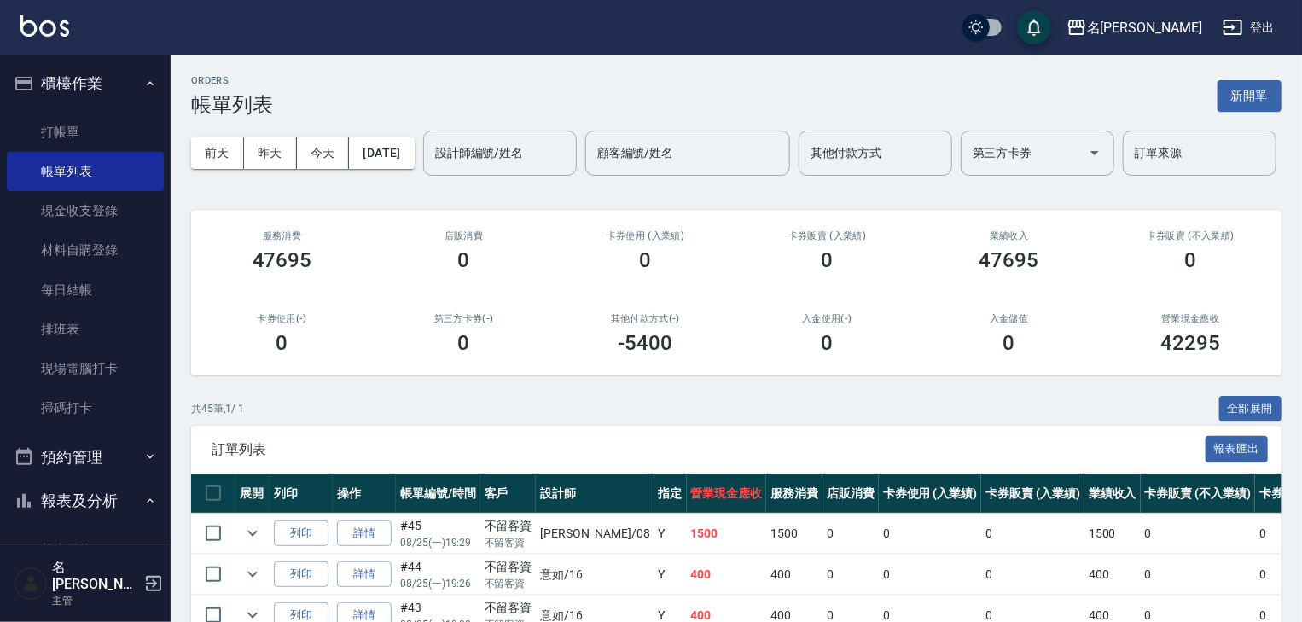
scroll to position [200, 0]
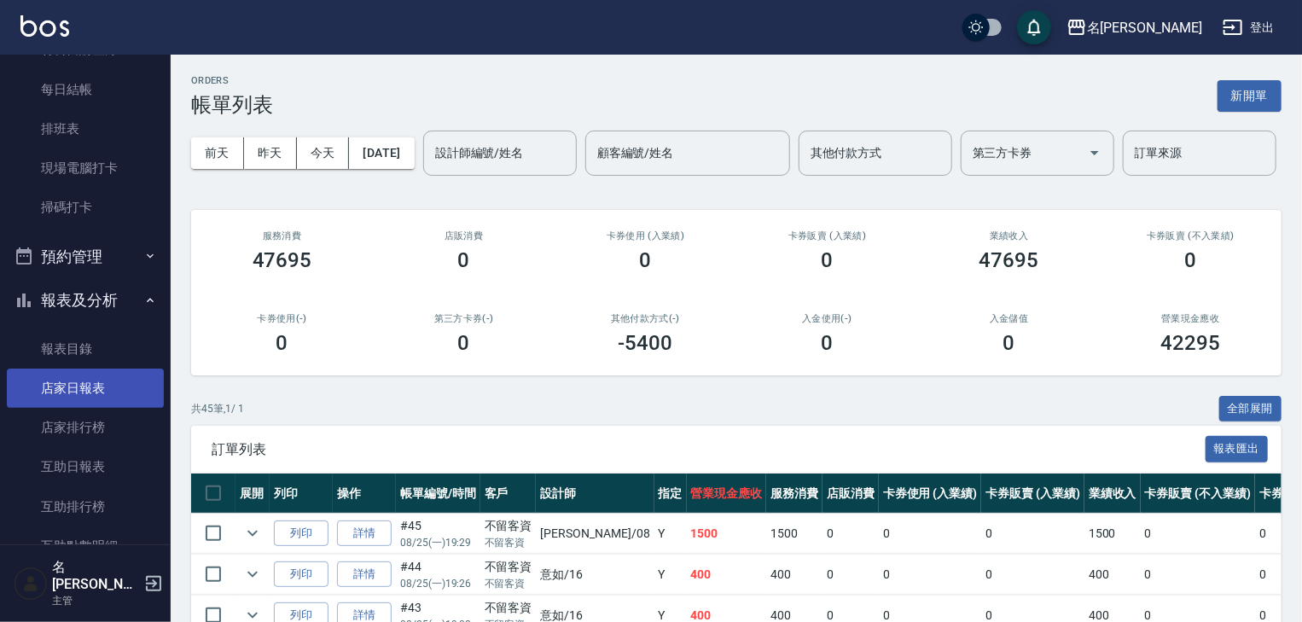
click at [119, 382] on link "店家日報表" at bounding box center [85, 388] width 157 height 39
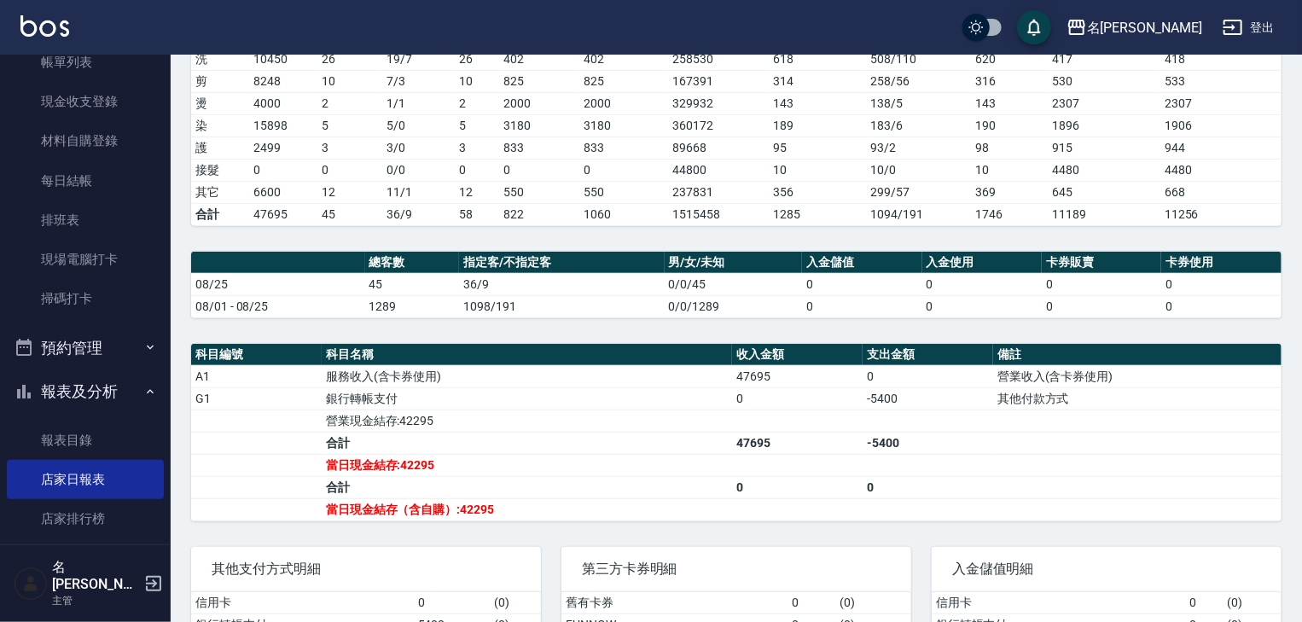
scroll to position [363, 0]
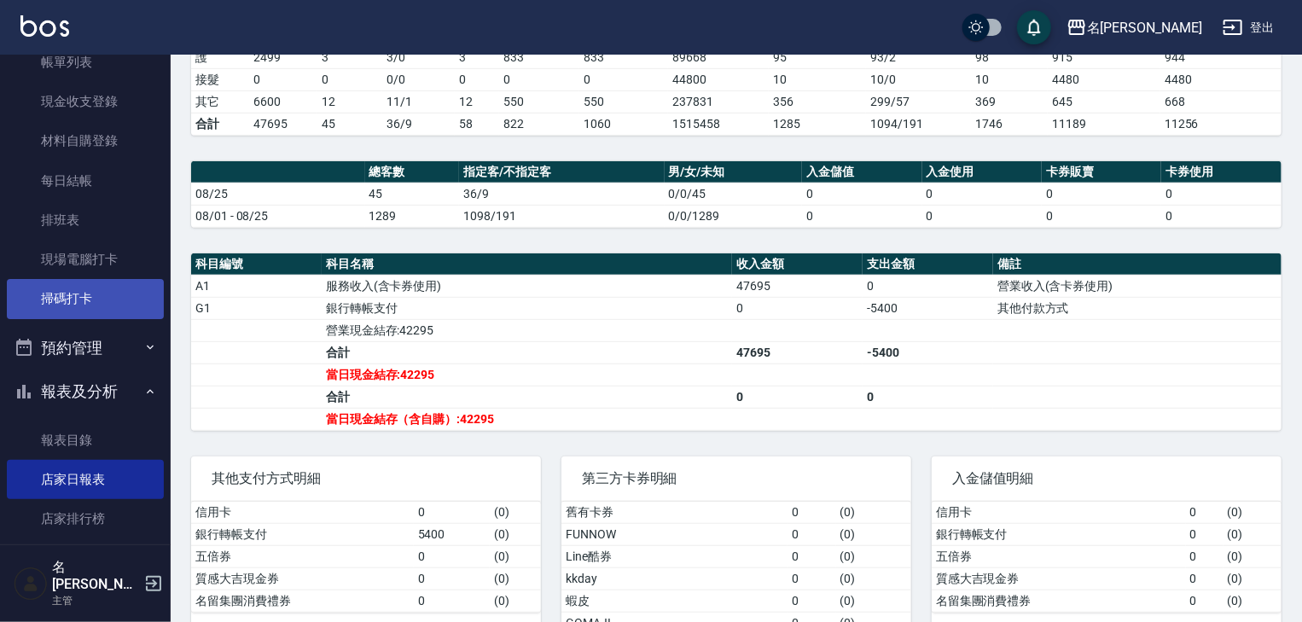
click at [92, 283] on link "掃碼打卡" at bounding box center [85, 298] width 157 height 39
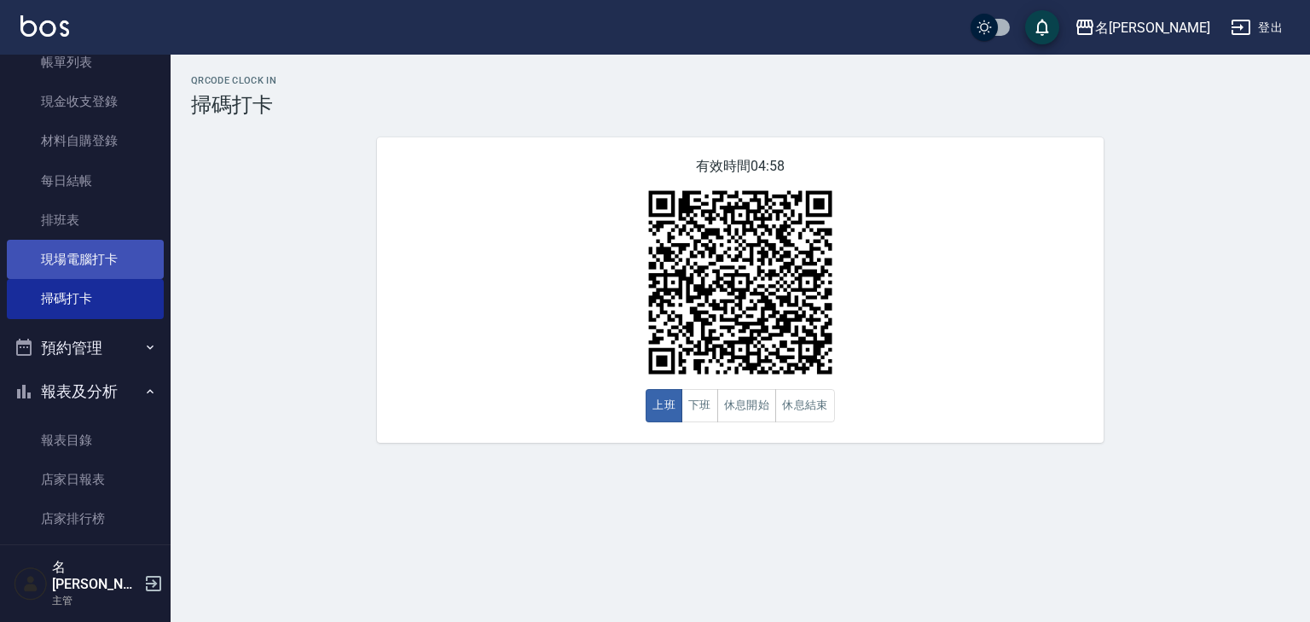
click at [102, 262] on link "現場電腦打卡" at bounding box center [85, 259] width 157 height 39
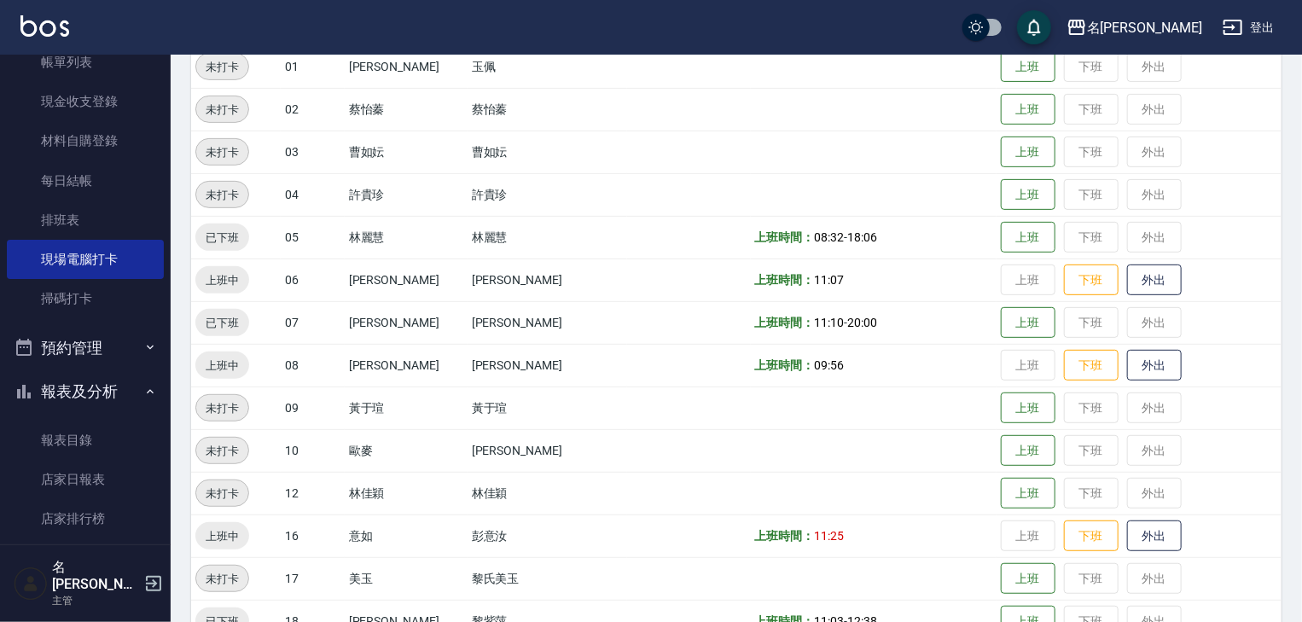
scroll to position [363, 0]
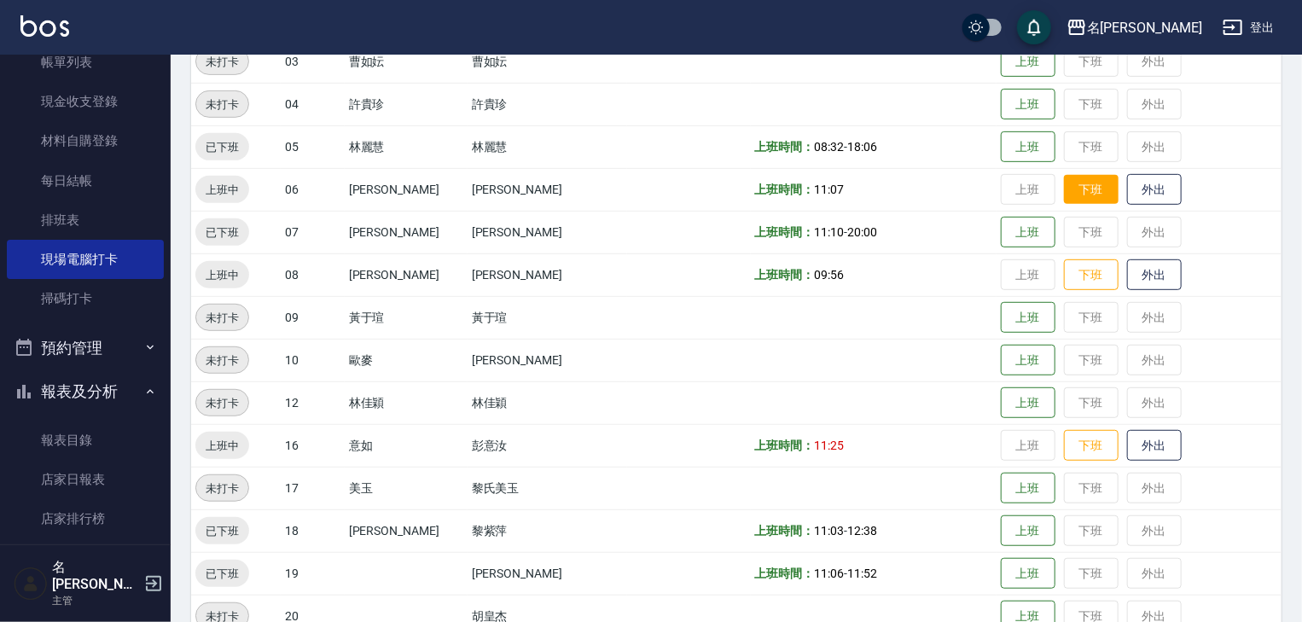
click at [1069, 190] on button "下班" at bounding box center [1091, 190] width 55 height 30
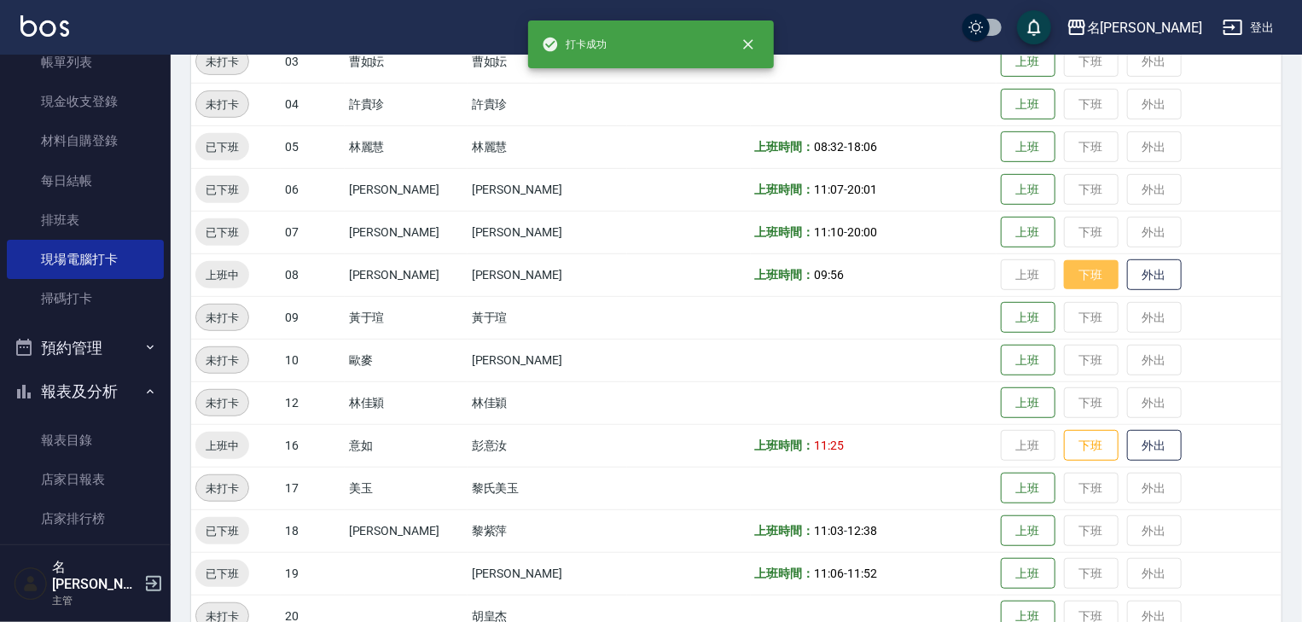
click at [1066, 280] on button "下班" at bounding box center [1091, 275] width 55 height 30
click at [1067, 435] on button "下班" at bounding box center [1091, 446] width 55 height 30
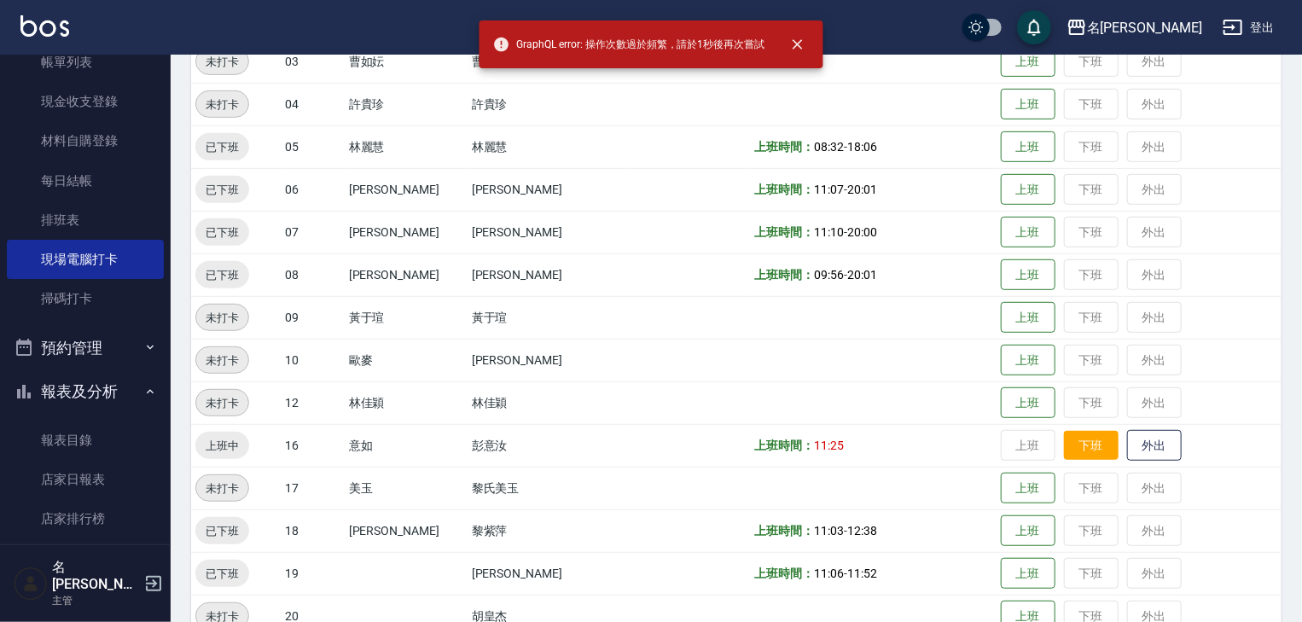
click at [1065, 449] on button "下班" at bounding box center [1091, 446] width 55 height 30
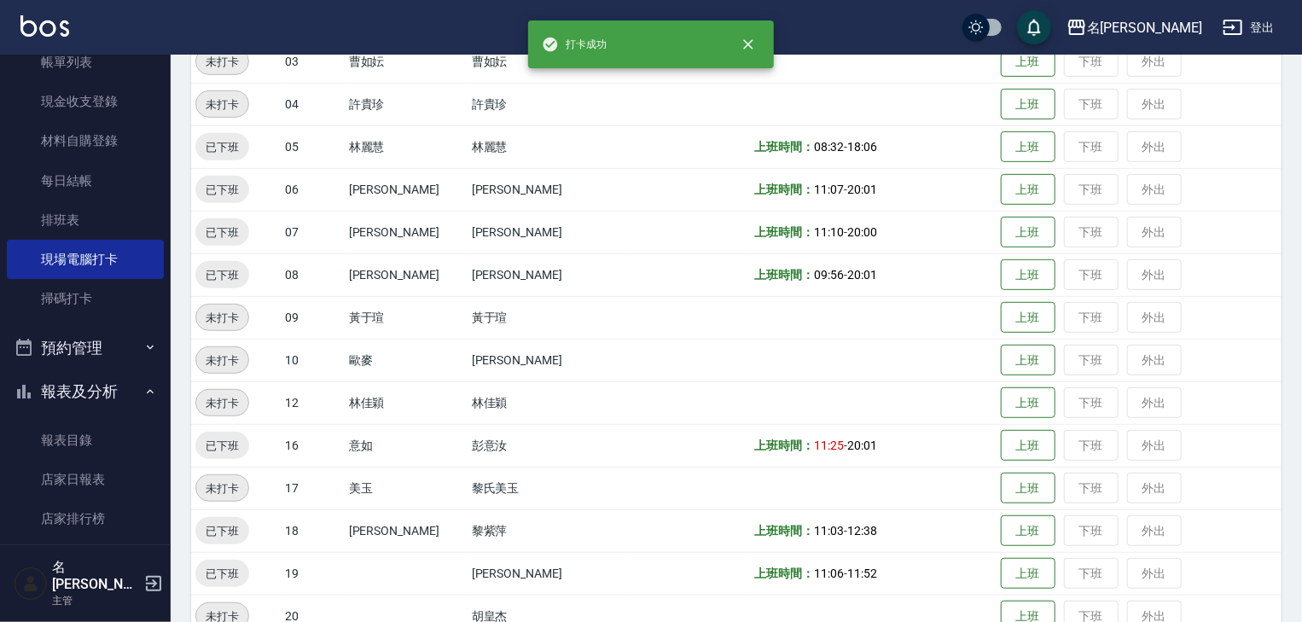
scroll to position [636, 0]
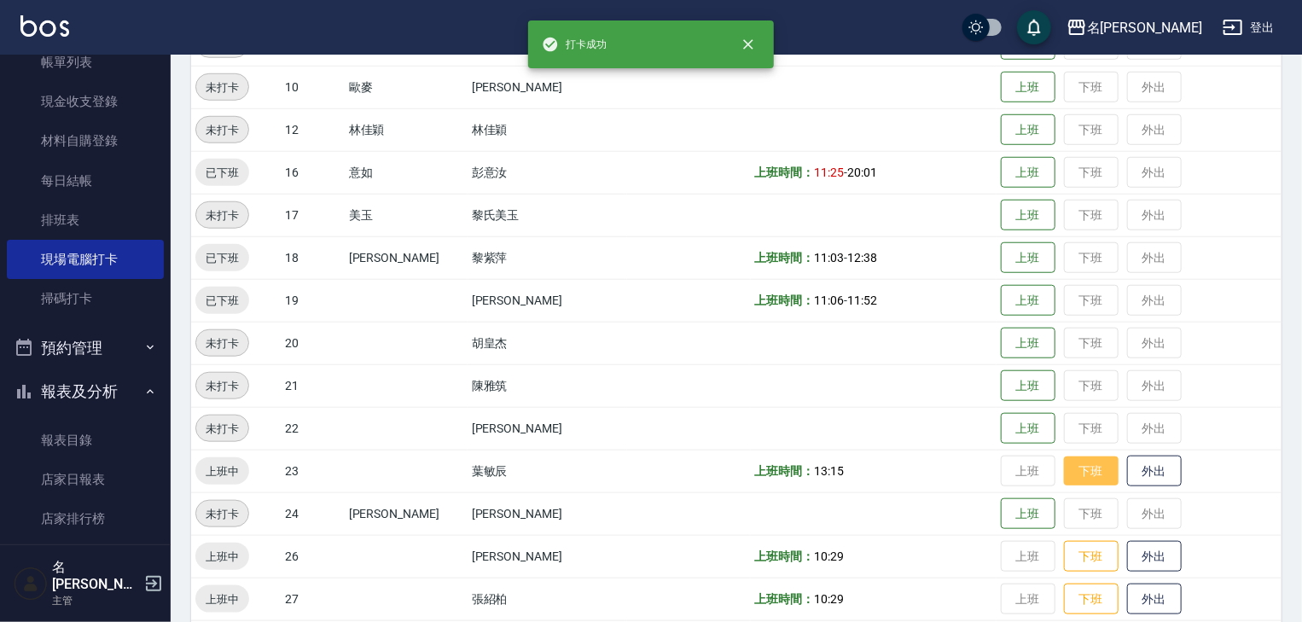
click at [1065, 466] on button "下班" at bounding box center [1091, 471] width 55 height 30
click at [1077, 549] on button "下班" at bounding box center [1091, 557] width 55 height 30
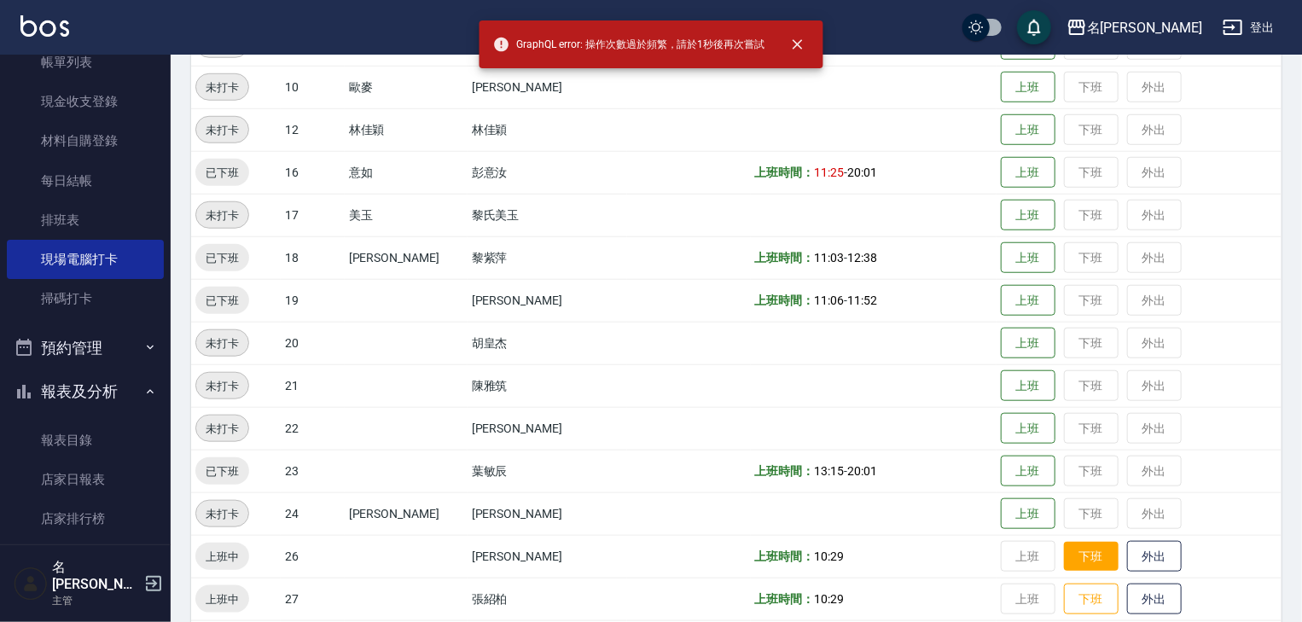
scroll to position [819, 0]
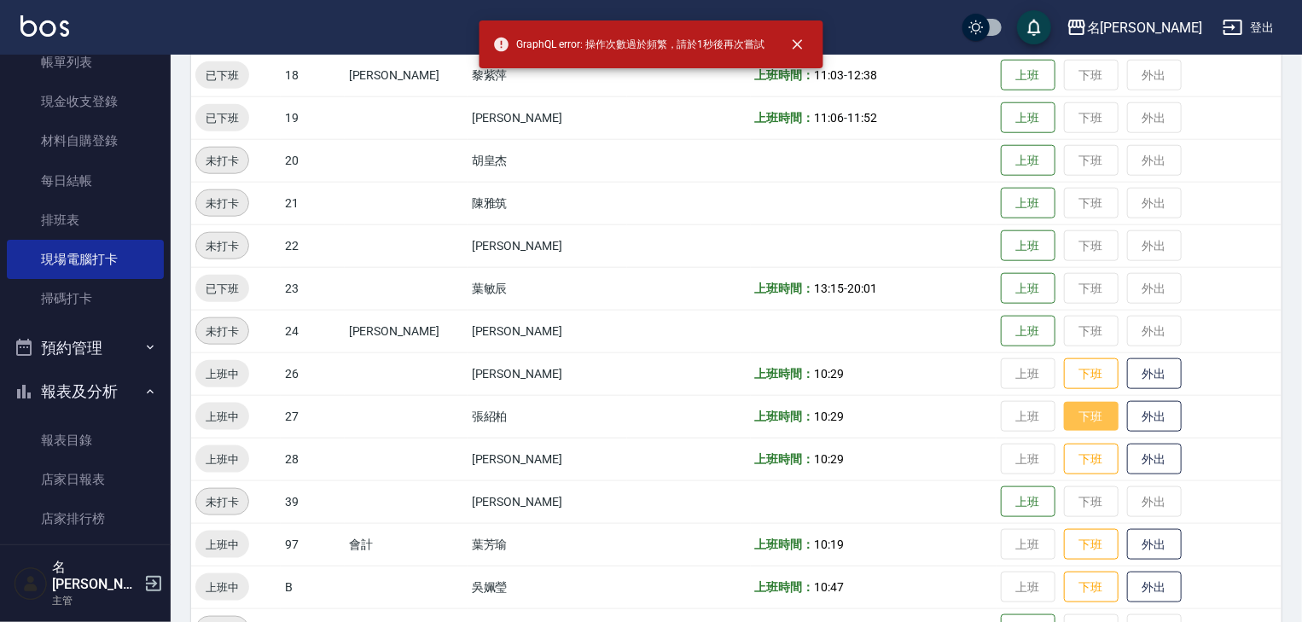
click at [1065, 419] on button "下班" at bounding box center [1091, 417] width 55 height 30
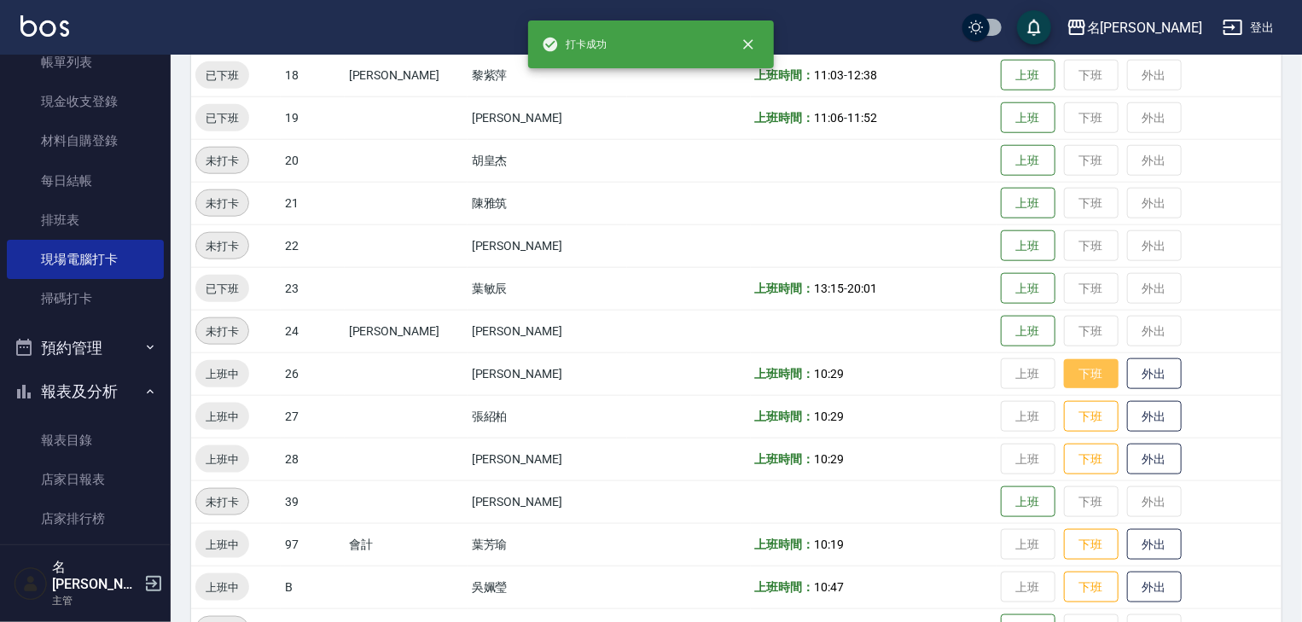
click at [1065, 375] on button "下班" at bounding box center [1091, 374] width 55 height 30
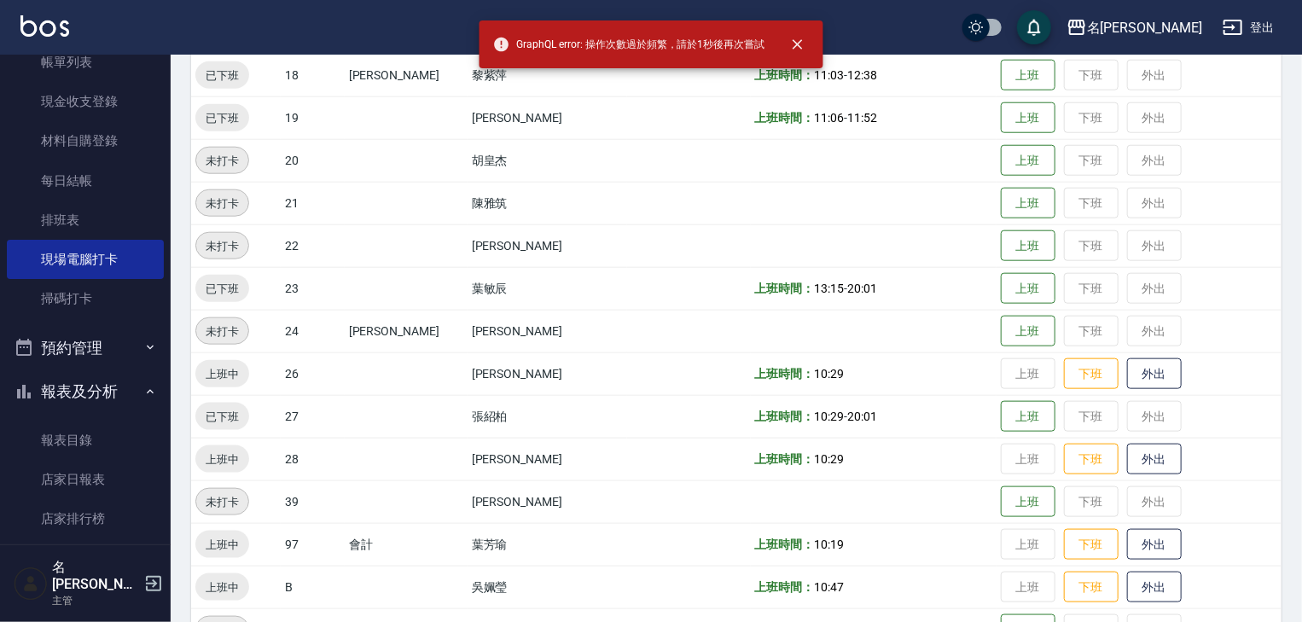
click at [1065, 416] on td "上班 下班 外出" at bounding box center [1138, 416] width 285 height 43
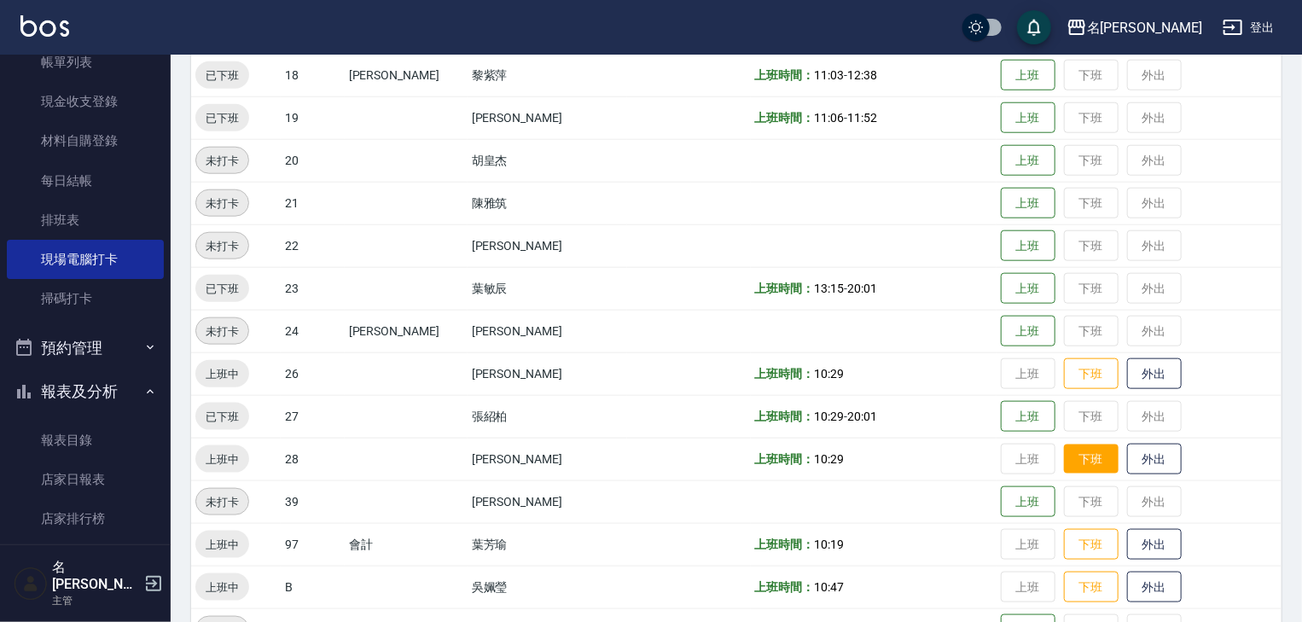
click at [1071, 455] on button "下班" at bounding box center [1091, 459] width 55 height 30
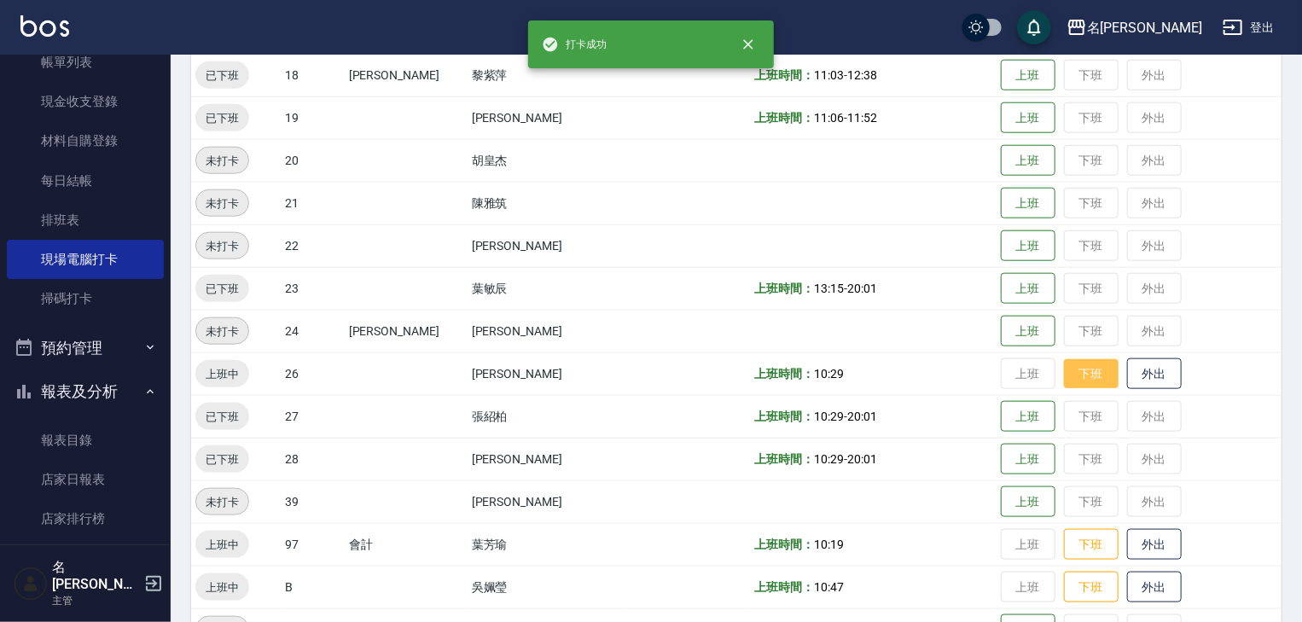
click at [1066, 374] on button "下班" at bounding box center [1091, 374] width 55 height 30
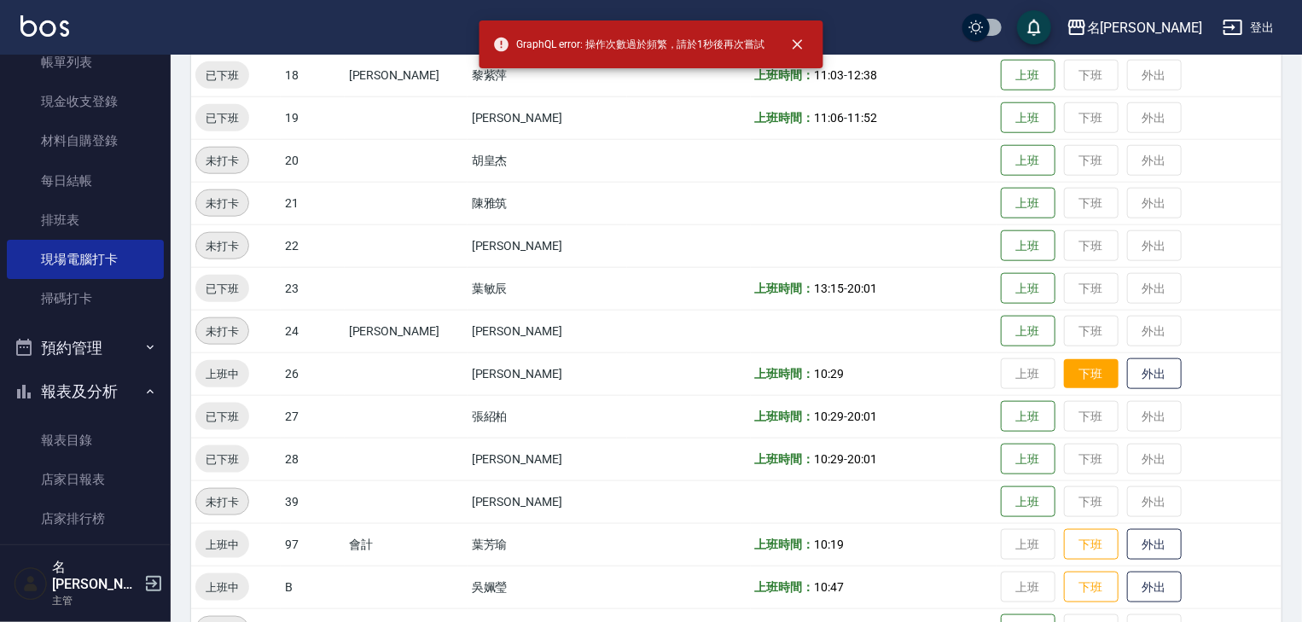
click at [1071, 384] on button "下班" at bounding box center [1091, 374] width 55 height 30
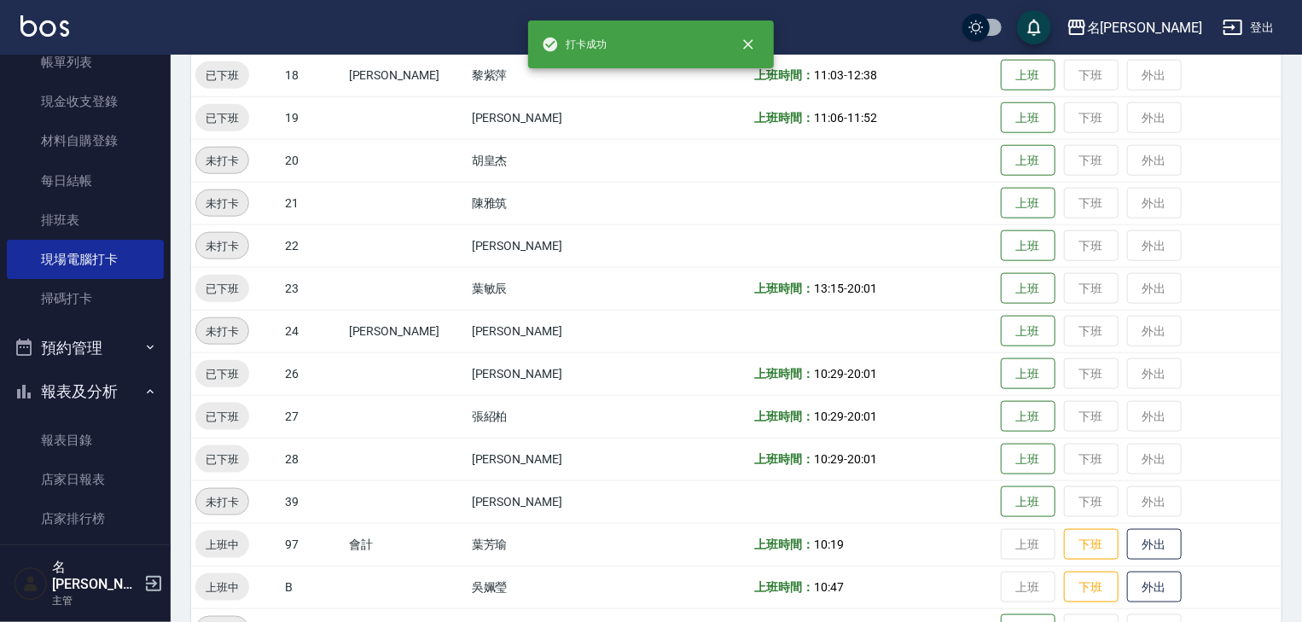
click at [1071, 379] on td "上班 下班 外出" at bounding box center [1138, 373] width 285 height 43
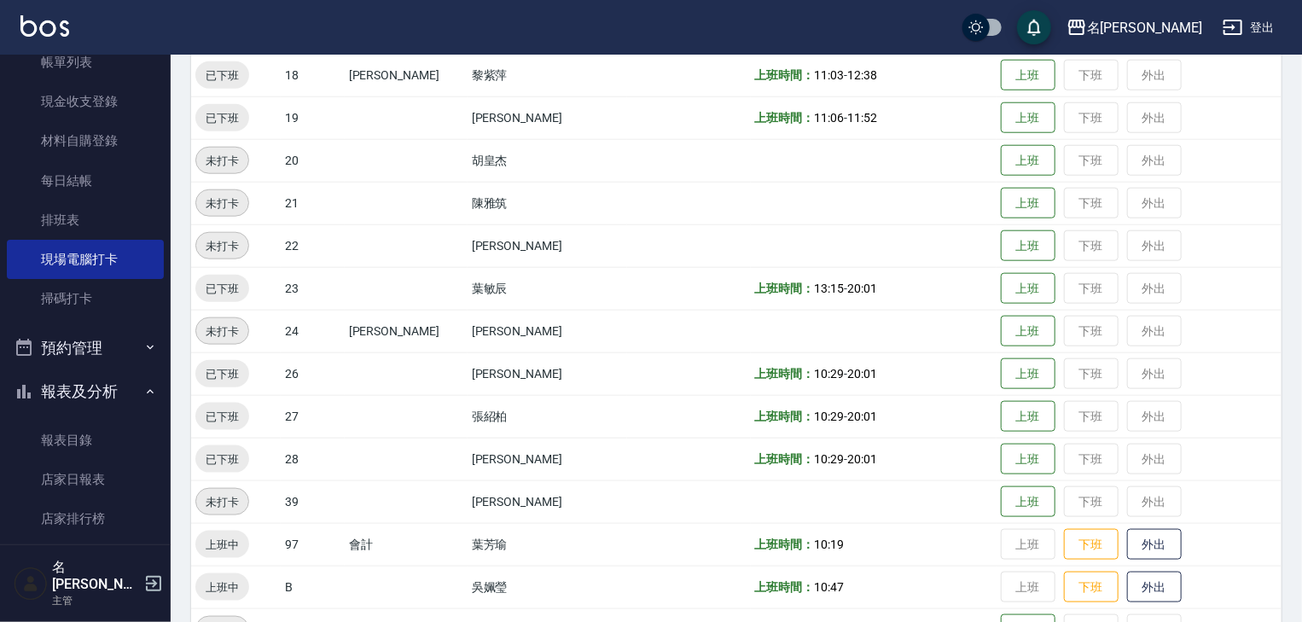
scroll to position [1001, 0]
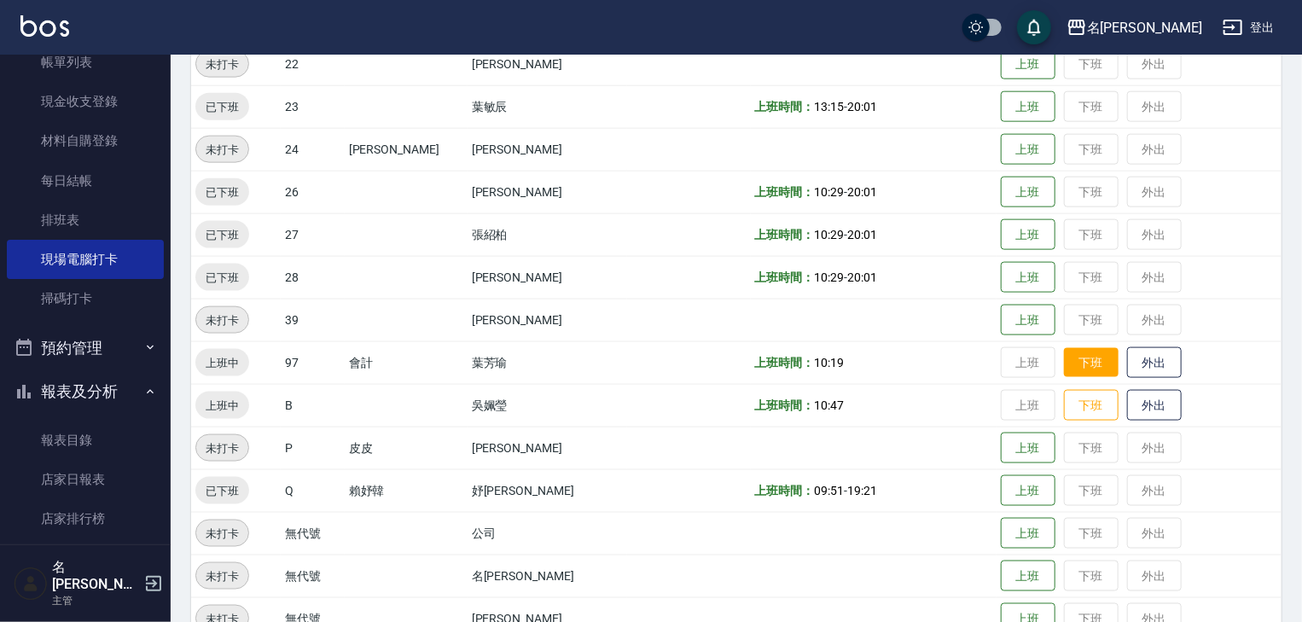
click at [1079, 366] on button "下班" at bounding box center [1091, 363] width 55 height 30
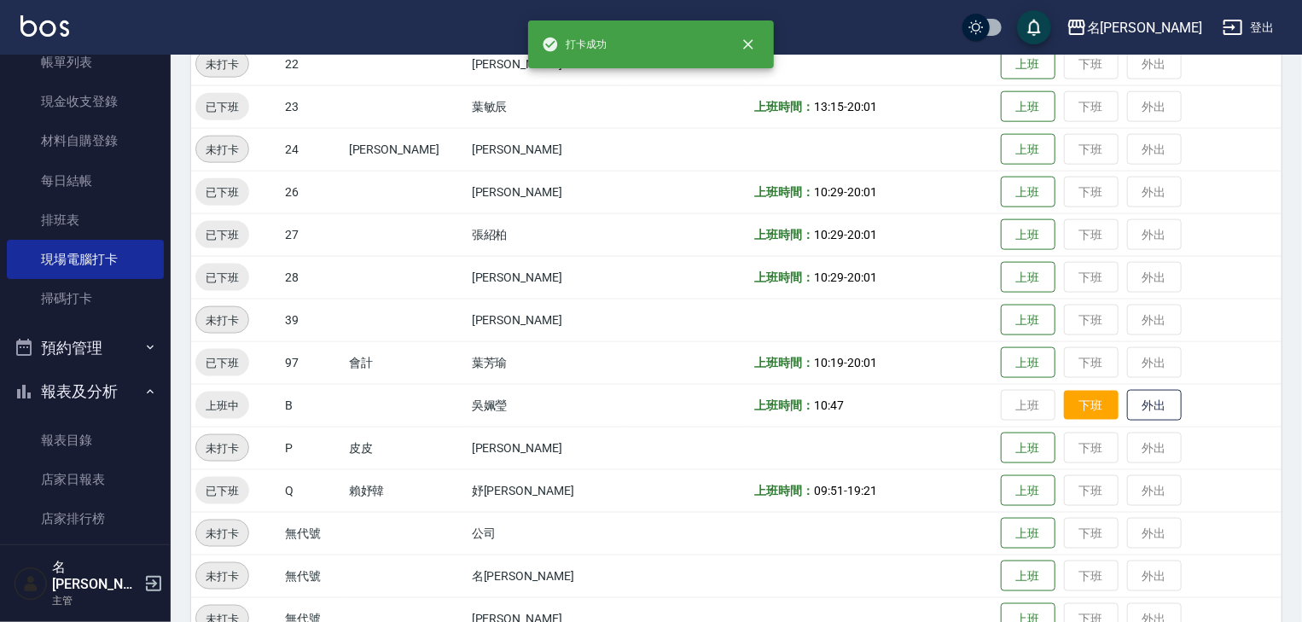
click at [1064, 398] on button "下班" at bounding box center [1091, 406] width 55 height 30
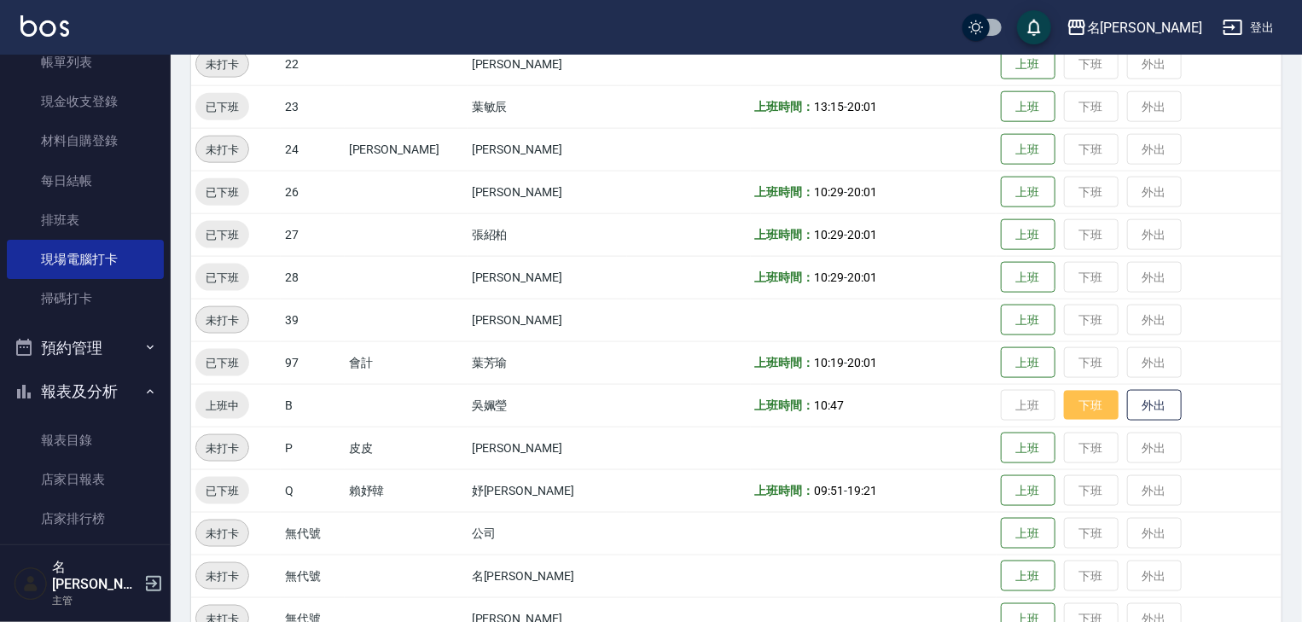
click at [1082, 418] on button "下班" at bounding box center [1091, 406] width 55 height 30
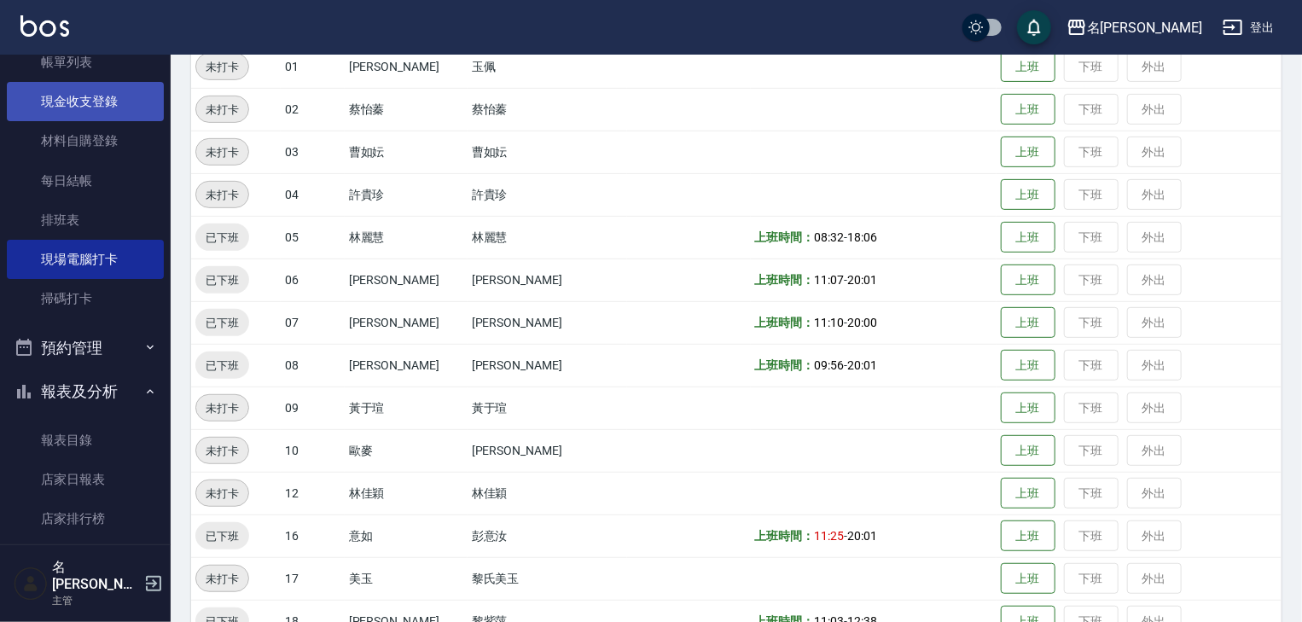
scroll to position [0, 0]
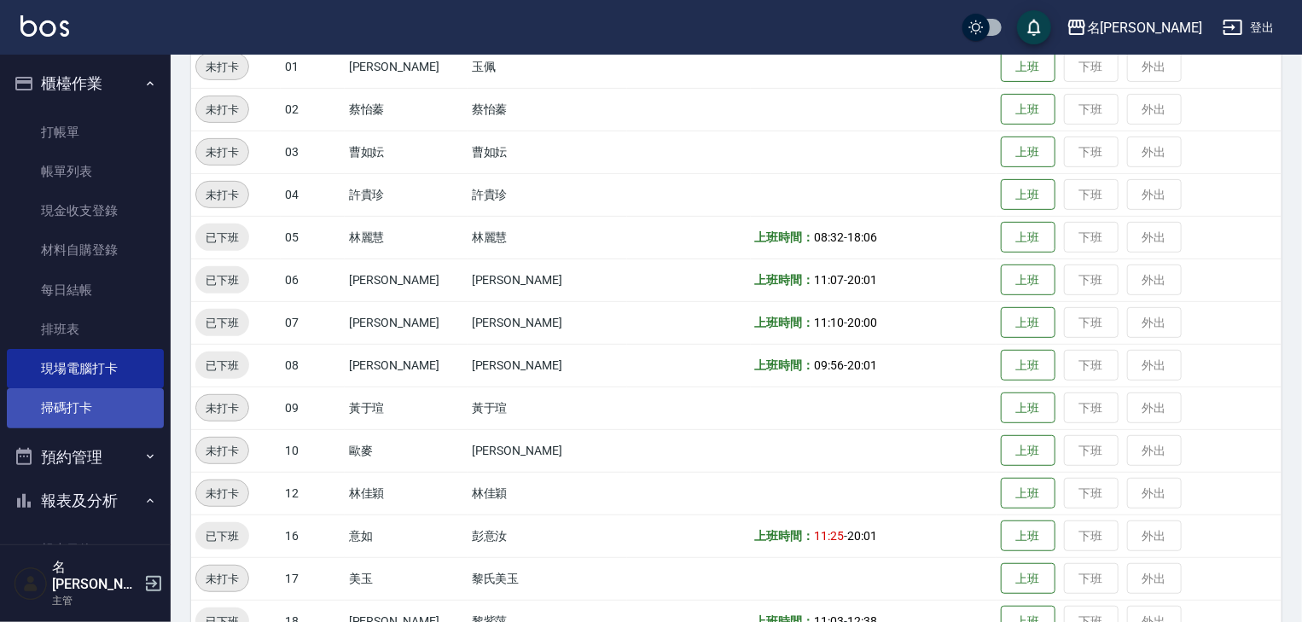
click at [78, 394] on link "掃碼打卡" at bounding box center [85, 407] width 157 height 39
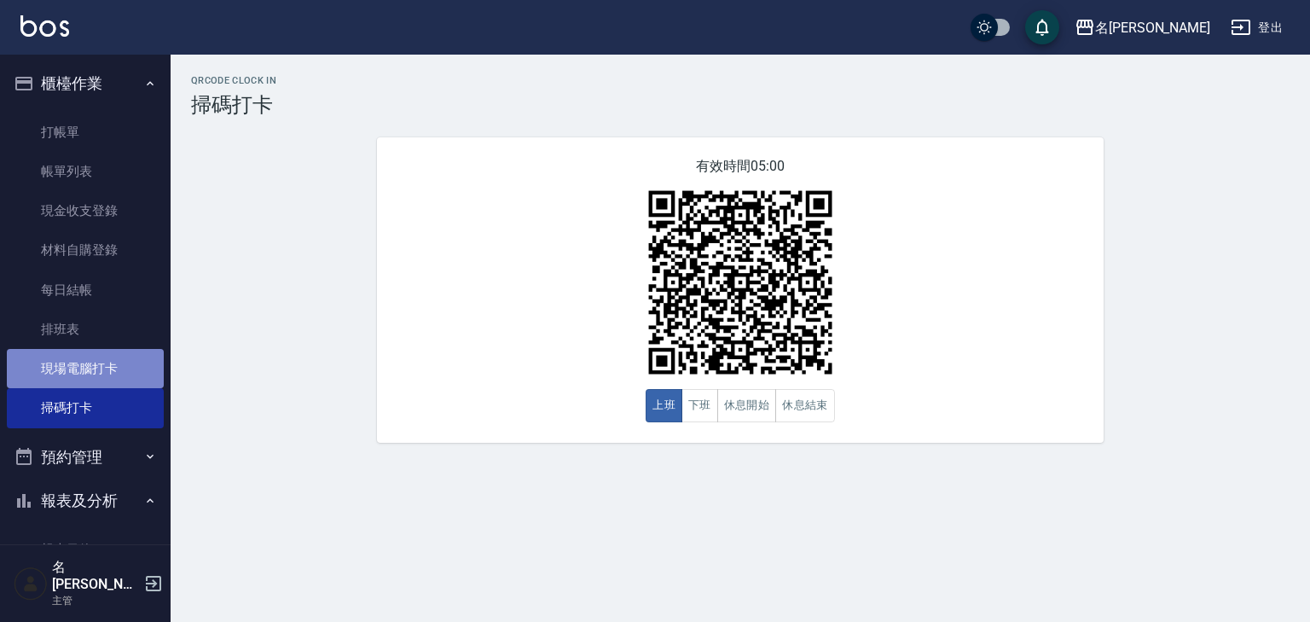
click at [88, 365] on link "現場電腦打卡" at bounding box center [85, 368] width 157 height 39
